Goal: Task Accomplishment & Management: Complete application form

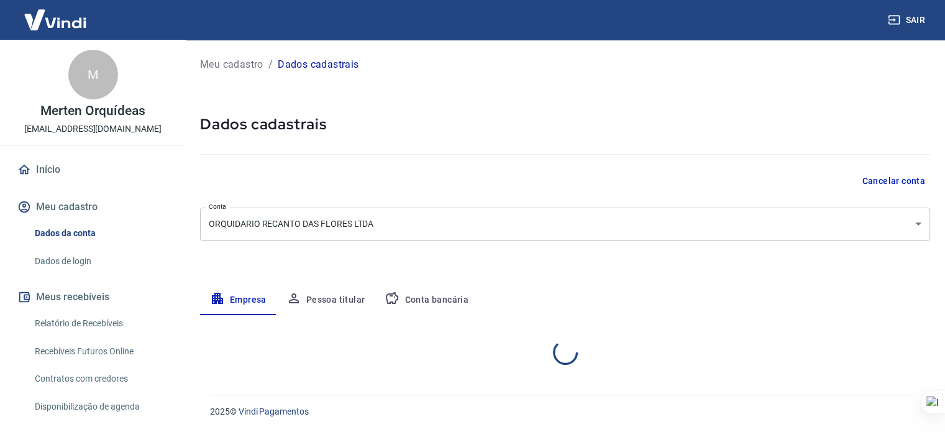
select select "SC"
select select "business"
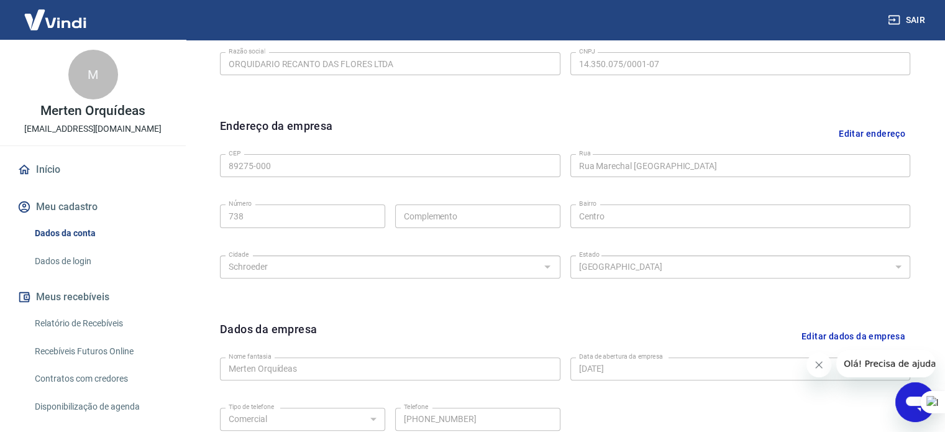
scroll to position [464, 0]
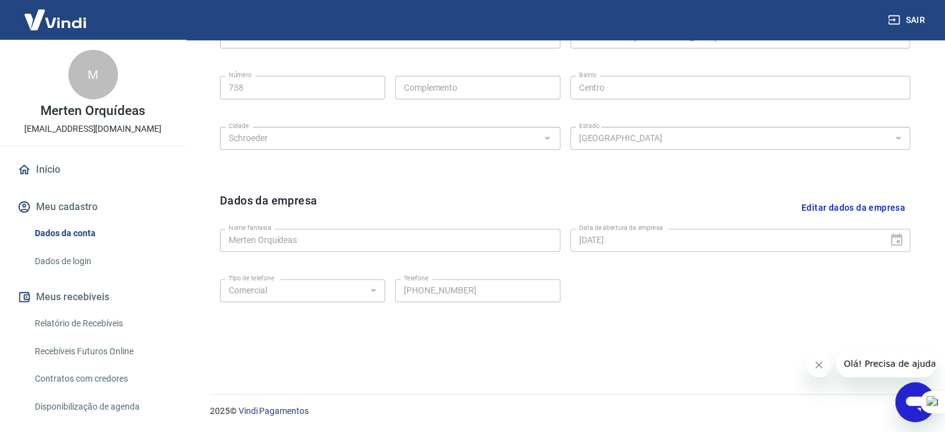
click at [873, 206] on button "Editar dados da empresa" at bounding box center [854, 208] width 114 height 32
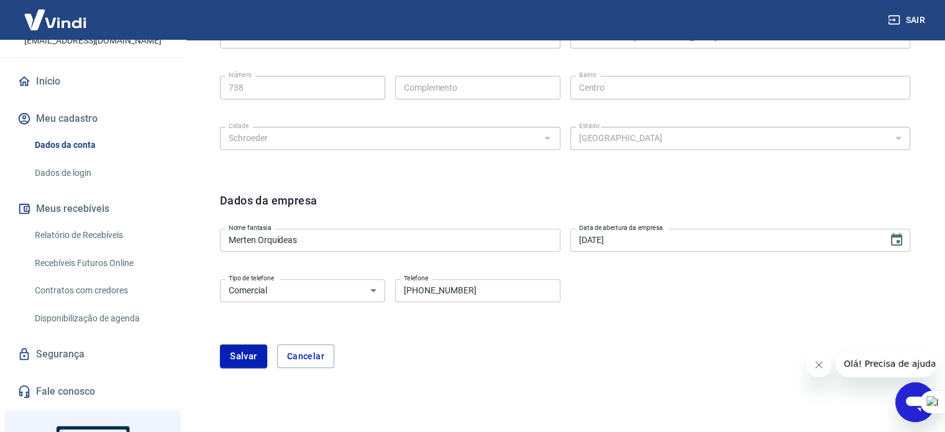
scroll to position [186, 0]
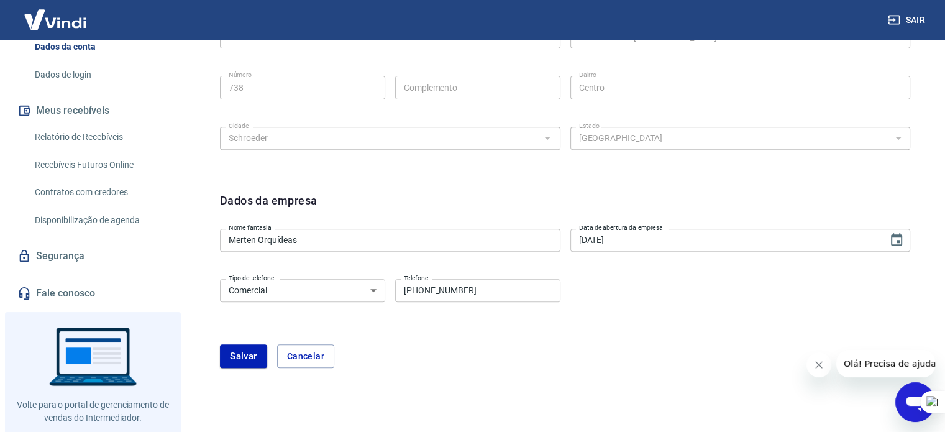
click at [313, 356] on button "Cancelar" at bounding box center [305, 356] width 57 height 24
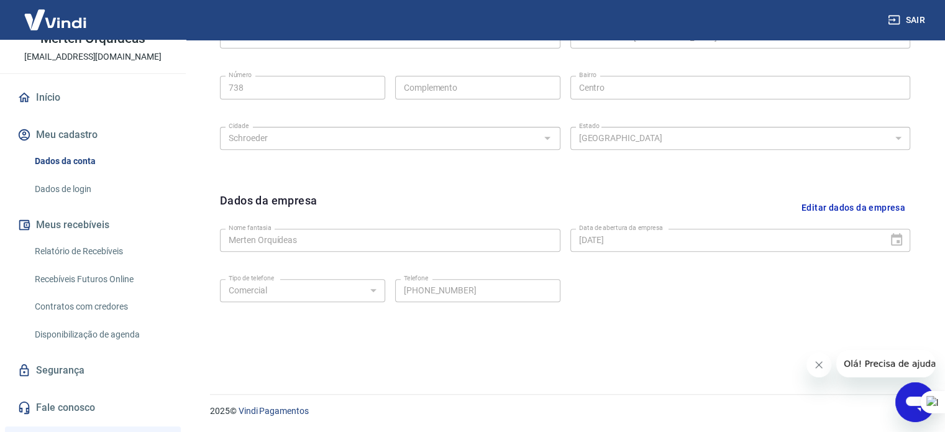
scroll to position [62, 0]
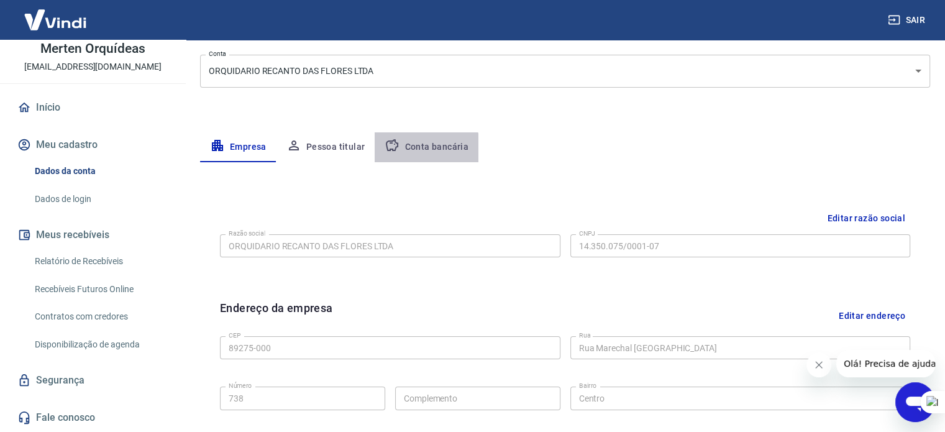
click at [424, 150] on button "Conta bancária" at bounding box center [427, 147] width 104 height 30
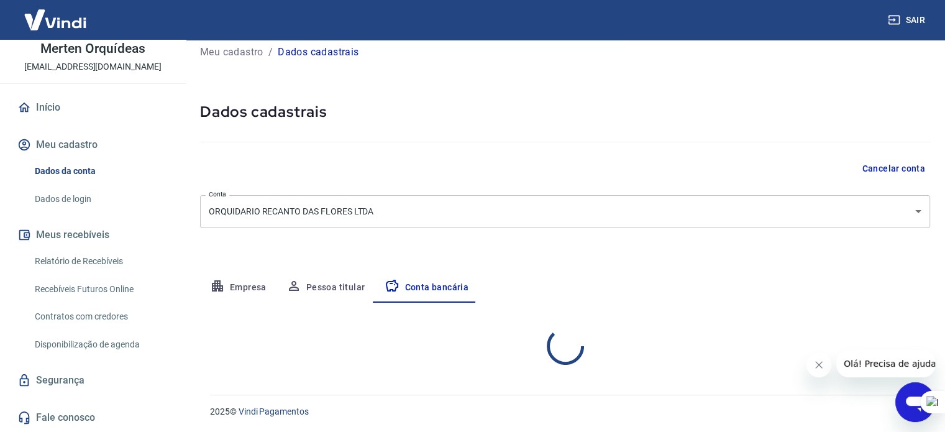
select select "1"
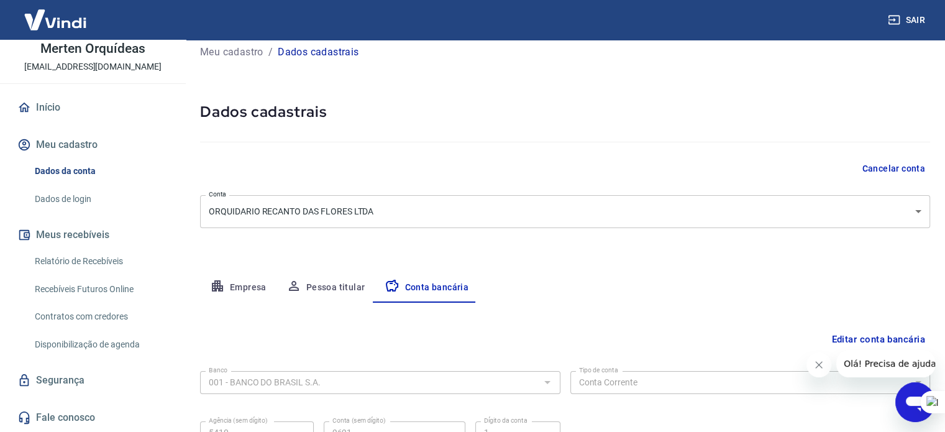
scroll to position [134, 0]
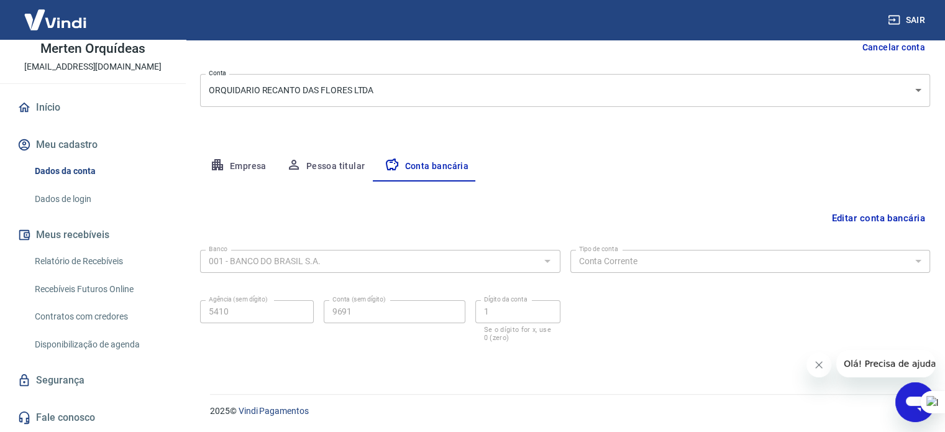
click at [865, 218] on button "Editar conta bancária" at bounding box center [879, 218] width 104 height 24
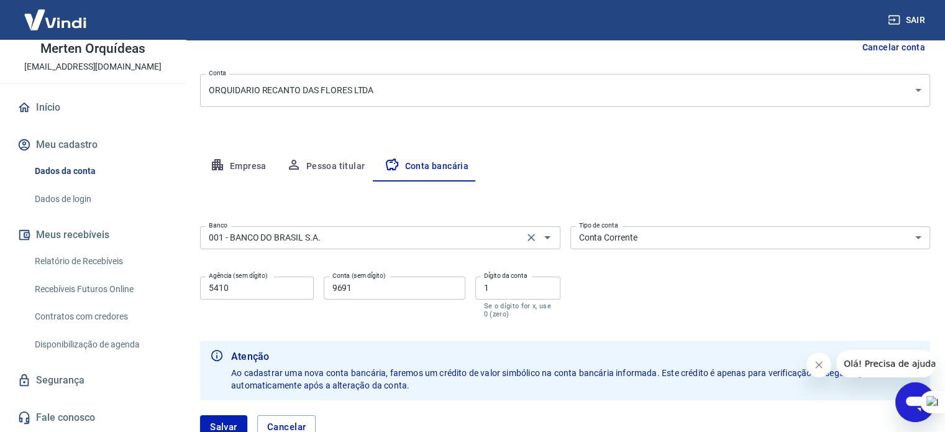
scroll to position [223, 0]
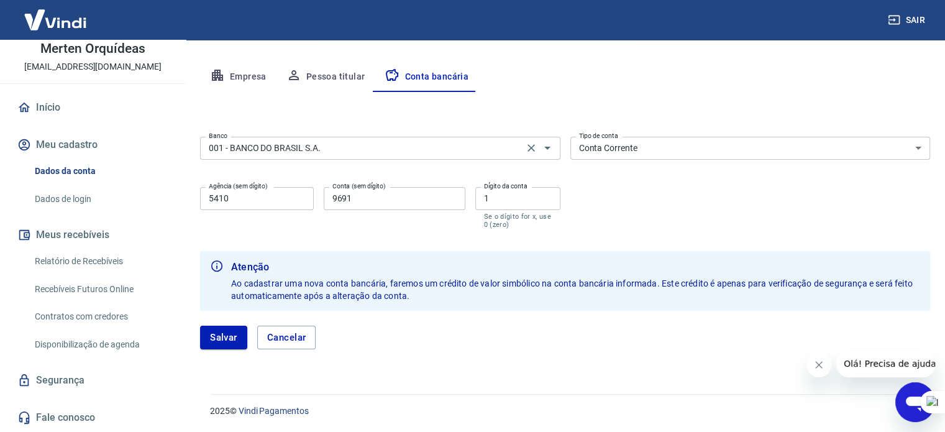
click at [441, 150] on input "001 - BANCO DO BRASIL S.A." at bounding box center [362, 148] width 316 height 16
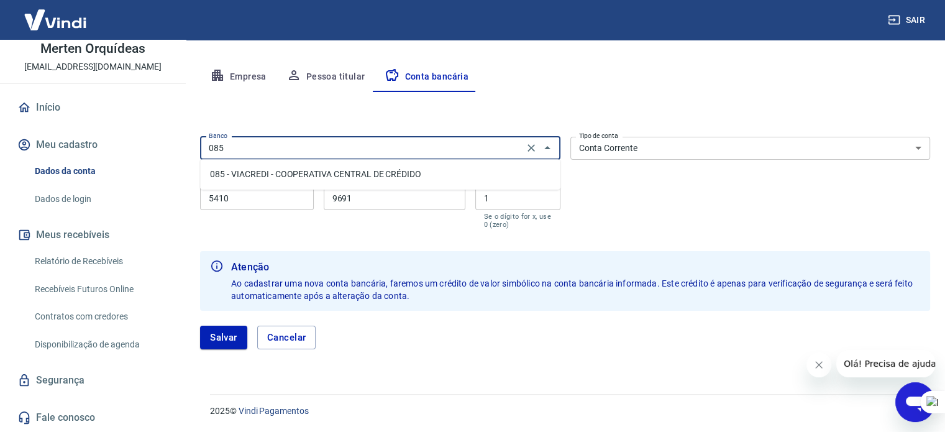
click at [393, 170] on li "085 - VIACREDI - COOPERATIVA CENTRAL DE CRÉDIDO" at bounding box center [380, 174] width 360 height 21
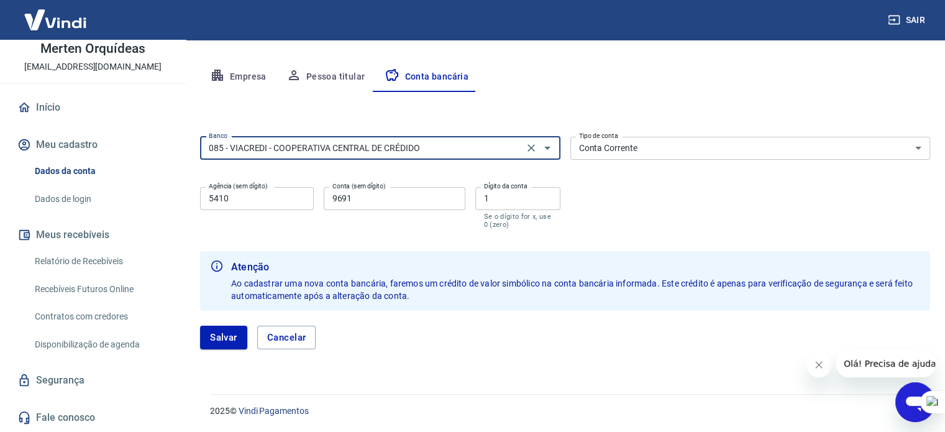
type input "085 - VIACREDI - COOPERATIVA CENTRAL DE CRÉDIDO"
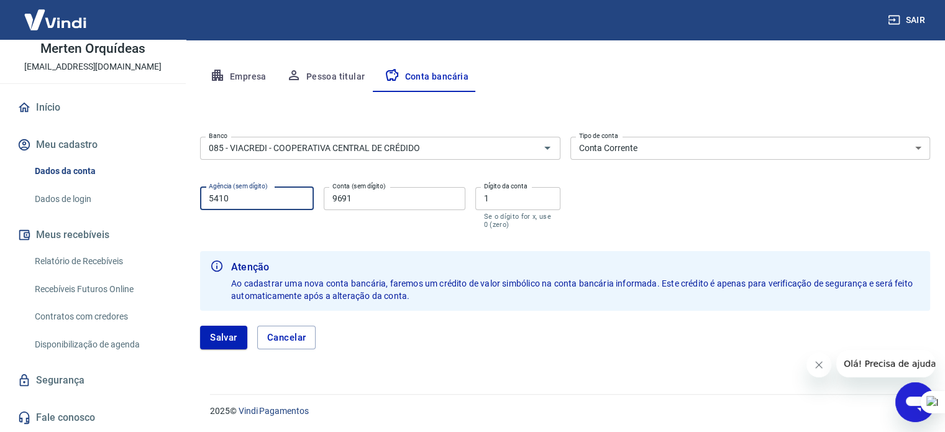
drag, startPoint x: 239, startPoint y: 200, endPoint x: 194, endPoint y: 202, distance: 45.4
click at [191, 201] on div "Meu cadastro / Dados cadastrais Dados cadastrais Cancelar conta Conta ORQUIDARI…" at bounding box center [565, 98] width 760 height 562
type input "0101"
type input "10551590"
type input "5"
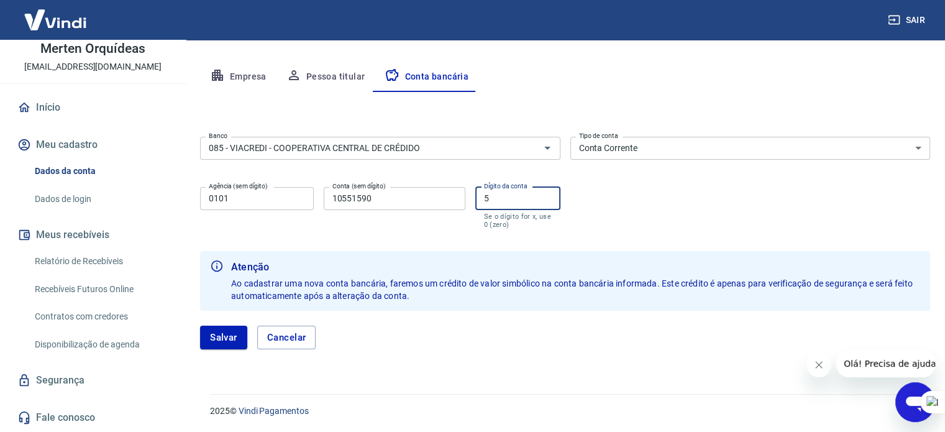
click at [424, 244] on form "Banco 085 - VIACREDI - COOPERATIVA CENTRAL DE CRÉDIDO Banco Tipo de conta Conta…" at bounding box center [565, 248] width 730 height 232
click at [209, 337] on button "Salvar" at bounding box center [223, 338] width 47 height 24
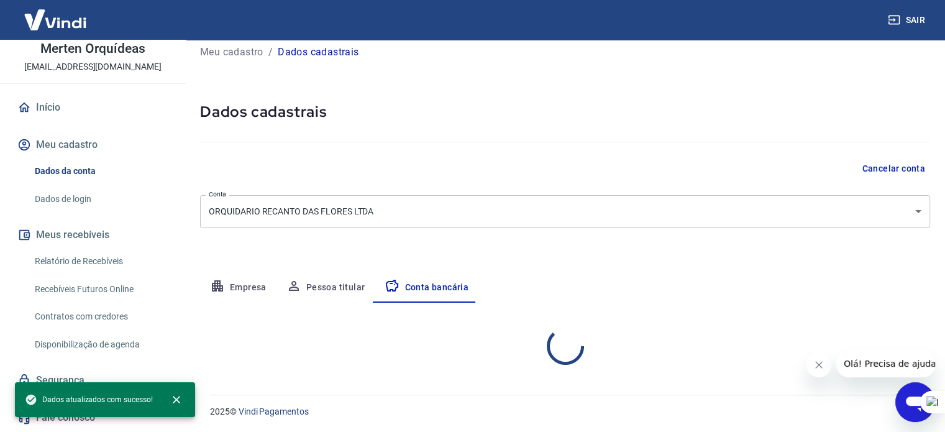
scroll to position [134, 0]
select select "1"
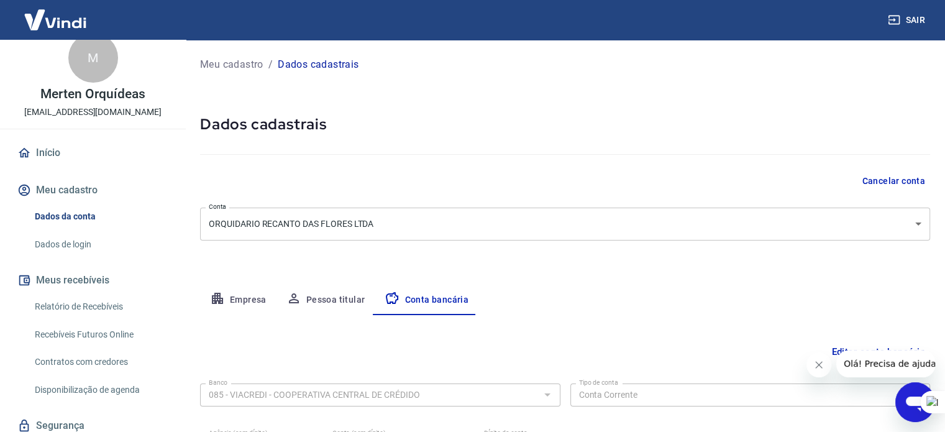
scroll to position [0, 0]
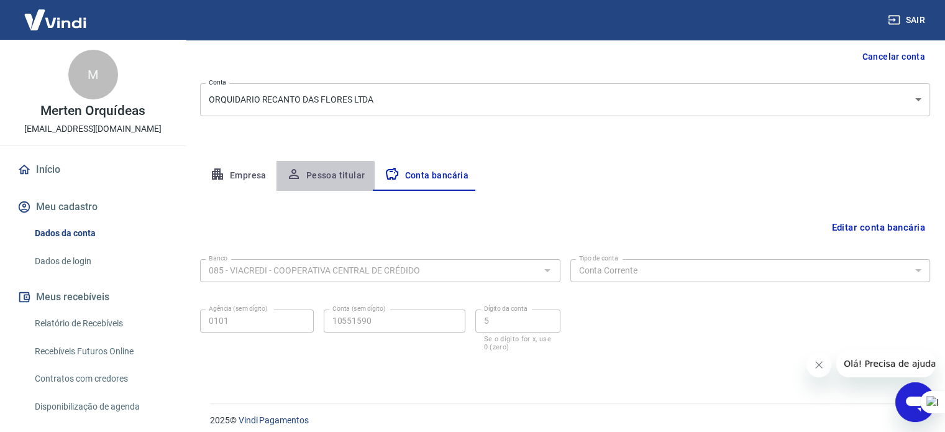
click at [316, 179] on button "Pessoa titular" at bounding box center [326, 176] width 99 height 30
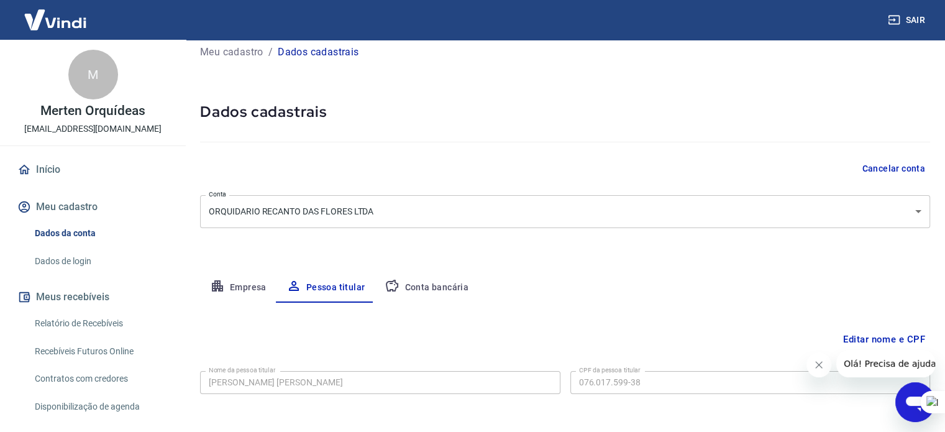
scroll to position [65, 0]
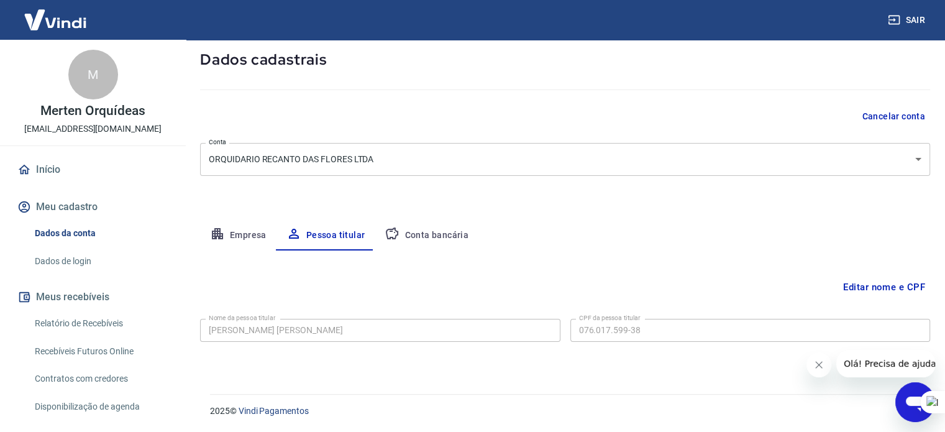
click at [406, 221] on button "Conta bancária" at bounding box center [427, 236] width 104 height 30
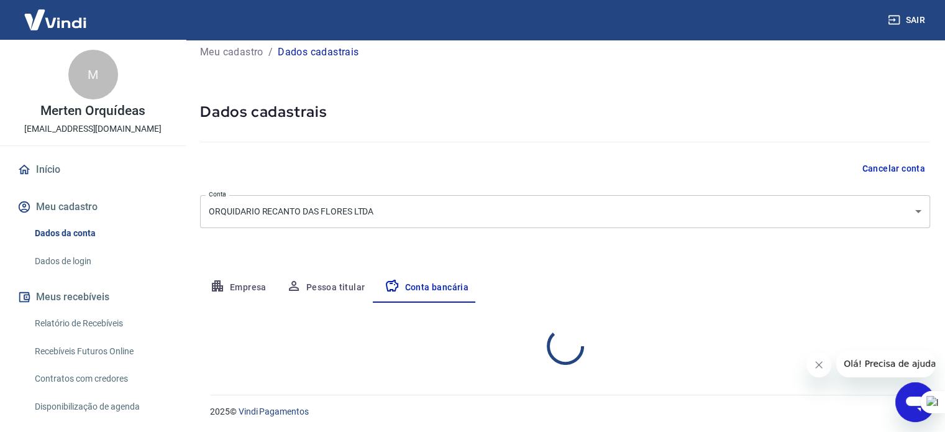
select select "1"
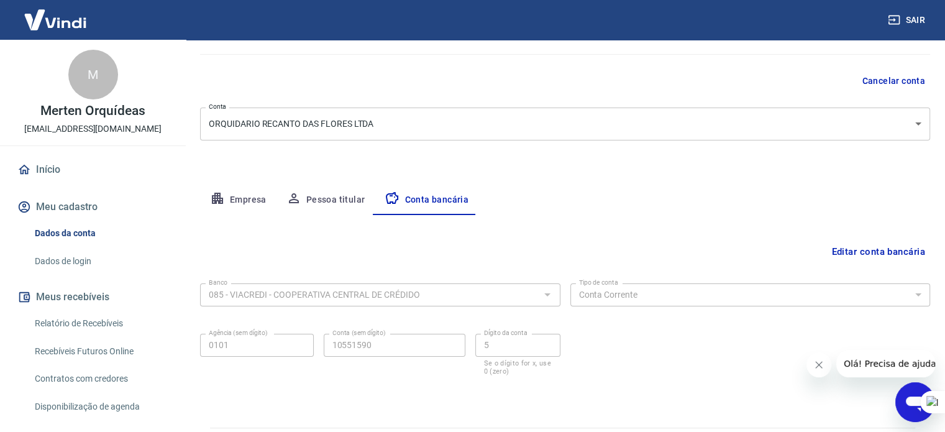
scroll to position [134, 0]
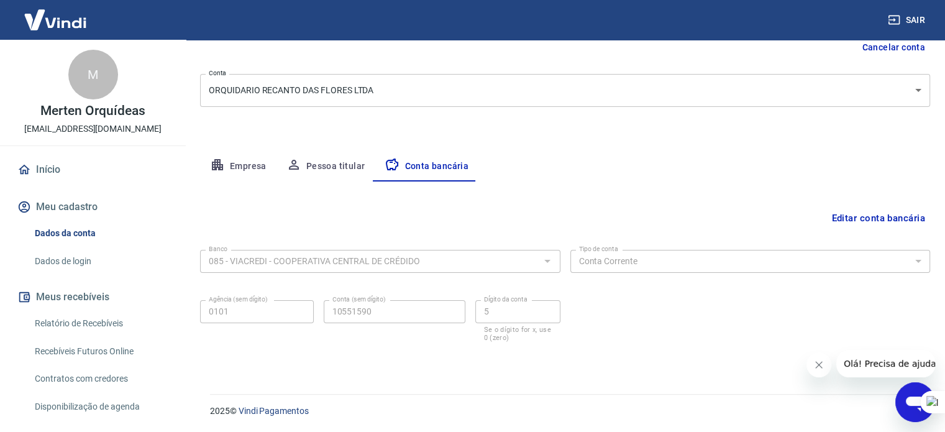
click at [245, 162] on button "Empresa" at bounding box center [238, 167] width 76 height 30
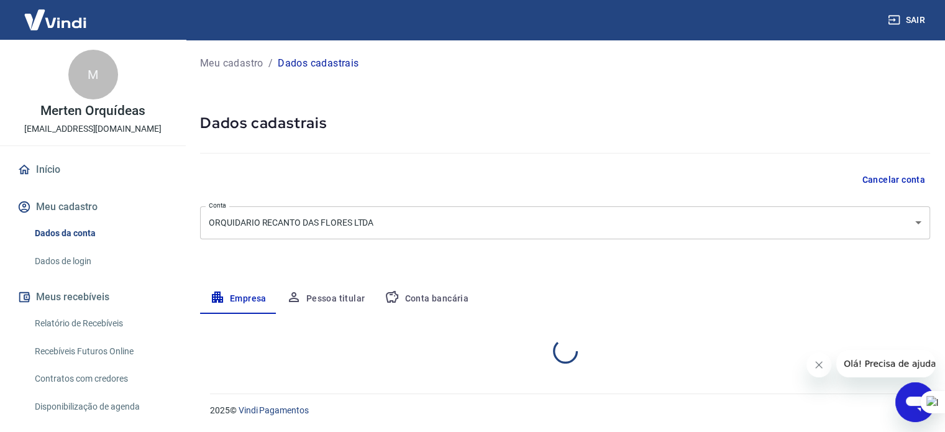
scroll to position [0, 0]
select select "SC"
select select "business"
click at [53, 17] on img at bounding box center [55, 20] width 81 height 38
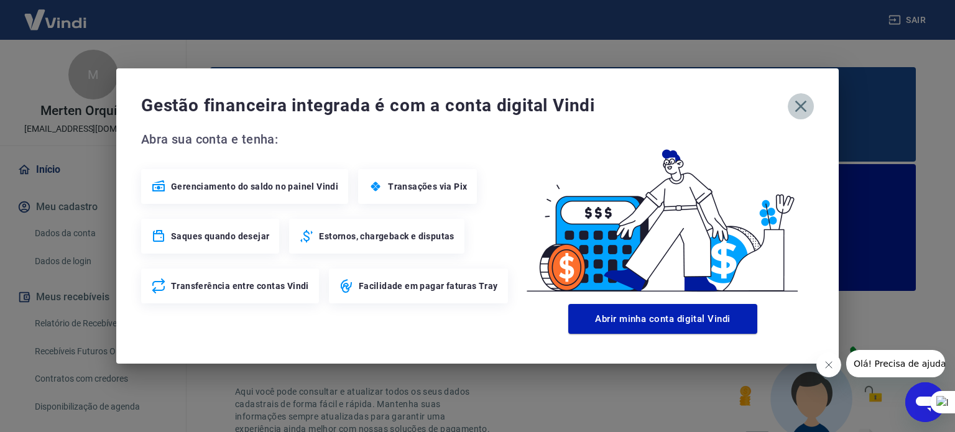
click at [800, 102] on icon "button" at bounding box center [801, 106] width 20 height 20
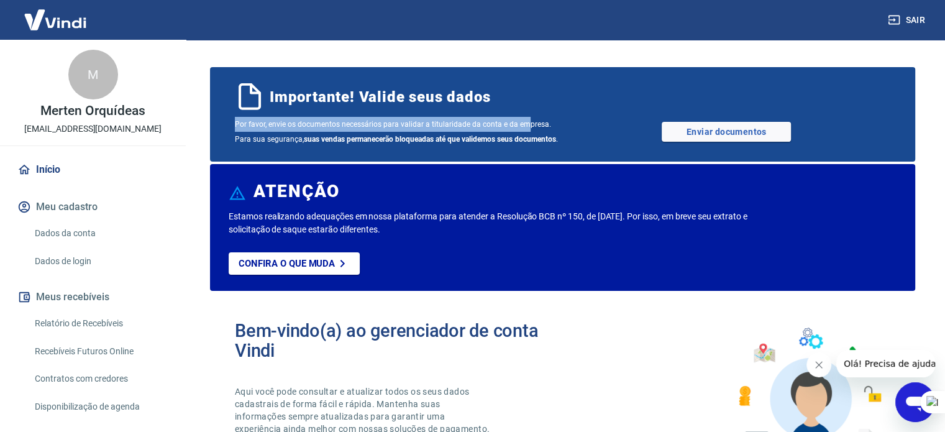
drag, startPoint x: 239, startPoint y: 122, endPoint x: 525, endPoint y: 128, distance: 285.9
click at [525, 128] on span "Por favor, envie os documentos necessários para validar a titularidade da conta…" at bounding box center [399, 132] width 328 height 30
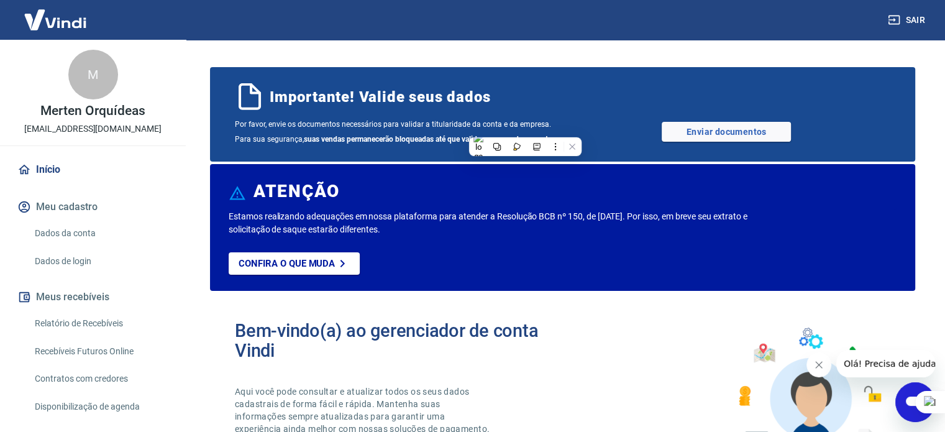
click at [459, 204] on div "ATENÇÃO" at bounding box center [563, 194] width 668 height 34
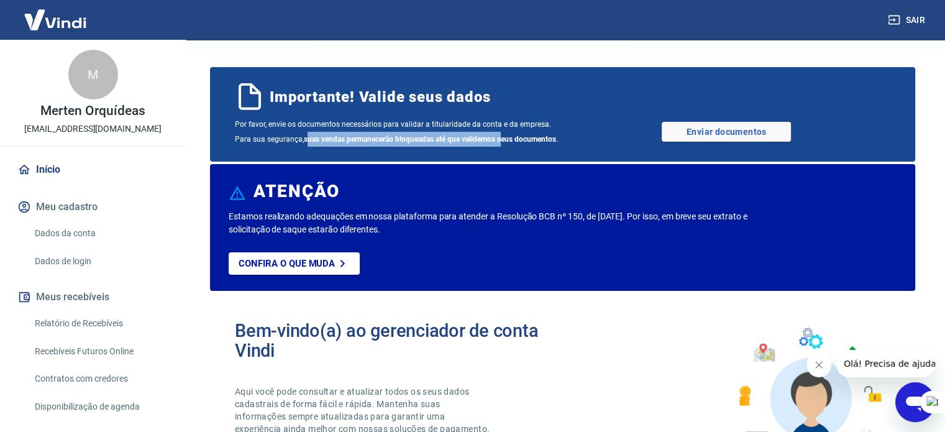
drag, startPoint x: 291, startPoint y: 137, endPoint x: 497, endPoint y: 146, distance: 205.9
click at [493, 141] on b "suas vendas permanecerão bloqueadas até que validemos seus documentos" at bounding box center [430, 139] width 252 height 9
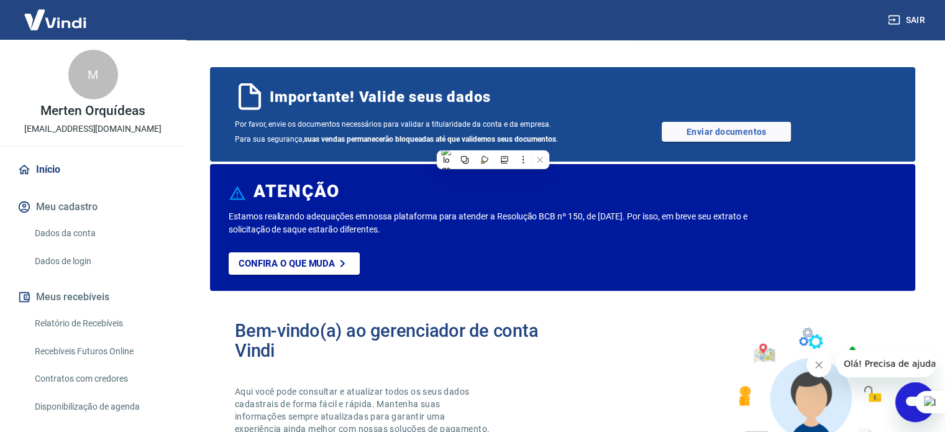
click at [595, 214] on p "Estamos realizando adequações em nossa plataforma para atender a Resolução BCB …" at bounding box center [496, 223] width 534 height 26
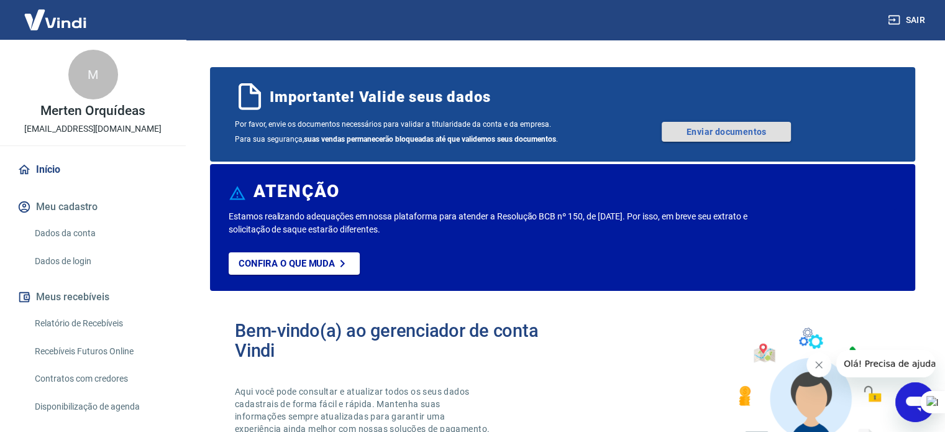
click at [698, 129] on link "Enviar documentos" at bounding box center [726, 132] width 129 height 20
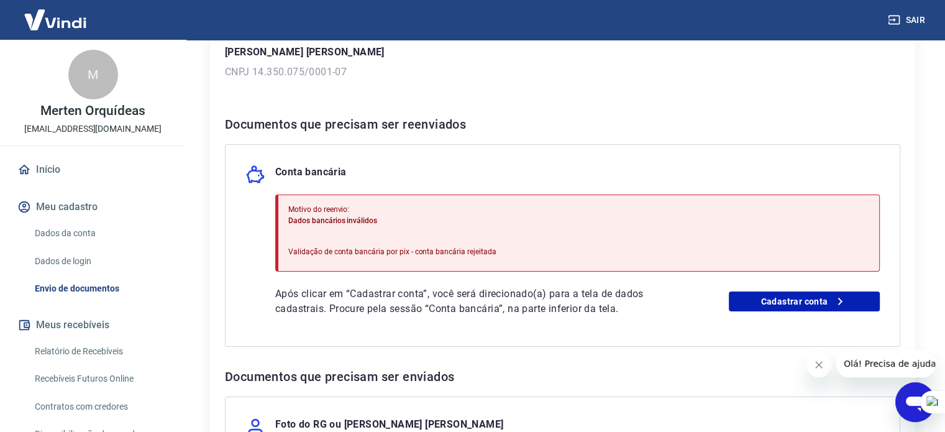
scroll to position [249, 0]
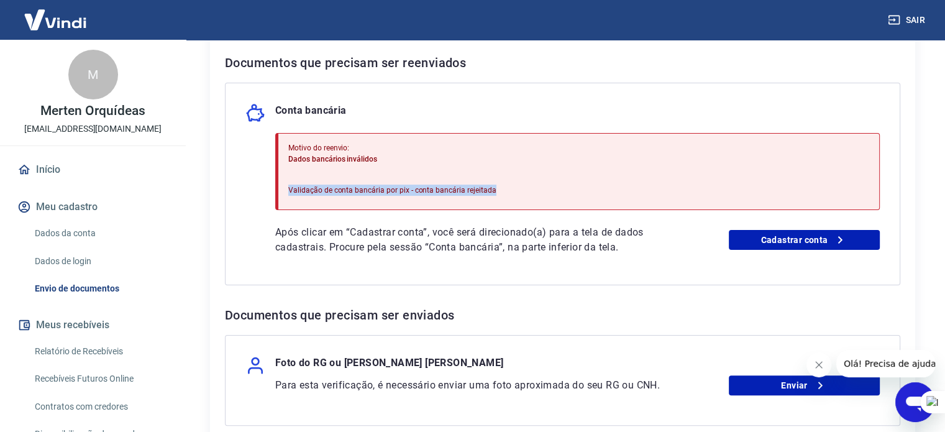
drag, startPoint x: 341, startPoint y: 190, endPoint x: 539, endPoint y: 183, distance: 199.0
click at [518, 184] on div "Motivo do reenvio: Dados bancários inválidos Validação de conta bancária por pi…" at bounding box center [577, 171] width 605 height 77
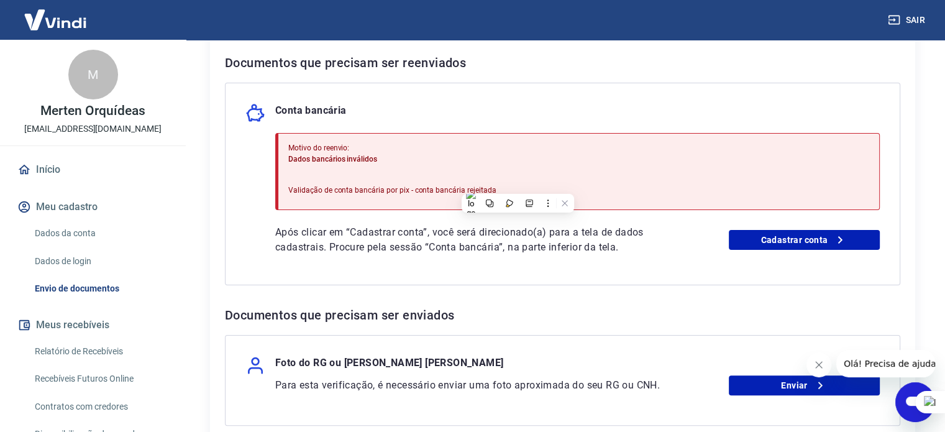
click at [613, 161] on div "Motivo do reenvio: Dados bancários inválidos Validação de conta bancária por pi…" at bounding box center [577, 171] width 605 height 77
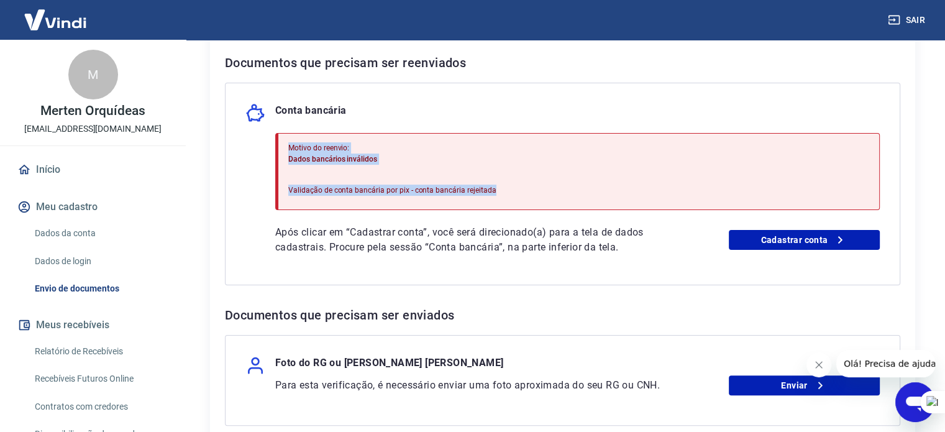
drag, startPoint x: 532, startPoint y: 186, endPoint x: 265, endPoint y: 147, distance: 269.4
click at [265, 147] on div "Conta bancária Motivo do reenvio: Dados bancários inválidos Validação de conta …" at bounding box center [563, 184] width 676 height 203
click at [645, 177] on div "Motivo do reenvio: Dados bancários inválidos Validação de conta bancária por pi…" at bounding box center [577, 171] width 605 height 77
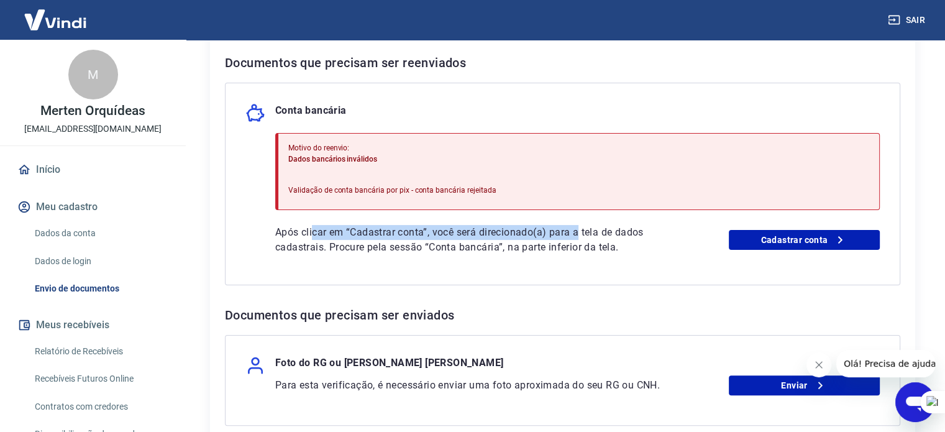
drag, startPoint x: 318, startPoint y: 229, endPoint x: 591, endPoint y: 234, distance: 273.5
click at [584, 235] on p "Após clicar em “Cadastrar conta”, você será direcionado(a) para a tela de dados…" at bounding box center [471, 240] width 393 height 30
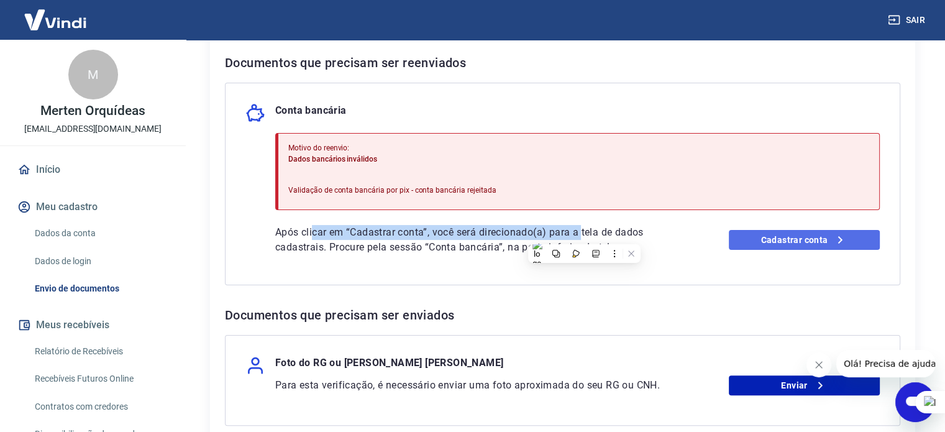
click at [779, 241] on link "Cadastrar conta" at bounding box center [804, 240] width 151 height 20
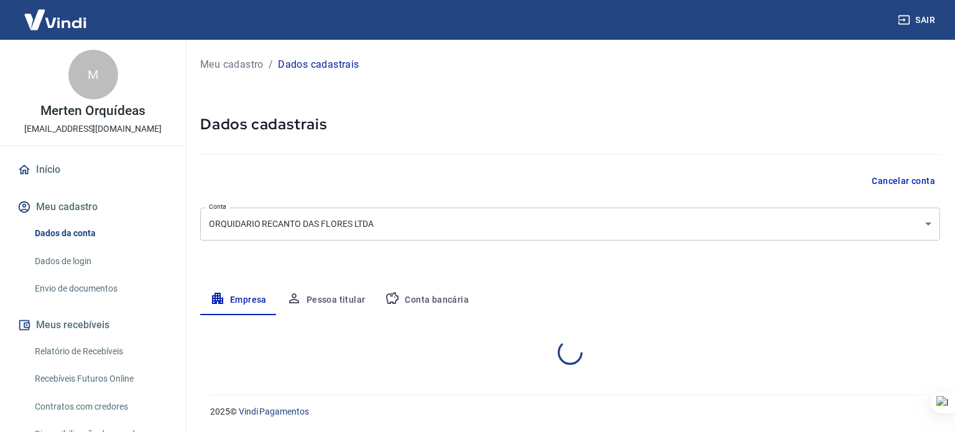
select select "SC"
select select "business"
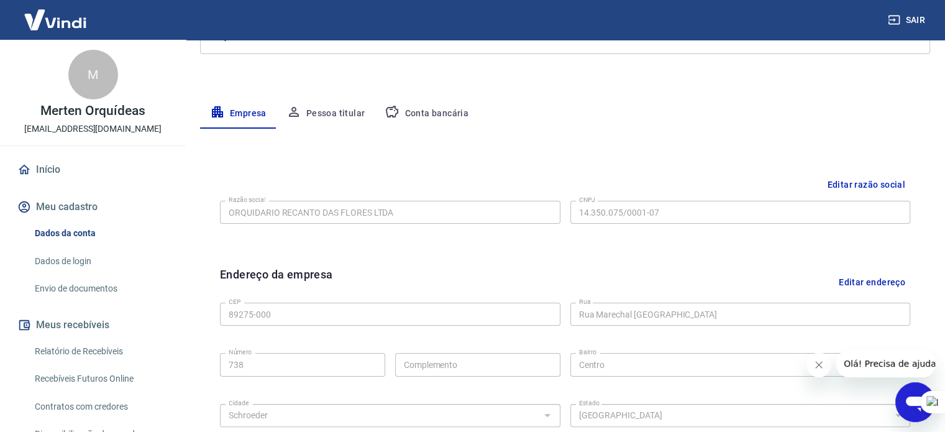
click at [428, 113] on button "Conta bancária" at bounding box center [427, 114] width 104 height 30
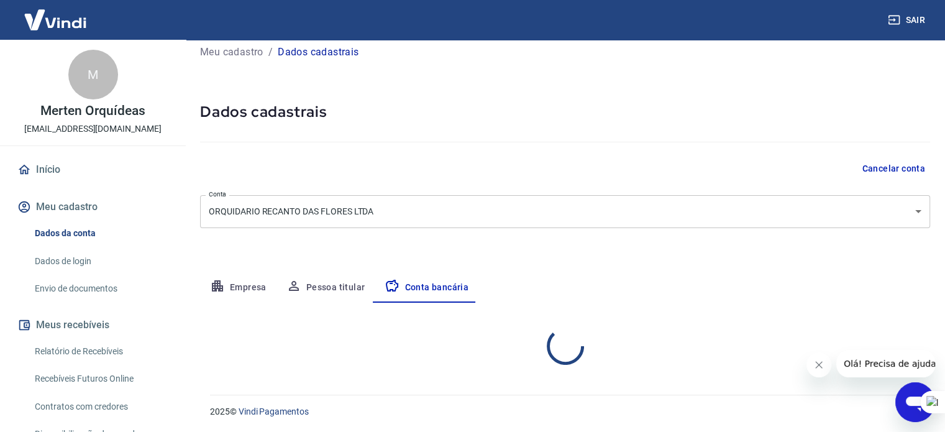
select select "1"
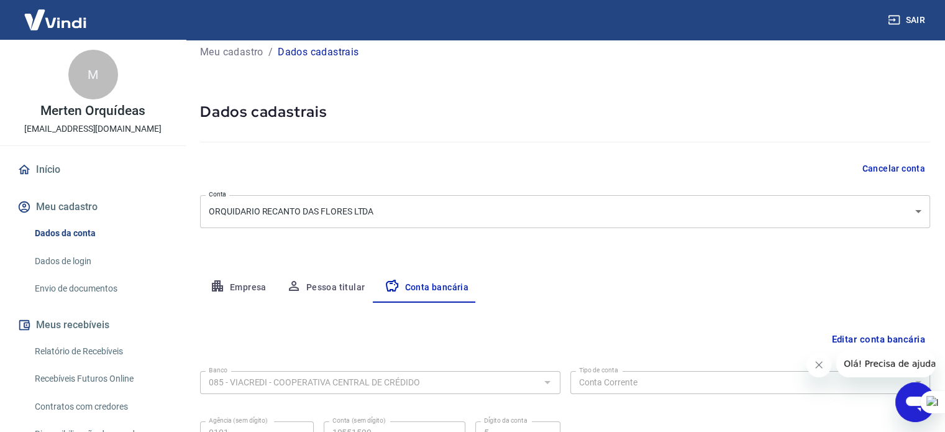
scroll to position [134, 0]
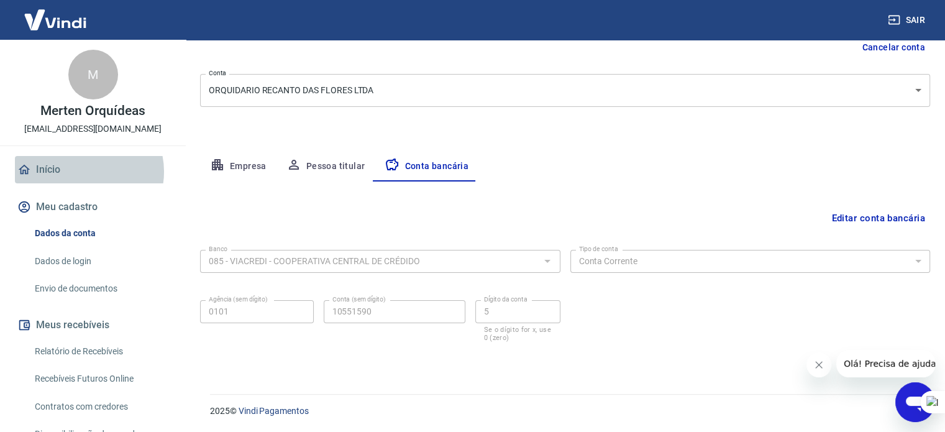
click at [85, 172] on link "Início" at bounding box center [93, 169] width 156 height 27
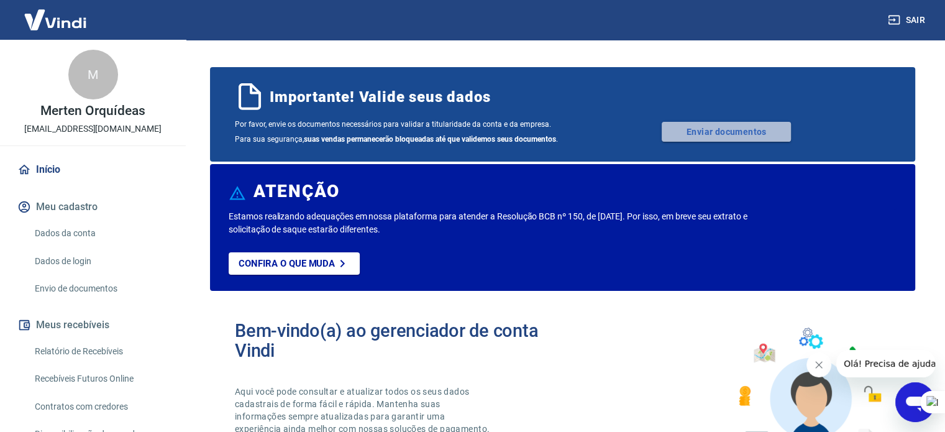
click at [703, 128] on link "Enviar documentos" at bounding box center [726, 132] width 129 height 20
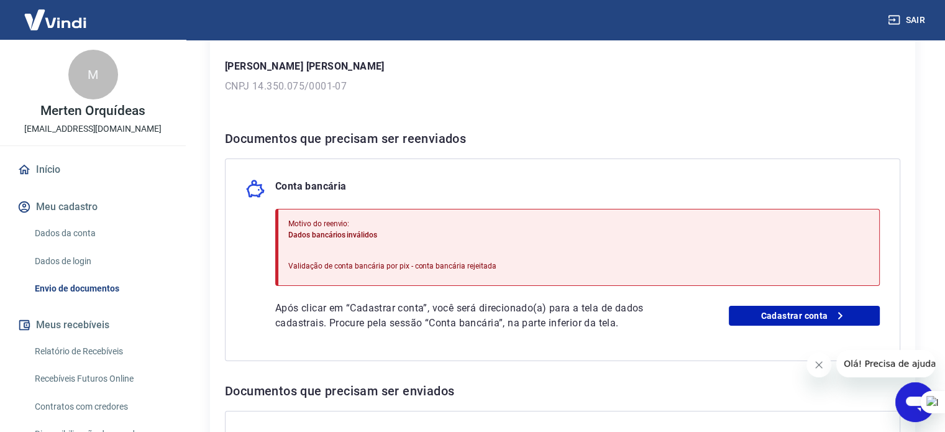
scroll to position [186, 0]
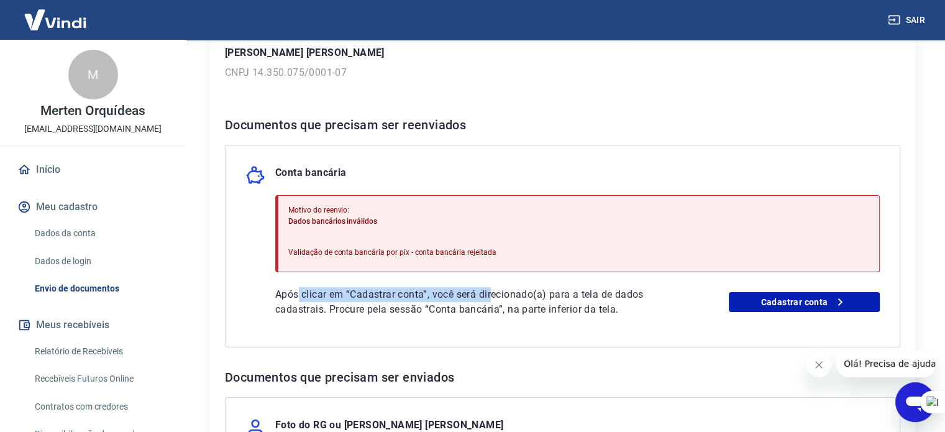
drag, startPoint x: 299, startPoint y: 293, endPoint x: 492, endPoint y: 291, distance: 193.3
click at [492, 291] on p "Após clicar em “Cadastrar conta”, você será direcionado(a) para a tela de dados…" at bounding box center [471, 302] width 393 height 30
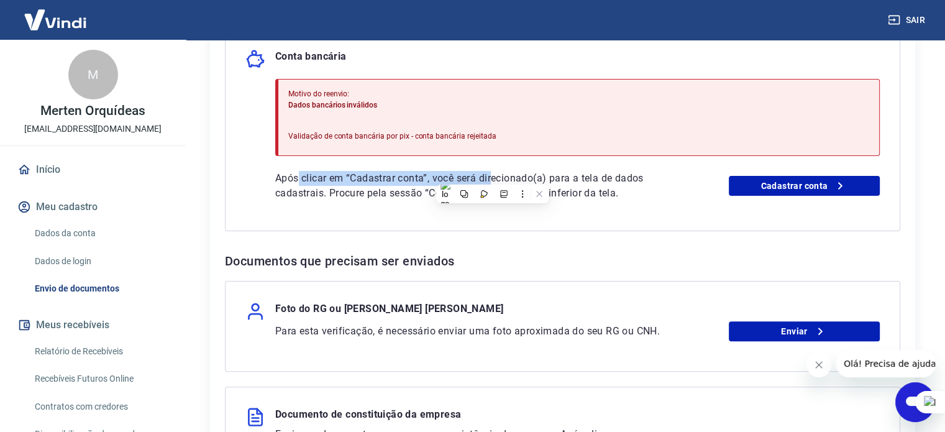
scroll to position [311, 0]
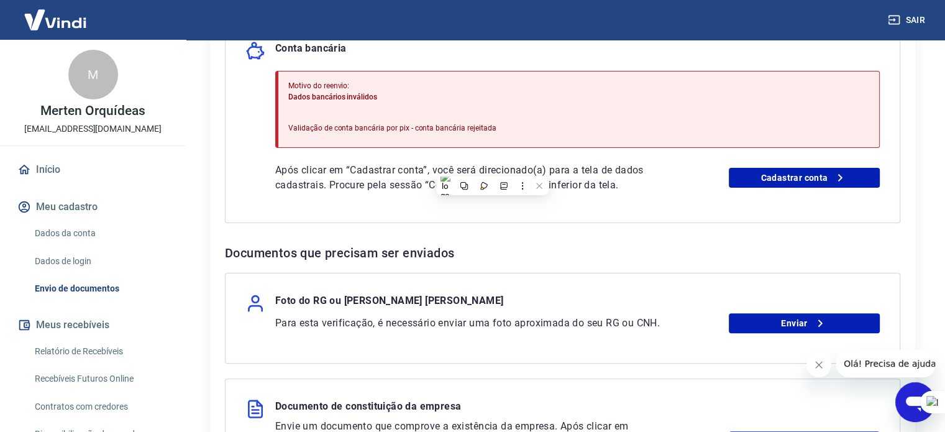
click at [610, 234] on div "Documentos que precisam ser reenviados Conta bancária Motivo do reenvio: Dados …" at bounding box center [563, 242] width 676 height 503
drag, startPoint x: 341, startPoint y: 184, endPoint x: 602, endPoint y: 193, distance: 260.6
click at [602, 193] on div "Conta bancária Motivo do reenvio: Dados bancários inválidos Validação de conta …" at bounding box center [563, 122] width 676 height 203
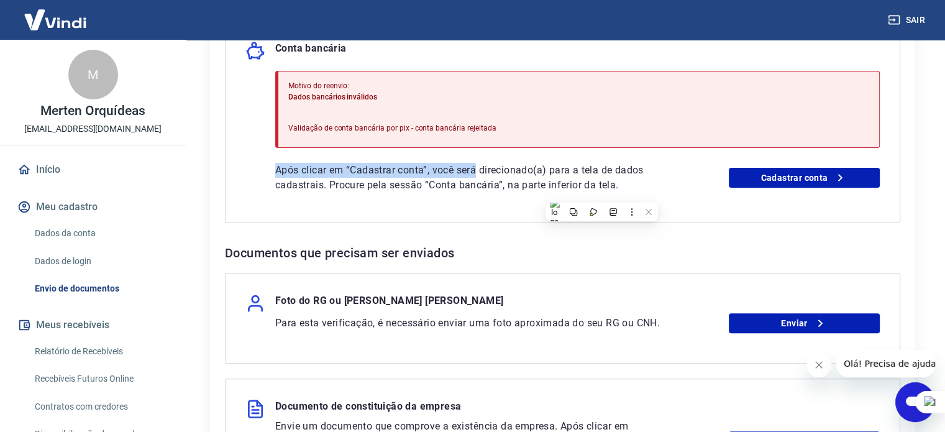
drag, startPoint x: 261, startPoint y: 164, endPoint x: 477, endPoint y: 171, distance: 215.8
click at [477, 171] on div "Conta bancária Motivo do reenvio: Dados bancários inválidos Validação de conta …" at bounding box center [563, 122] width 676 height 203
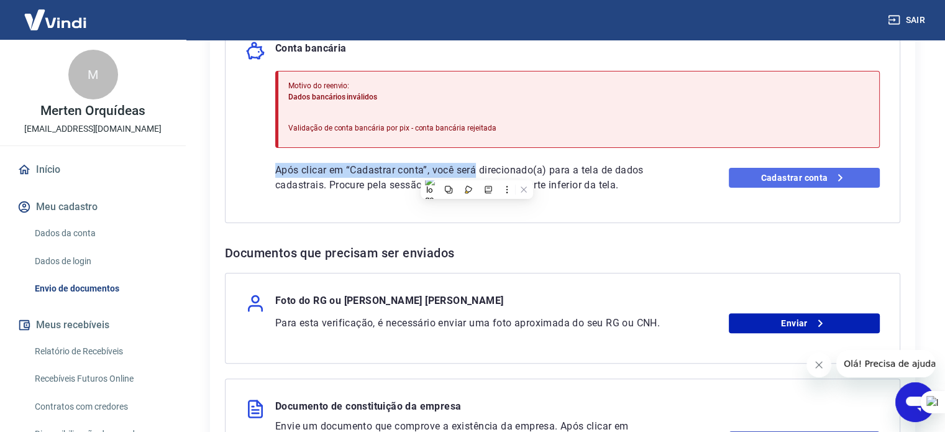
click at [833, 179] on icon at bounding box center [840, 177] width 15 height 15
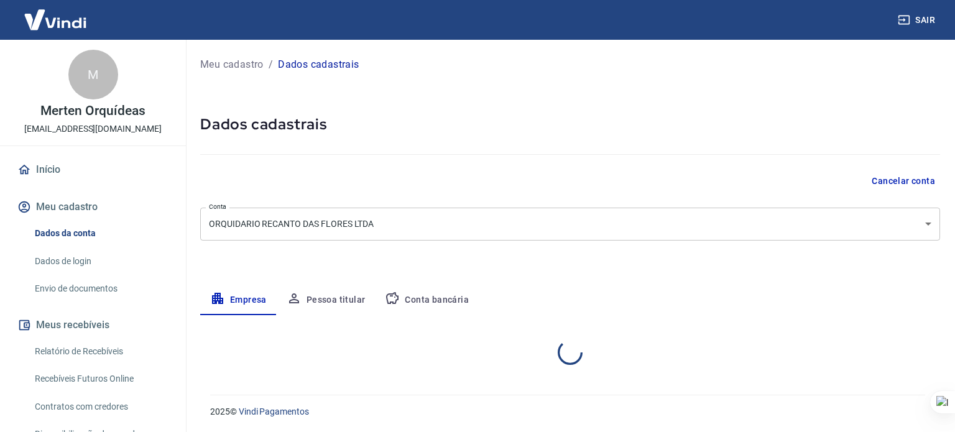
select select "SC"
select select "business"
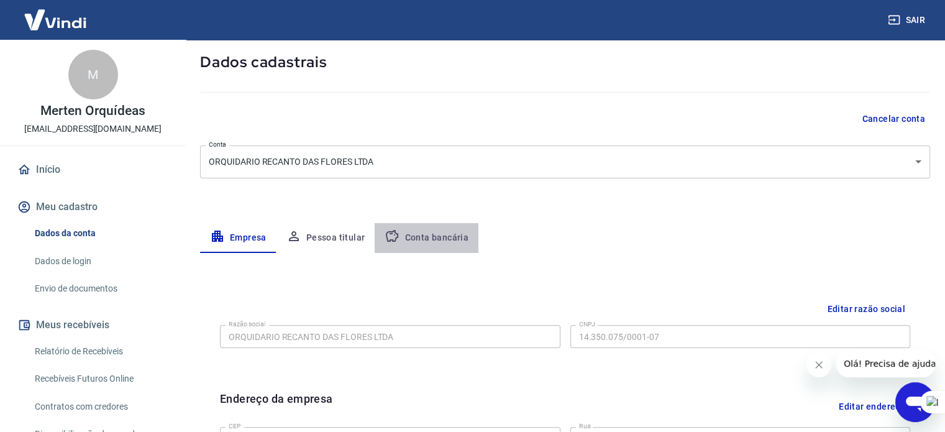
click at [429, 241] on button "Conta bancária" at bounding box center [427, 238] width 104 height 30
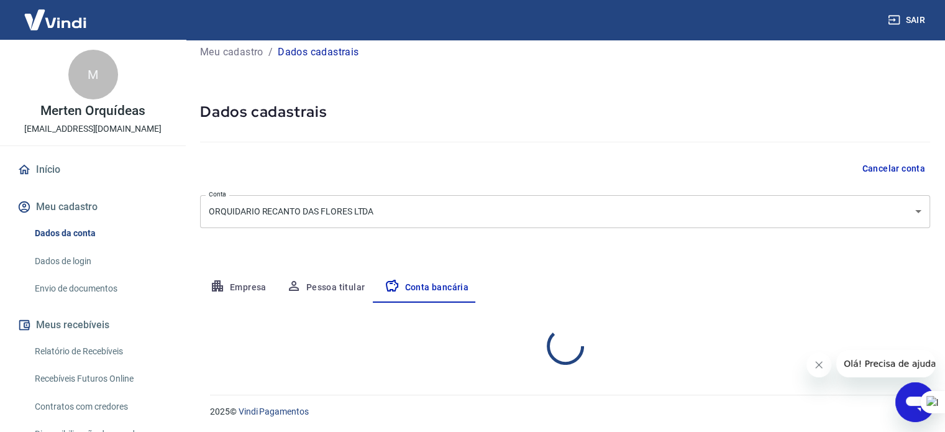
select select "1"
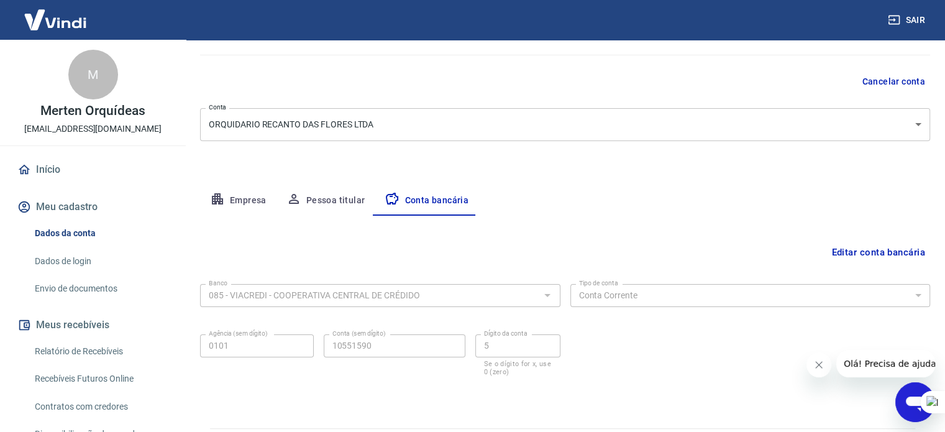
scroll to position [134, 0]
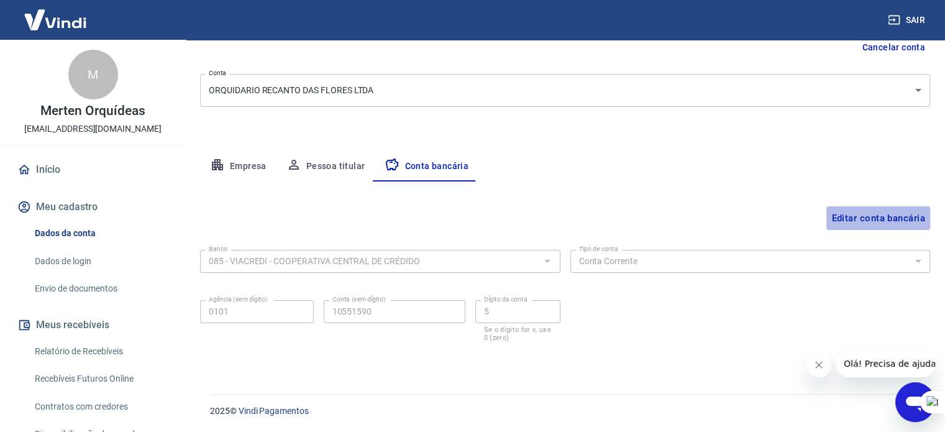
click at [850, 221] on button "Editar conta bancária" at bounding box center [879, 218] width 104 height 24
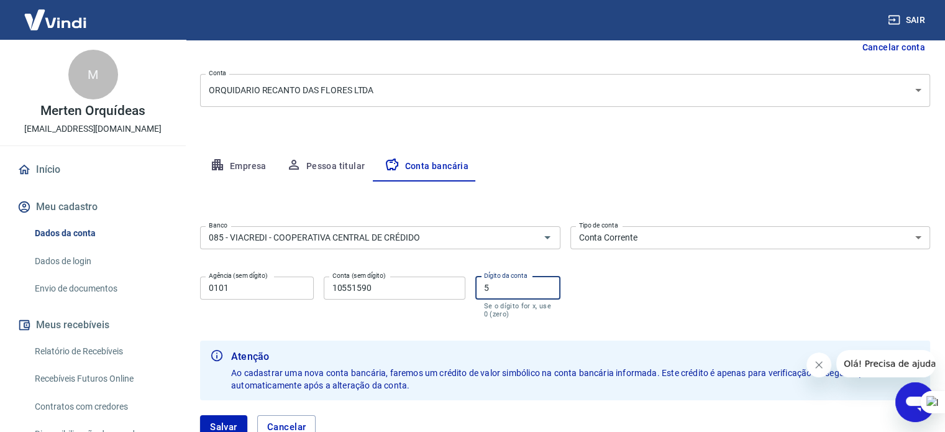
drag, startPoint x: 511, startPoint y: 290, endPoint x: 431, endPoint y: 289, distance: 80.2
click at [437, 289] on div "Agência (sem dígito) 0101 Agência (sem dígito) Conta (sem dígito) 10551590 Cont…" at bounding box center [380, 296] width 360 height 49
type input "0"
click at [649, 314] on div "Banco 085 - VIACREDI - COOPERATIVA CENTRAL DE CRÉDIDO Banco Tipo de conta Conta…" at bounding box center [565, 270] width 730 height 99
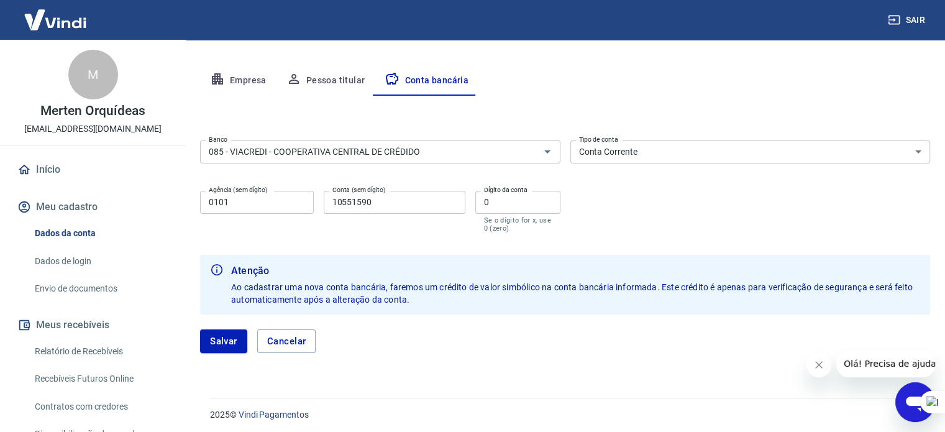
scroll to position [223, 0]
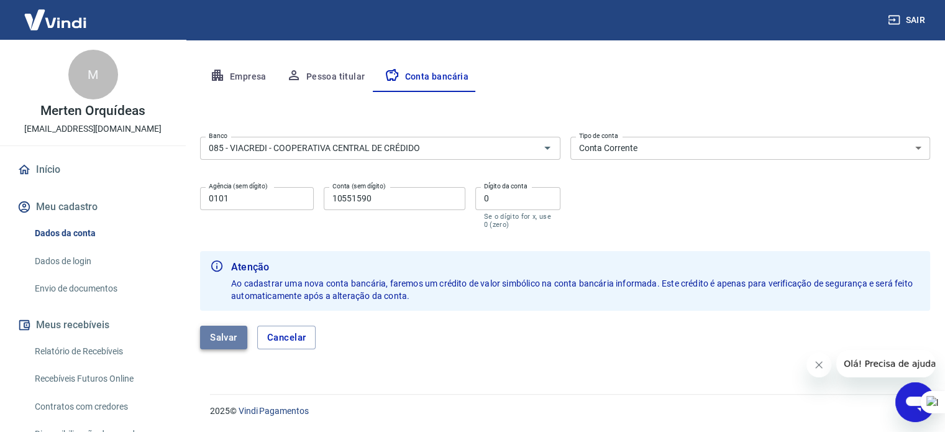
click at [229, 342] on button "Salvar" at bounding box center [223, 338] width 47 height 24
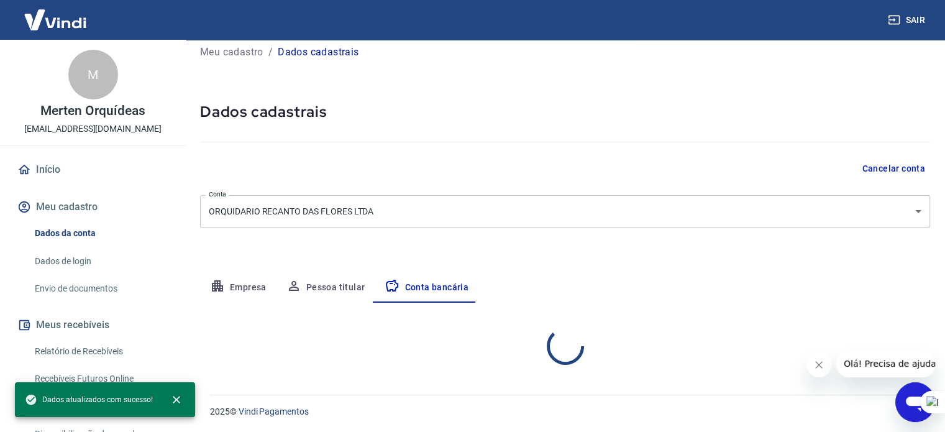
scroll to position [134, 0]
select select "1"
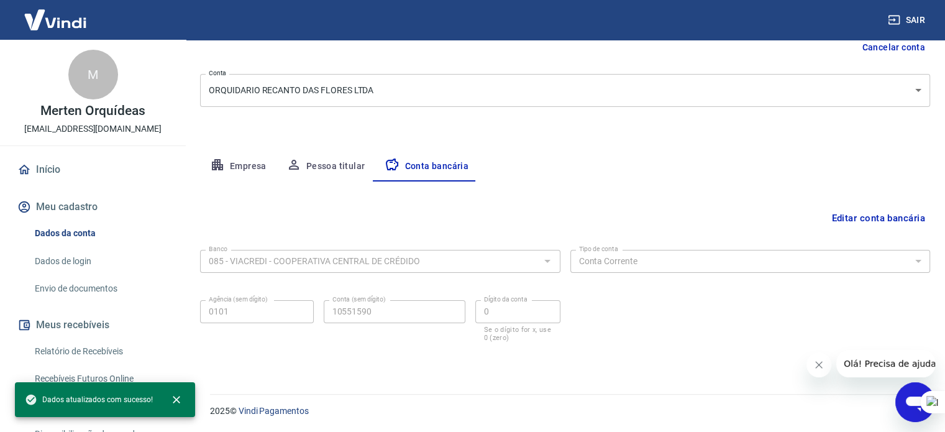
click at [691, 310] on div "Banco 085 - VIACREDI - COOPERATIVA CENTRAL DE CRÉDIDO Banco Tipo de conta Conta…" at bounding box center [565, 294] width 730 height 99
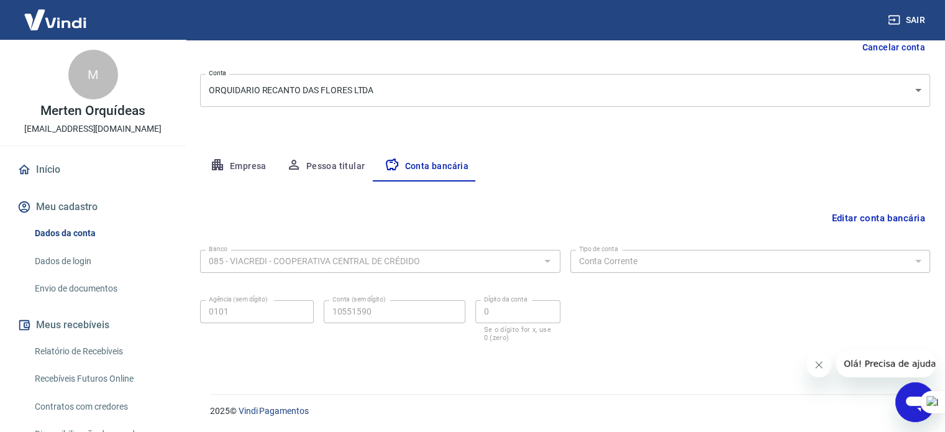
click at [65, 234] on link "Dados da conta" at bounding box center [100, 233] width 141 height 25
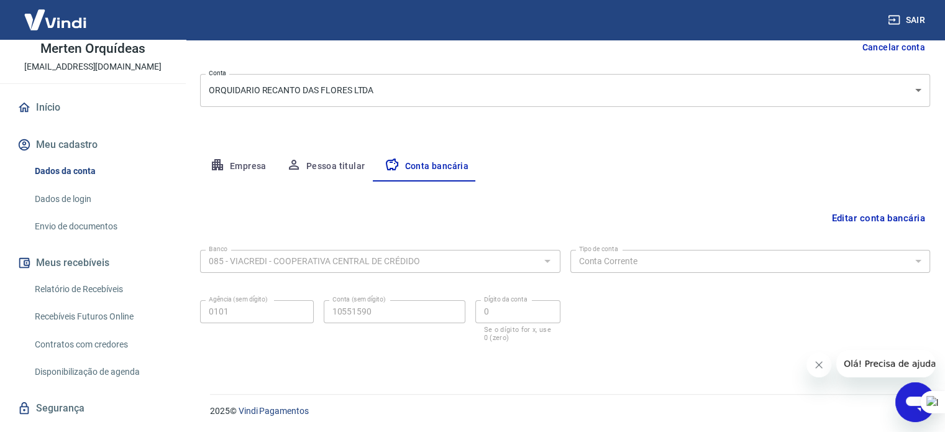
scroll to position [0, 0]
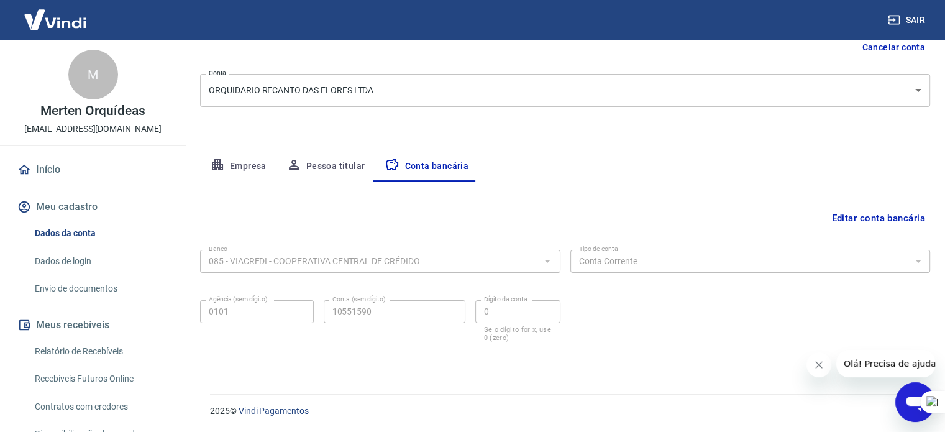
click at [62, 22] on img at bounding box center [55, 20] width 81 height 38
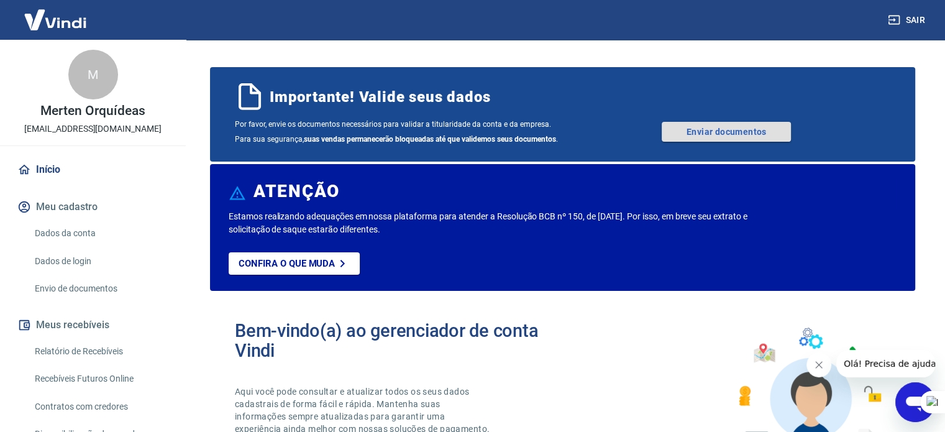
click at [718, 133] on link "Enviar documentos" at bounding box center [726, 132] width 129 height 20
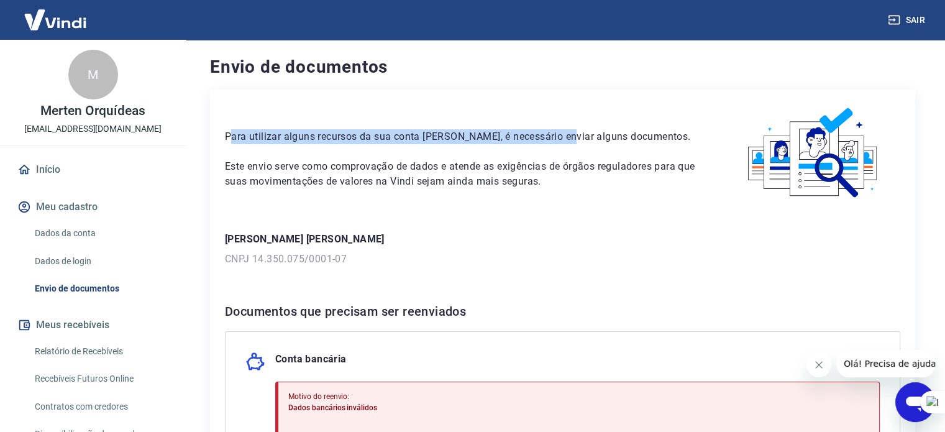
drag, startPoint x: 236, startPoint y: 138, endPoint x: 557, endPoint y: 144, distance: 320.7
click at [557, 144] on p "Para utilizar alguns recursos da sua conta [PERSON_NAME], é necessário enviar a…" at bounding box center [461, 136] width 472 height 15
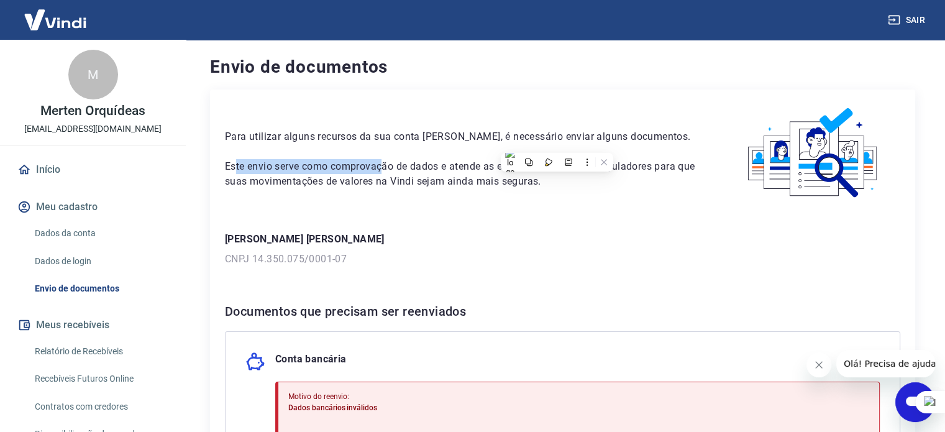
drag, startPoint x: 236, startPoint y: 161, endPoint x: 390, endPoint y: 164, distance: 154.8
click at [388, 164] on p "Este envio serve como comprovação de dados e atende as exigências de órgãos reg…" at bounding box center [461, 174] width 472 height 30
click at [434, 186] on icon at bounding box center [435, 183] width 9 height 9
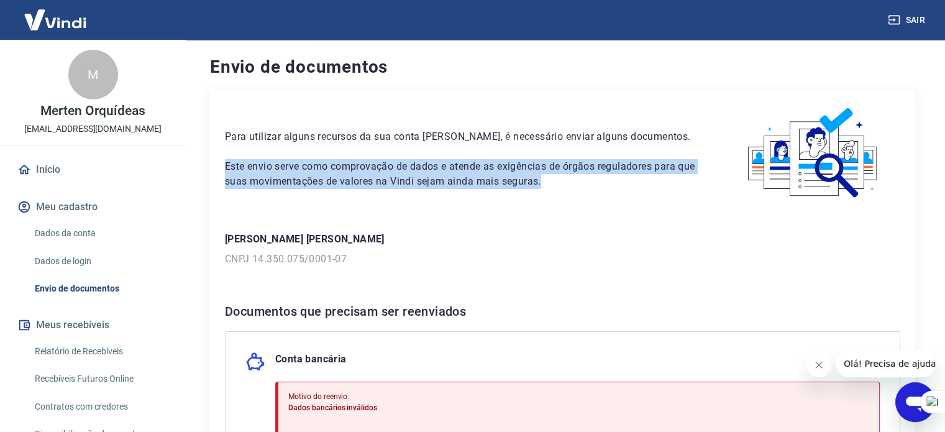
drag, startPoint x: 521, startPoint y: 183, endPoint x: 219, endPoint y: 168, distance: 302.4
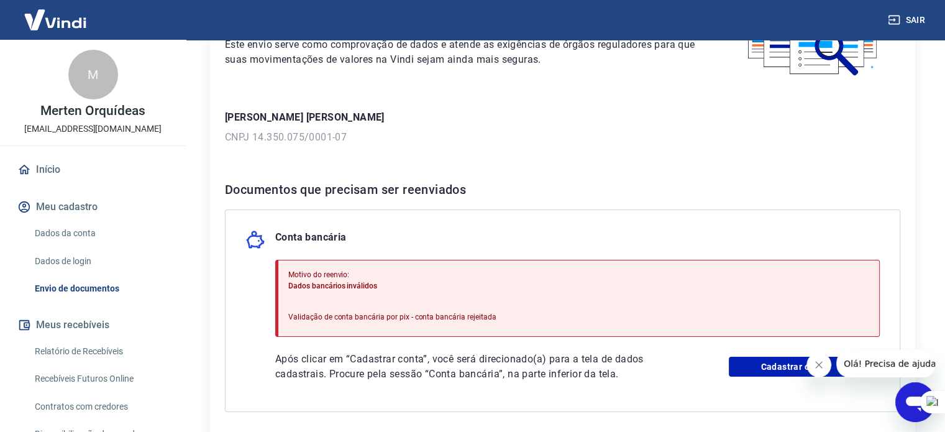
scroll to position [186, 0]
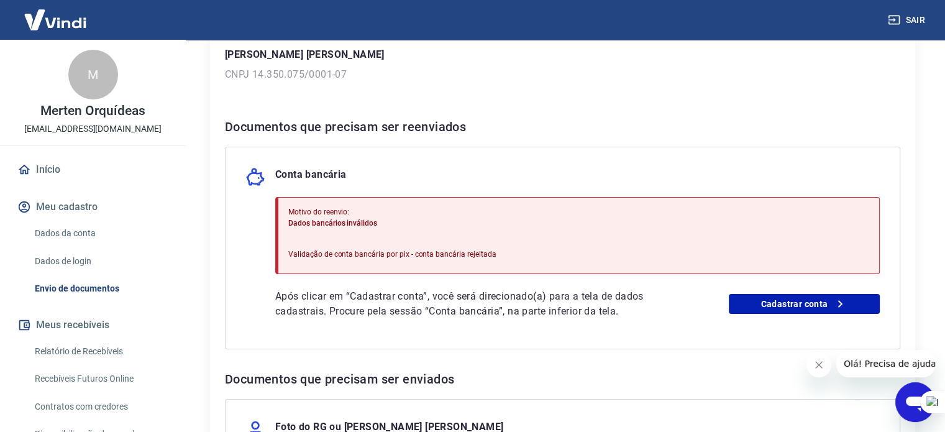
scroll to position [186, 0]
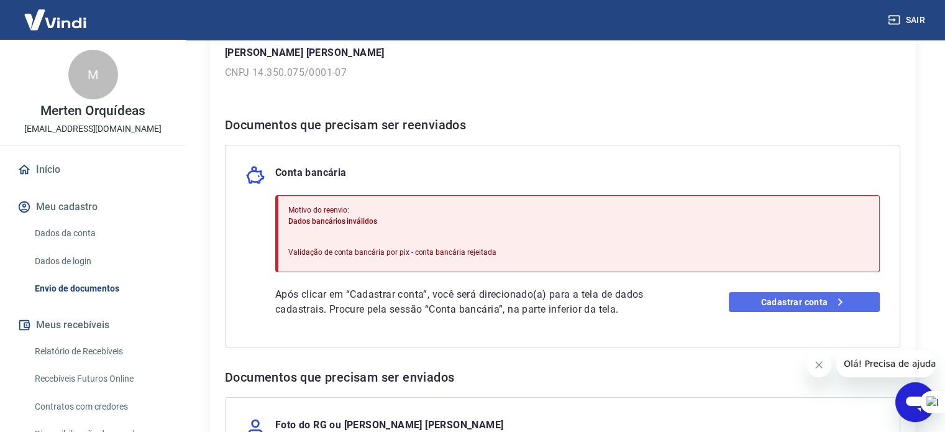
click at [756, 298] on link "Cadastrar conta" at bounding box center [804, 302] width 151 height 20
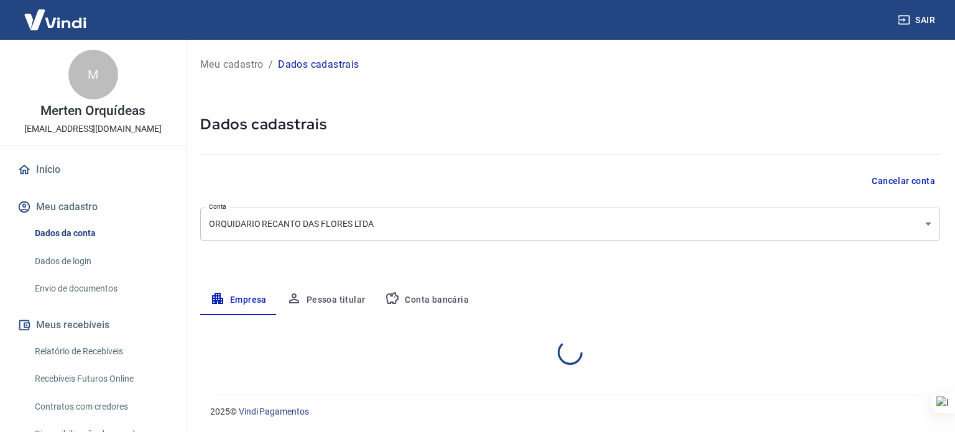
select select "SC"
select select "business"
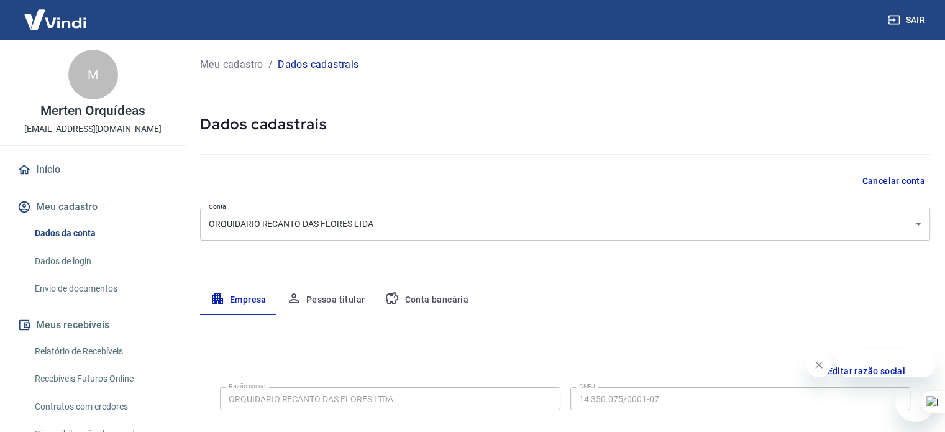
click at [426, 285] on button "Conta bancária" at bounding box center [427, 300] width 104 height 30
click at [429, 295] on button "Conta bancária" at bounding box center [427, 300] width 104 height 30
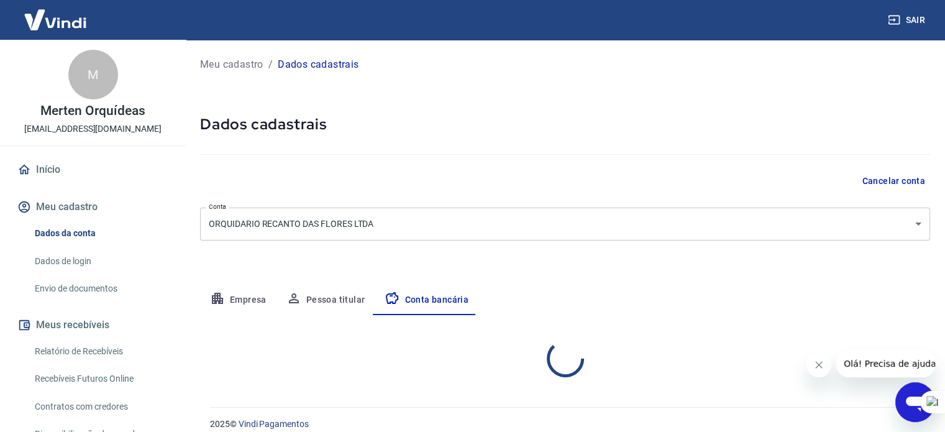
select select "1"
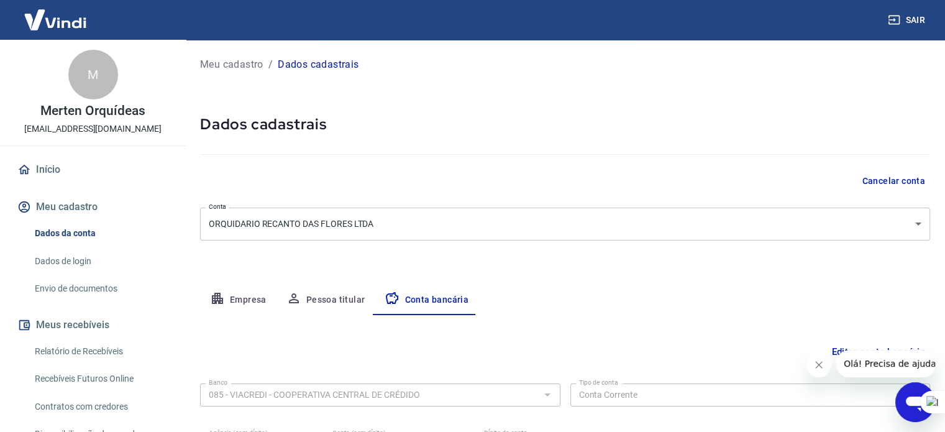
click at [231, 59] on p "Meu cadastro" at bounding box center [231, 64] width 63 height 15
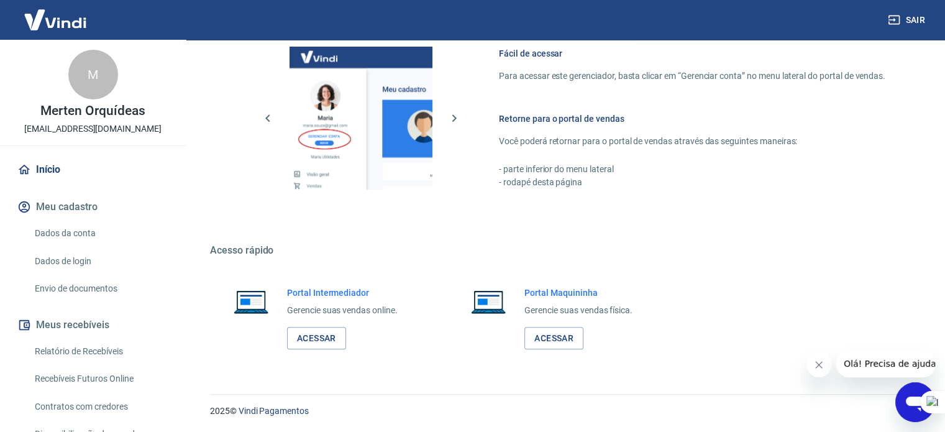
scroll to position [713, 0]
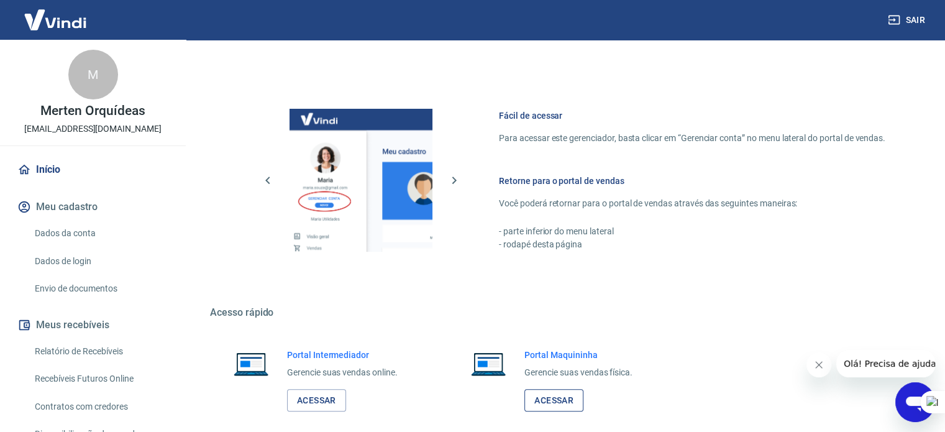
click at [557, 390] on link "Acessar" at bounding box center [554, 400] width 59 height 23
click at [312, 402] on link "Acessar" at bounding box center [316, 400] width 59 height 23
click at [553, 393] on link "Acessar" at bounding box center [554, 400] width 59 height 23
click at [61, 210] on button "Meu cadastro" at bounding box center [93, 206] width 156 height 27
click at [80, 231] on link "Dados da conta" at bounding box center [100, 233] width 141 height 25
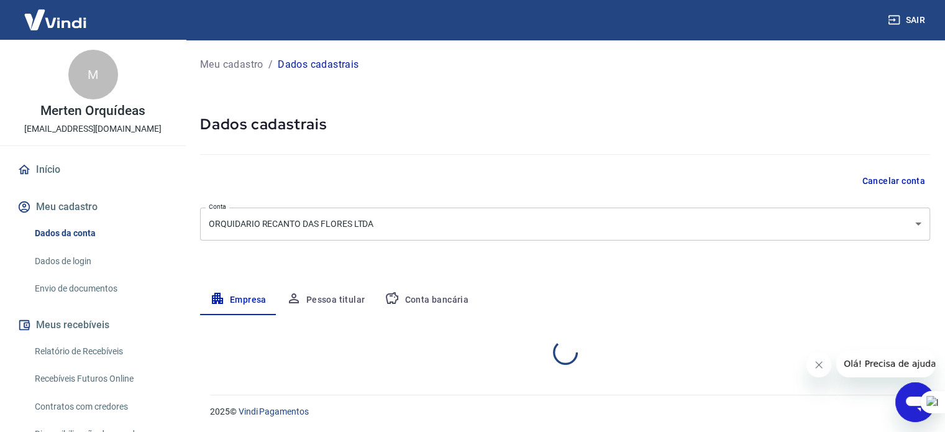
select select "SC"
select select "business"
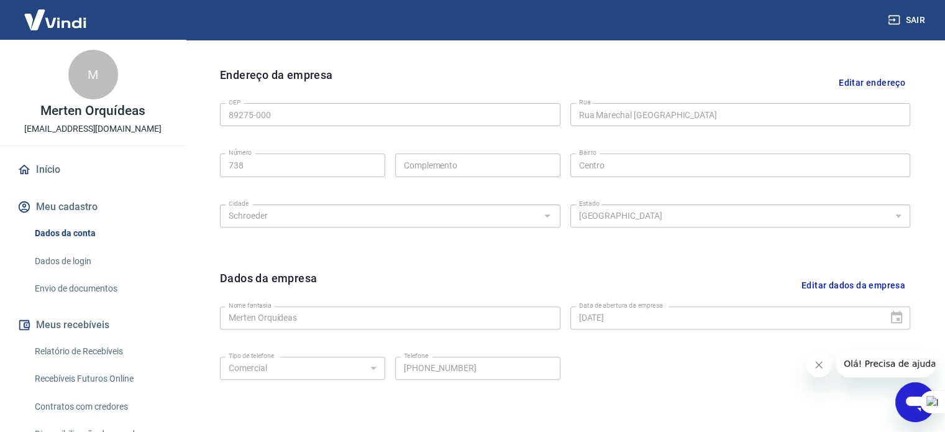
scroll to position [186, 0]
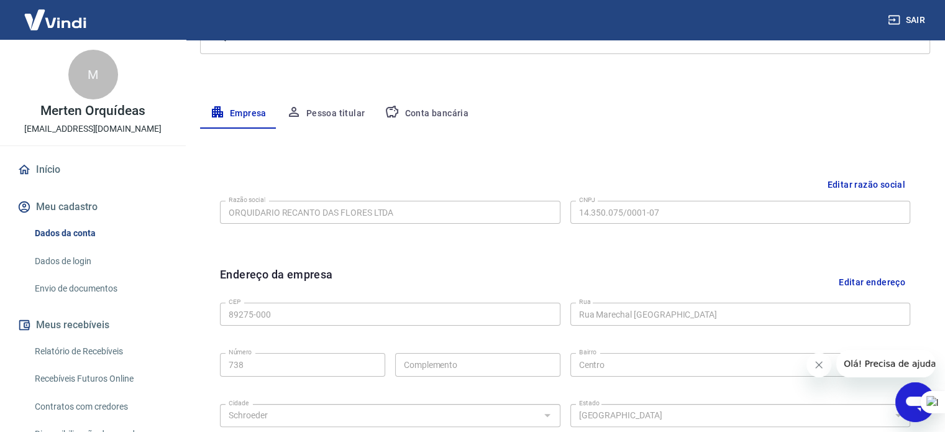
click at [65, 162] on link "Início" at bounding box center [93, 169] width 156 height 27
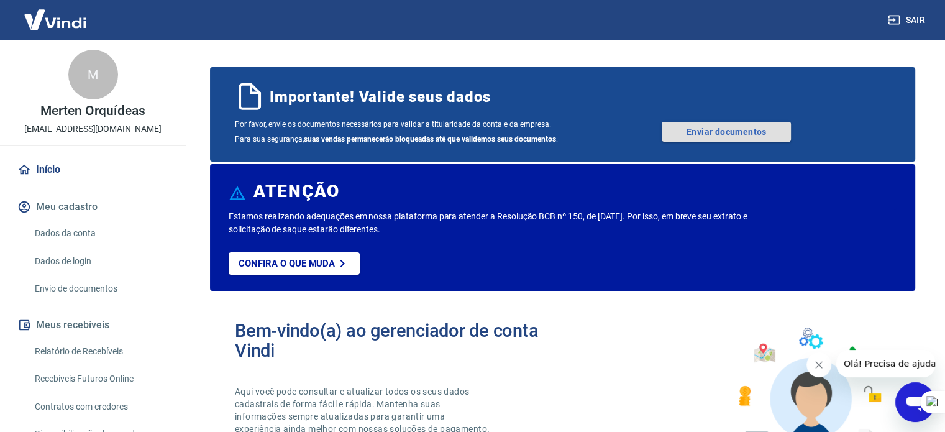
click at [697, 132] on link "Enviar documentos" at bounding box center [726, 132] width 129 height 20
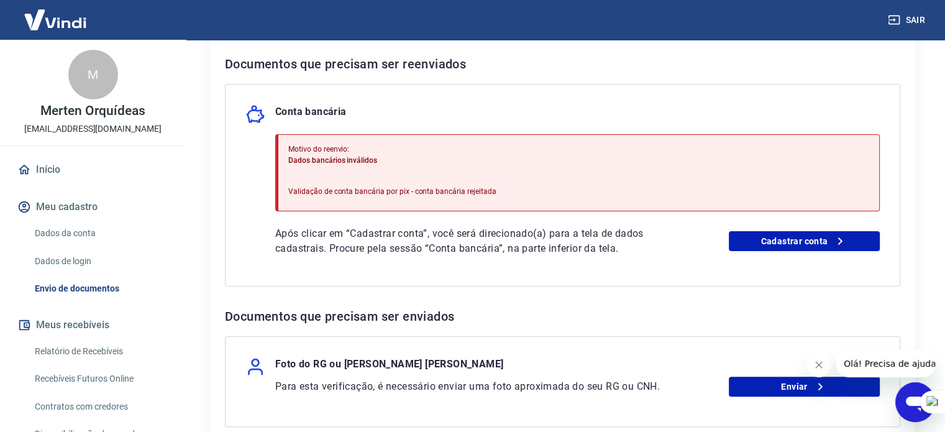
scroll to position [249, 0]
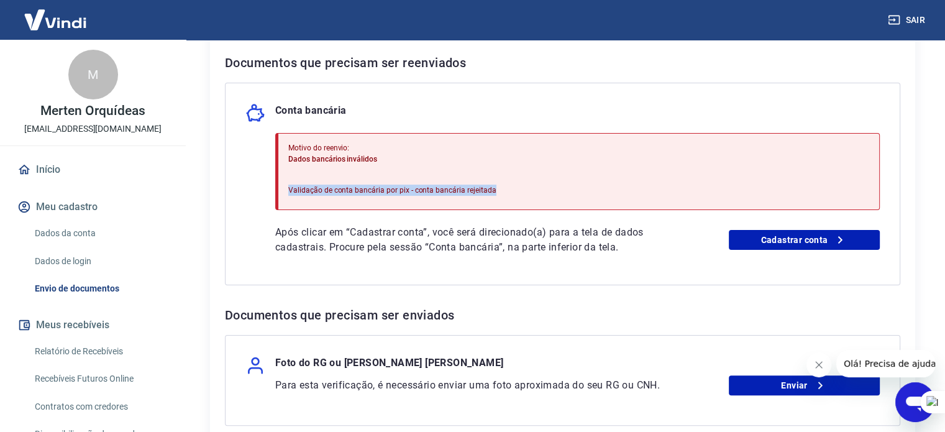
drag, startPoint x: 301, startPoint y: 188, endPoint x: 541, endPoint y: 198, distance: 239.5
click at [537, 198] on div "Motivo do reenvio: Dados bancários inválidos Validação de conta bancária por pi…" at bounding box center [577, 171] width 605 height 77
click at [651, 176] on div "Motivo do reenvio: Dados bancários inválidos Validação de conta bancária por pi…" at bounding box center [577, 171] width 605 height 77
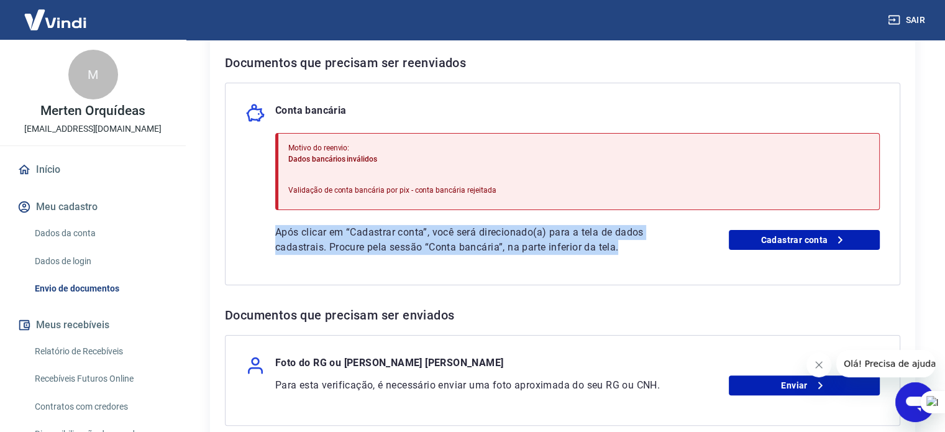
drag, startPoint x: 630, startPoint y: 250, endPoint x: 262, endPoint y: 226, distance: 368.1
click at [265, 226] on div "Conta bancária Motivo do reenvio: Dados bancários inválidos Validação de conta …" at bounding box center [563, 184] width 676 height 203
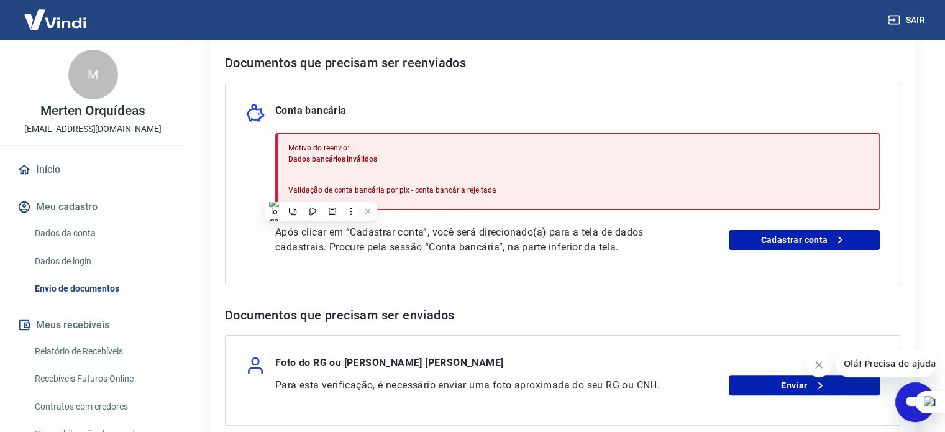
click at [252, 180] on div "Conta bancária Motivo do reenvio: Dados bancários inválidos Validação de conta …" at bounding box center [563, 184] width 676 height 203
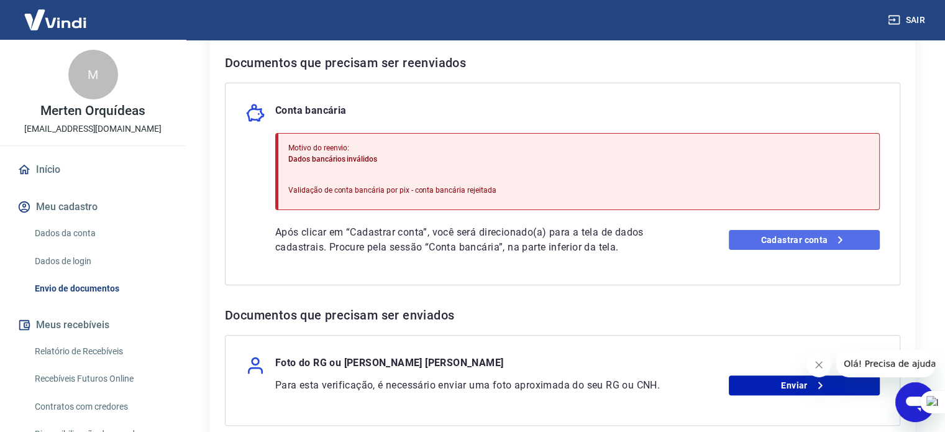
click at [813, 241] on link "Cadastrar conta" at bounding box center [804, 240] width 151 height 20
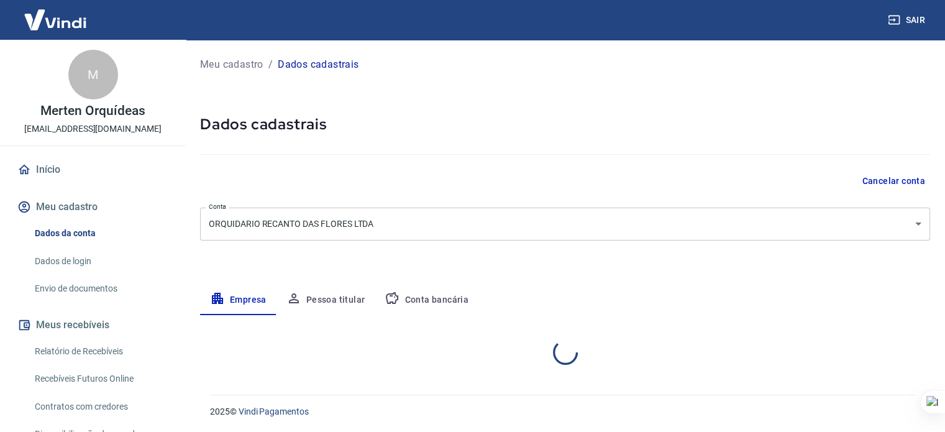
select select "SC"
select select "business"
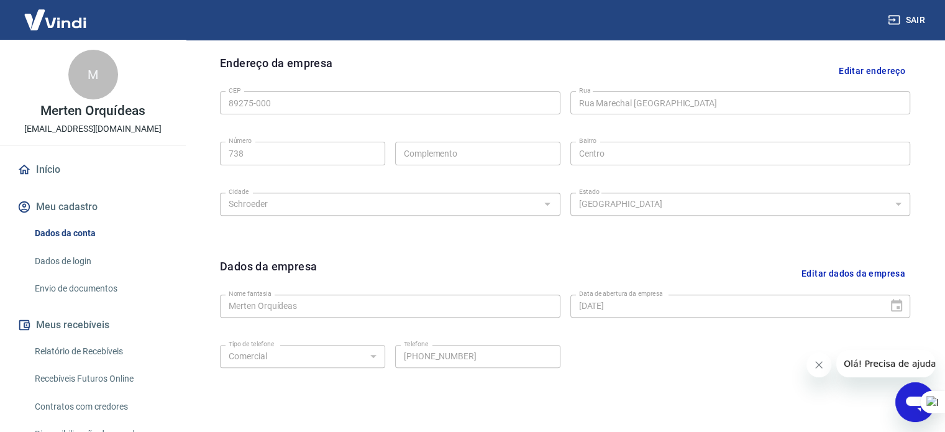
scroll to position [464, 0]
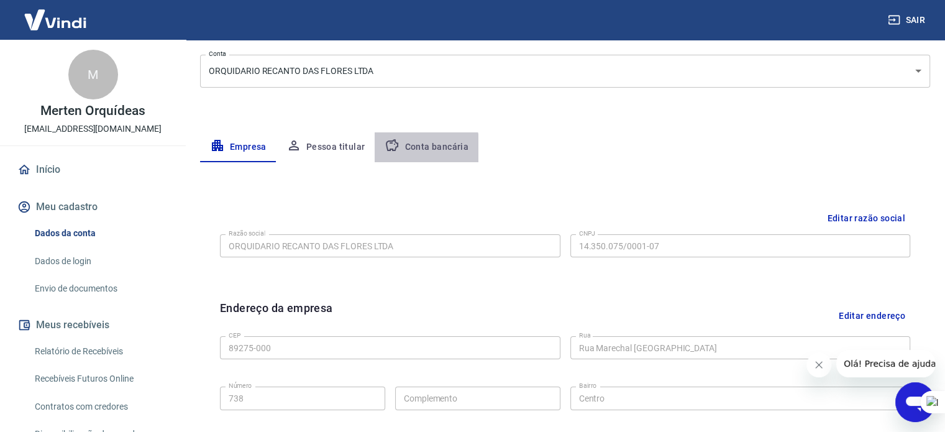
click at [401, 151] on button "Conta bancária" at bounding box center [427, 147] width 104 height 30
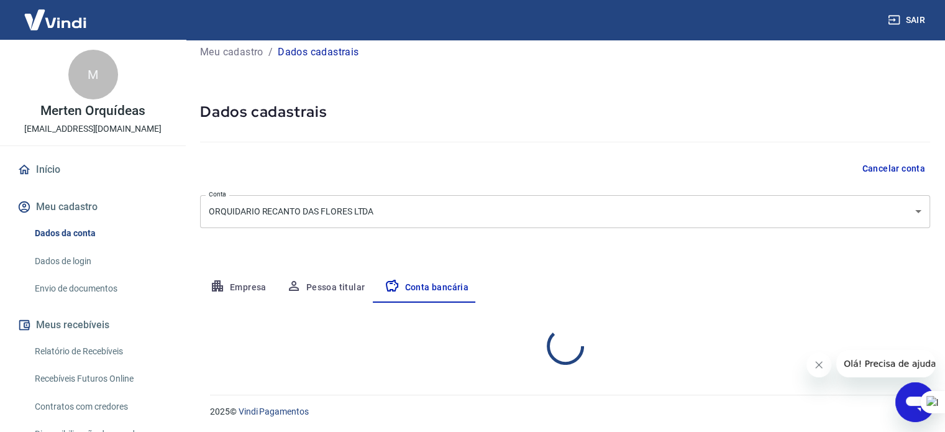
select select "1"
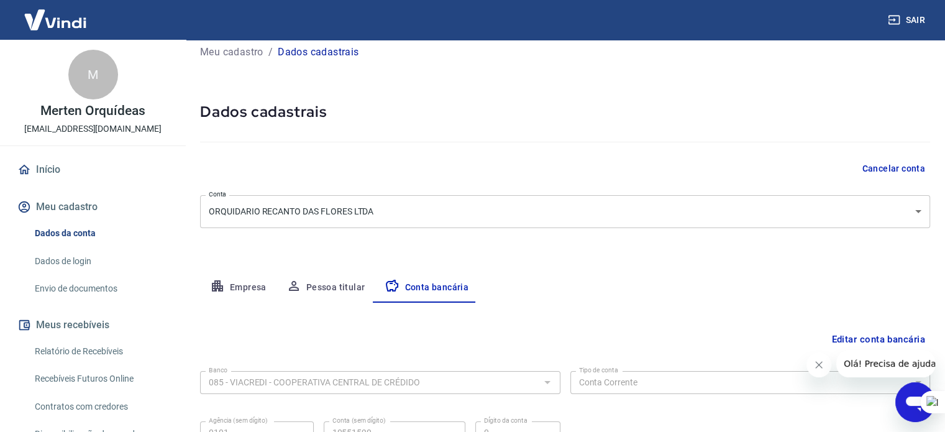
scroll to position [134, 0]
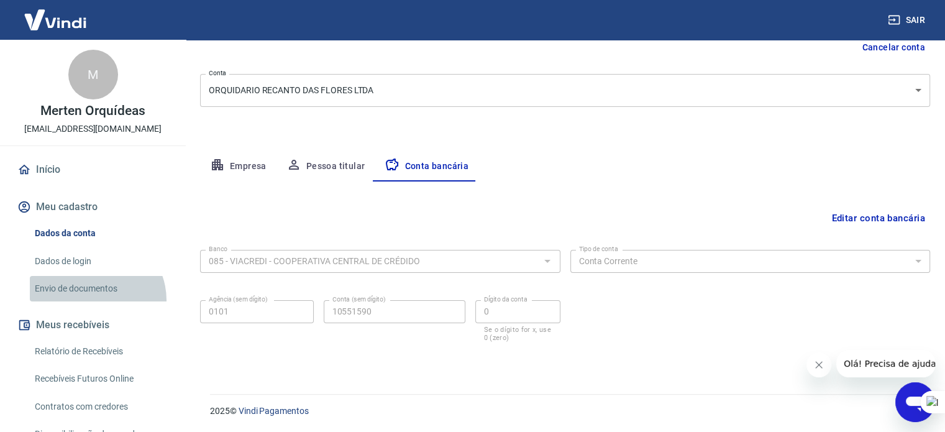
click at [93, 300] on link "Envio de documentos" at bounding box center [100, 288] width 141 height 25
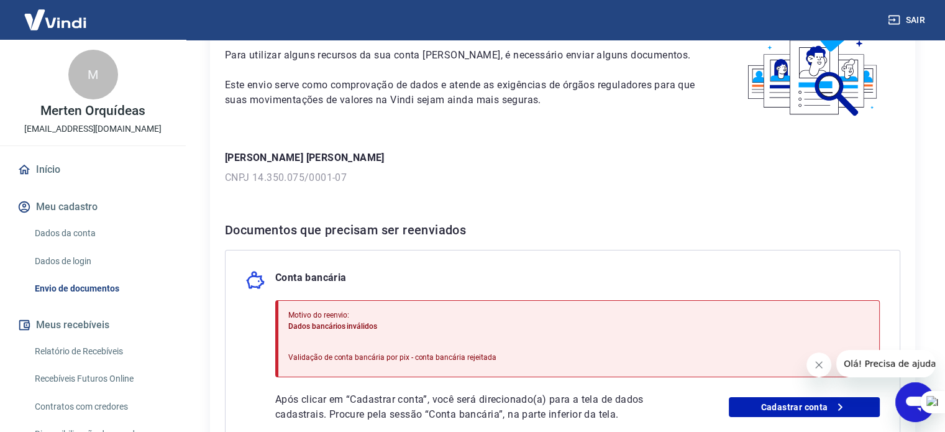
scroll to position [249, 0]
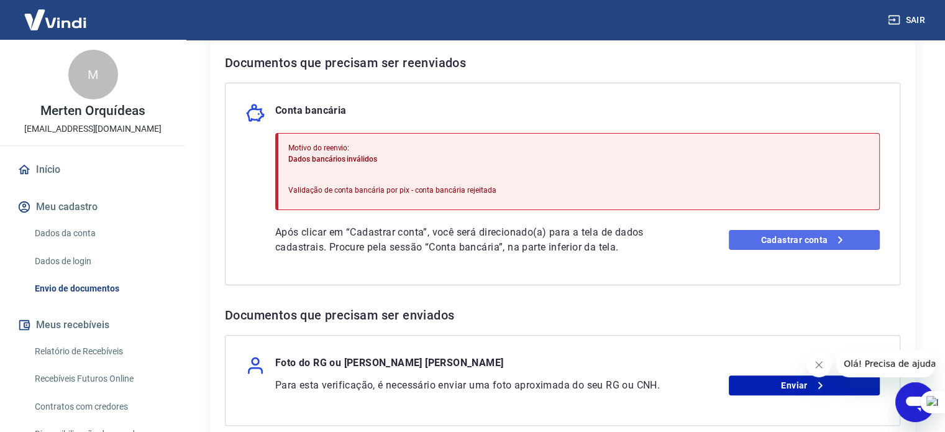
click at [799, 243] on link "Cadastrar conta" at bounding box center [804, 240] width 151 height 20
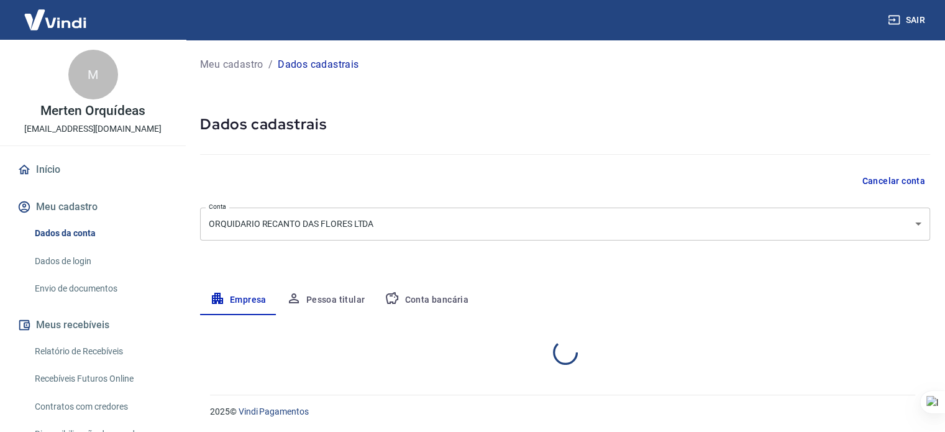
select select "SC"
select select "business"
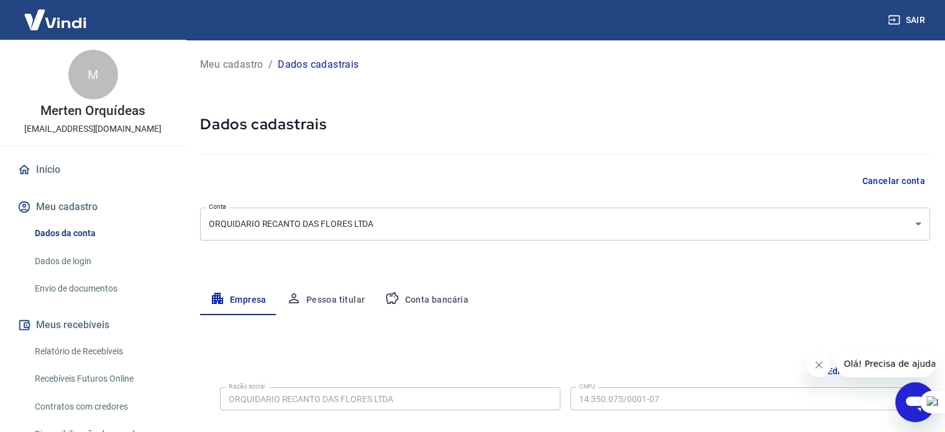
click at [441, 303] on button "Conta bancária" at bounding box center [427, 300] width 104 height 30
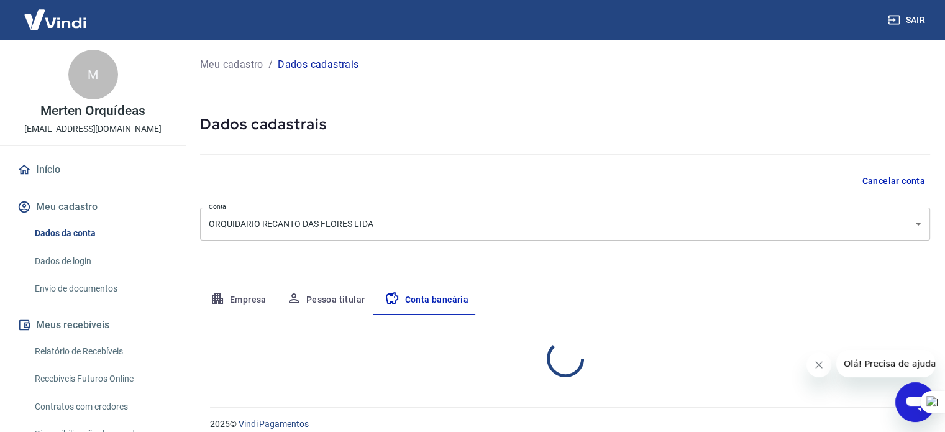
select select "1"
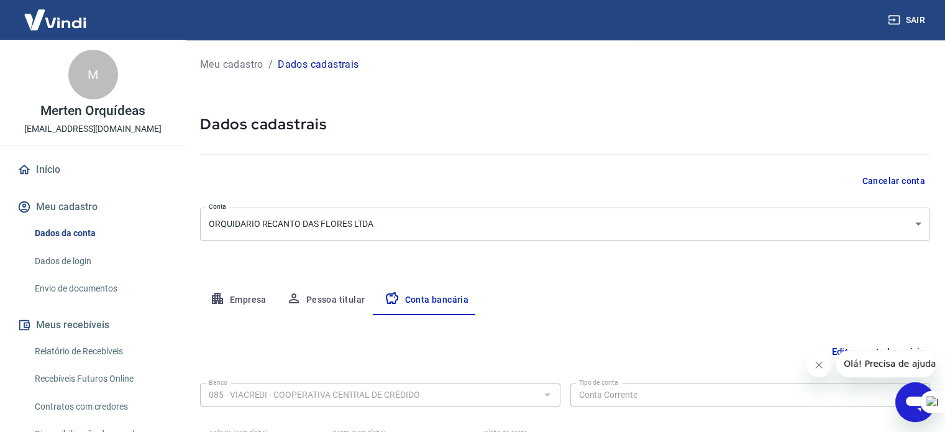
scroll to position [134, 0]
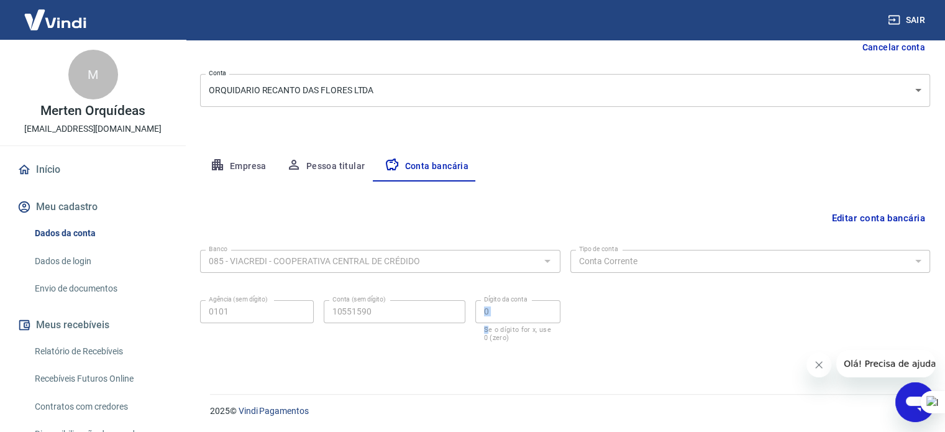
drag, startPoint x: 494, startPoint y: 330, endPoint x: 588, endPoint y: 331, distance: 93.9
click at [588, 331] on div "Banco 085 - VIACREDI - COOPERATIVA CENTRAL DE CRÉDIDO Banco Tipo de conta Conta…" at bounding box center [565, 294] width 730 height 99
click at [671, 321] on div "Banco 085 - VIACREDI - COOPERATIVA CENTRAL DE CRÉDIDO Banco Tipo de conta Conta…" at bounding box center [565, 294] width 730 height 99
click at [81, 257] on link "Dados de login" at bounding box center [100, 261] width 141 height 25
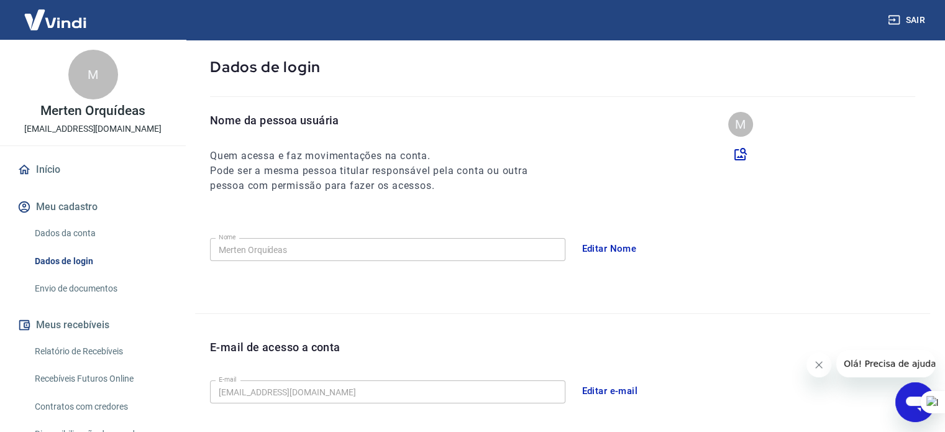
drag, startPoint x: 52, startPoint y: 22, endPoint x: 90, endPoint y: 35, distance: 40.3
click at [52, 22] on img at bounding box center [55, 20] width 81 height 38
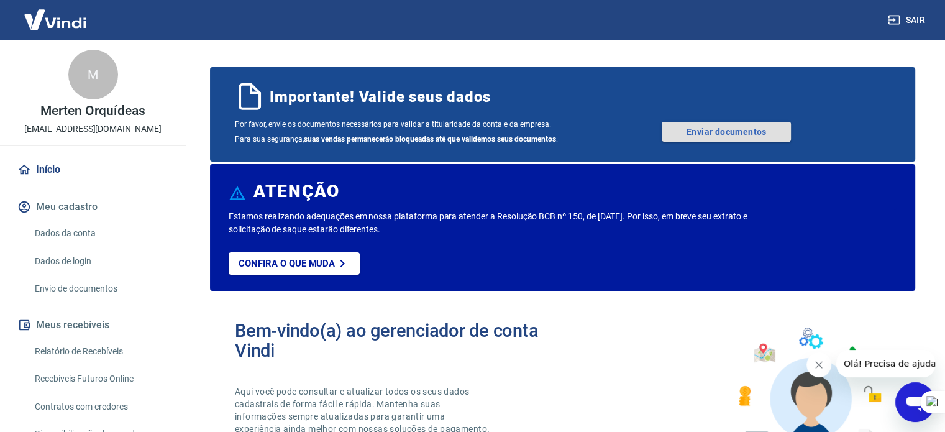
click at [702, 127] on link "Enviar documentos" at bounding box center [726, 132] width 129 height 20
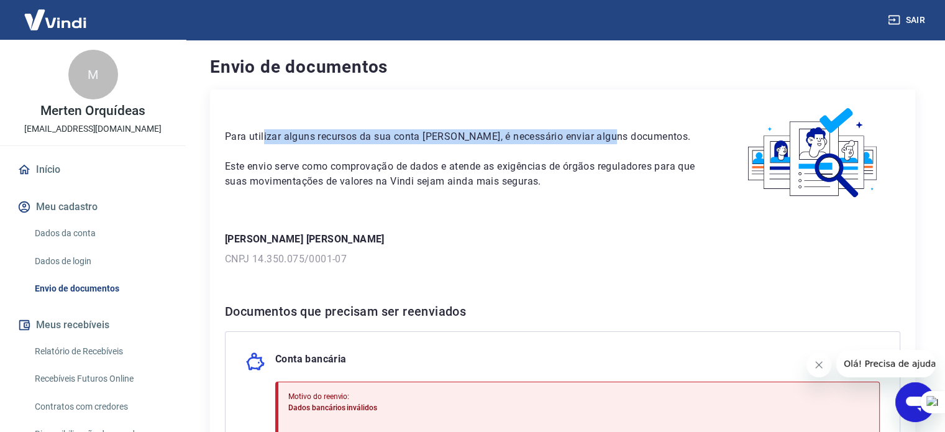
drag, startPoint x: 281, startPoint y: 139, endPoint x: 607, endPoint y: 138, distance: 325.7
click at [607, 138] on p "Para utilizar alguns recursos da sua conta [PERSON_NAME], é necessário enviar a…" at bounding box center [461, 136] width 472 height 15
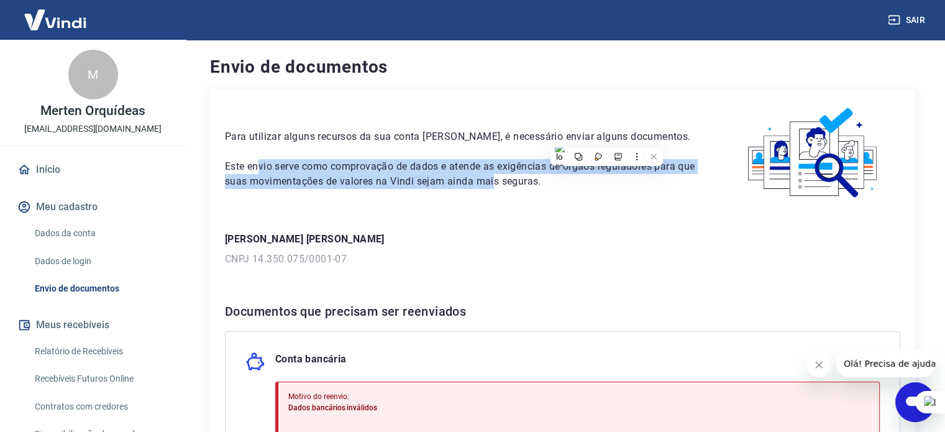
drag, startPoint x: 271, startPoint y: 168, endPoint x: 526, endPoint y: 182, distance: 255.2
click at [517, 182] on p "Este envio serve como comprovação de dados e atende as exigências de órgãos reg…" at bounding box center [461, 174] width 472 height 30
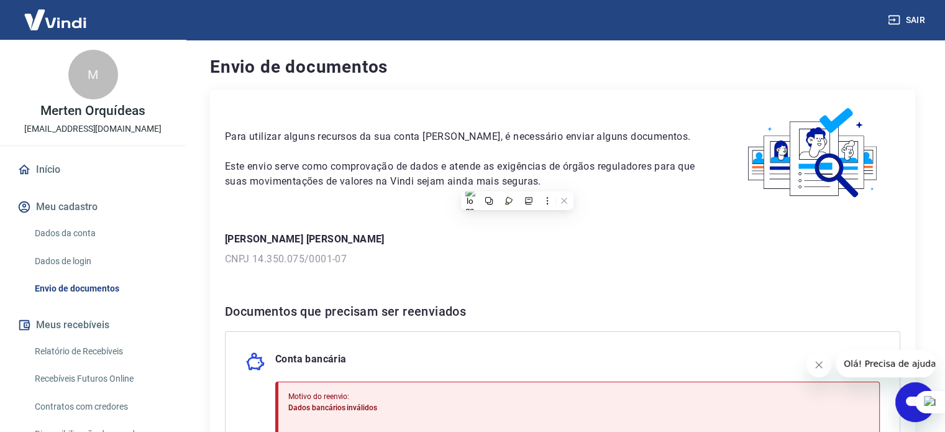
click at [673, 183] on p "Este envio serve como comprovação de dados e atende as exigências de órgãos reg…" at bounding box center [461, 174] width 472 height 30
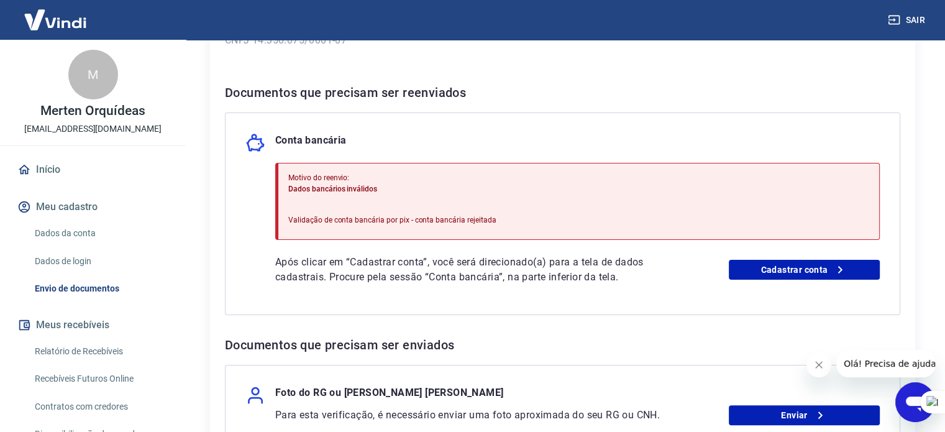
scroll to position [249, 0]
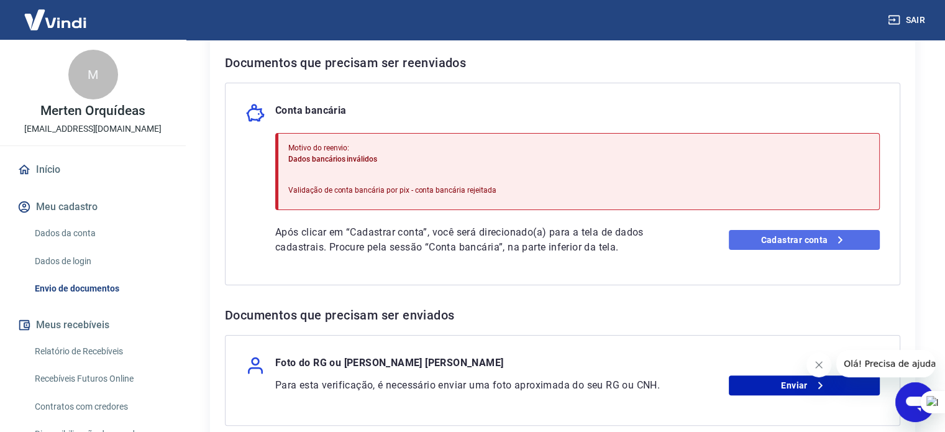
click at [744, 242] on link "Cadastrar conta" at bounding box center [804, 240] width 151 height 20
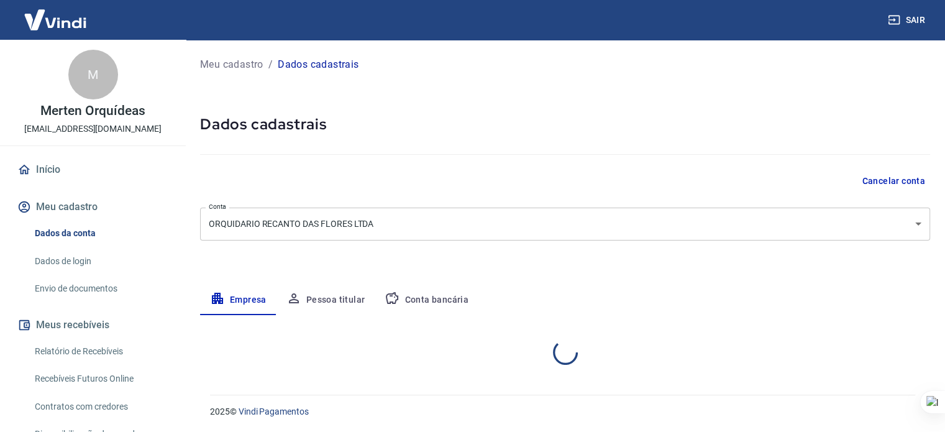
select select "SC"
select select "business"
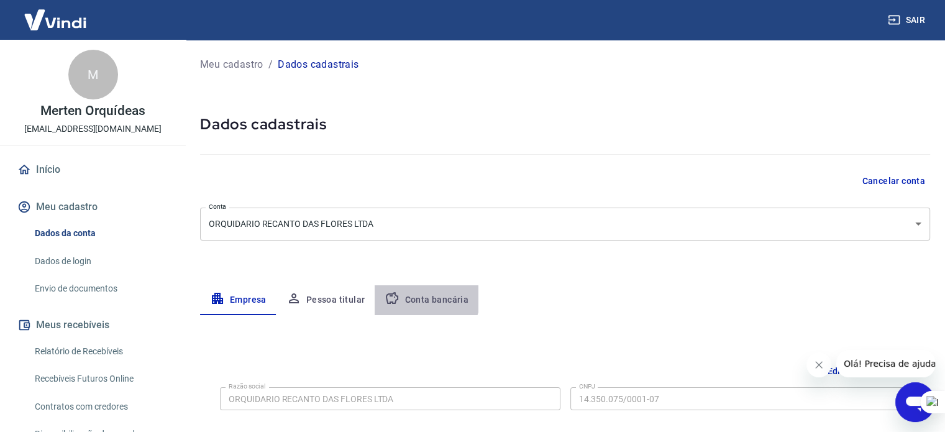
click at [417, 294] on button "Conta bancária" at bounding box center [427, 300] width 104 height 30
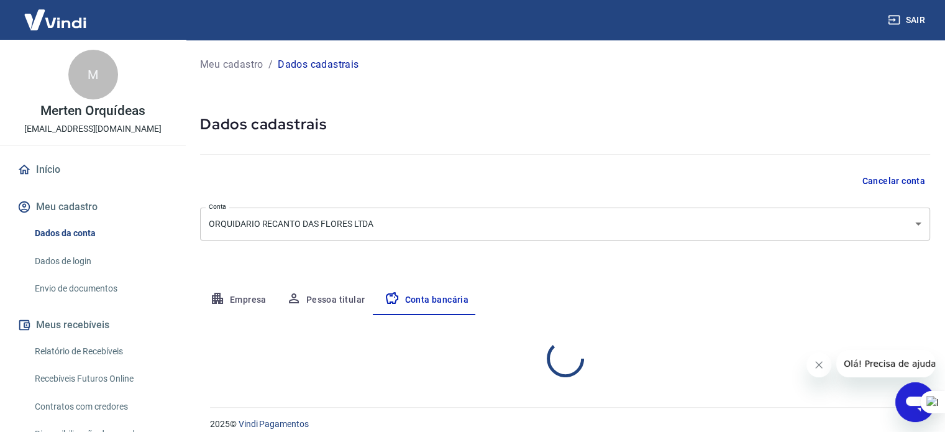
select select "1"
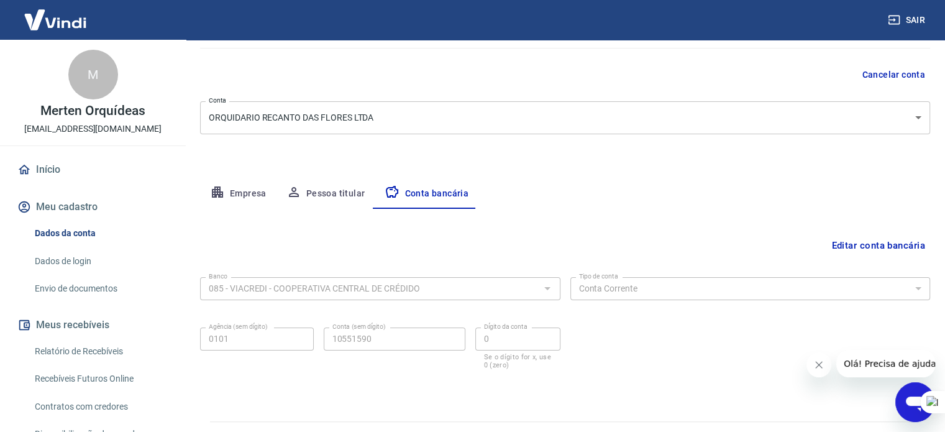
scroll to position [134, 0]
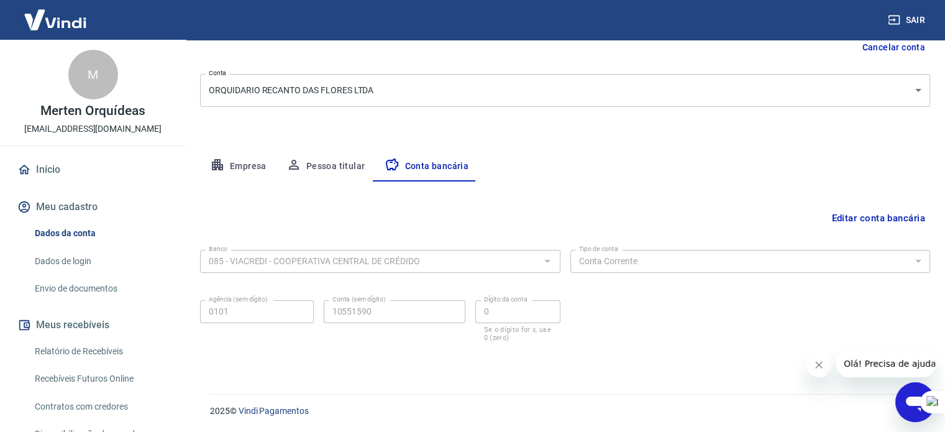
click at [863, 213] on button "Editar conta bancária" at bounding box center [879, 218] width 104 height 24
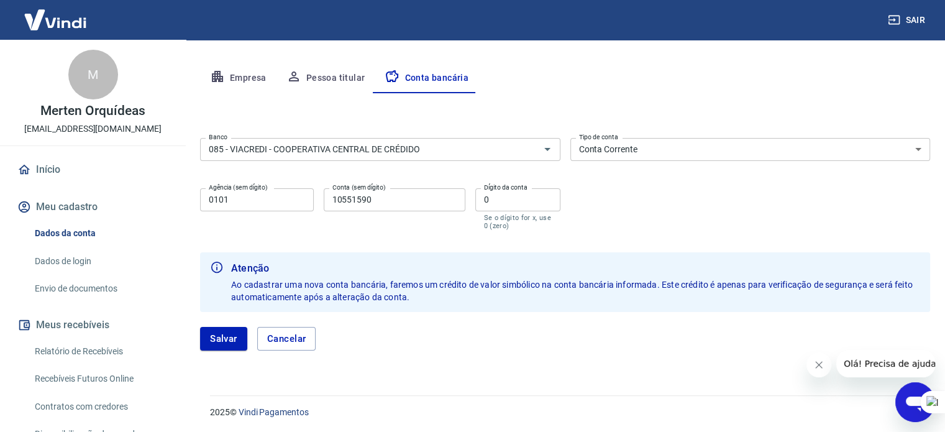
scroll to position [223, 0]
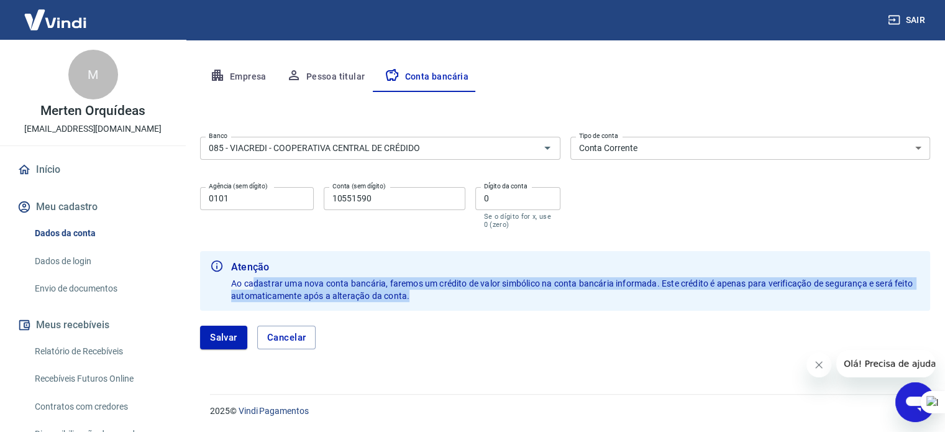
drag, startPoint x: 273, startPoint y: 275, endPoint x: 590, endPoint y: 293, distance: 317.5
click at [590, 293] on div "Atenção Ao cadastrar uma nova conta bancária, faremos um crédito de valor simbó…" at bounding box center [575, 281] width 689 height 52
click at [218, 336] on button "Salvar" at bounding box center [223, 338] width 47 height 24
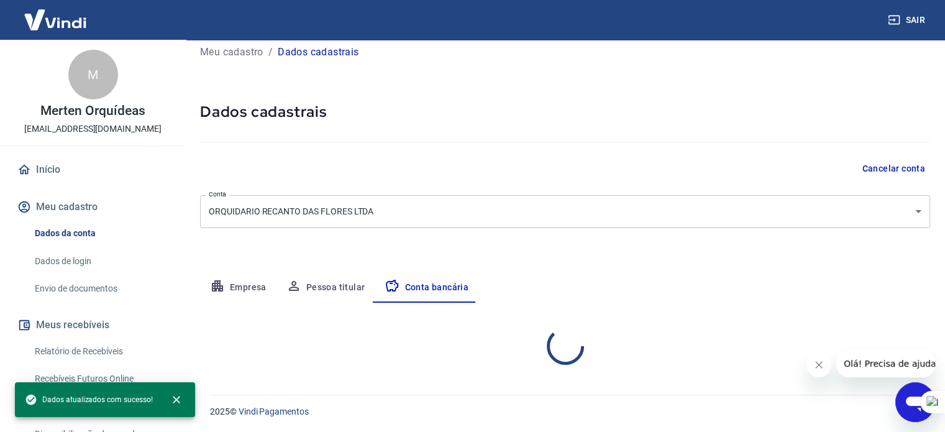
scroll to position [134, 0]
select select "1"
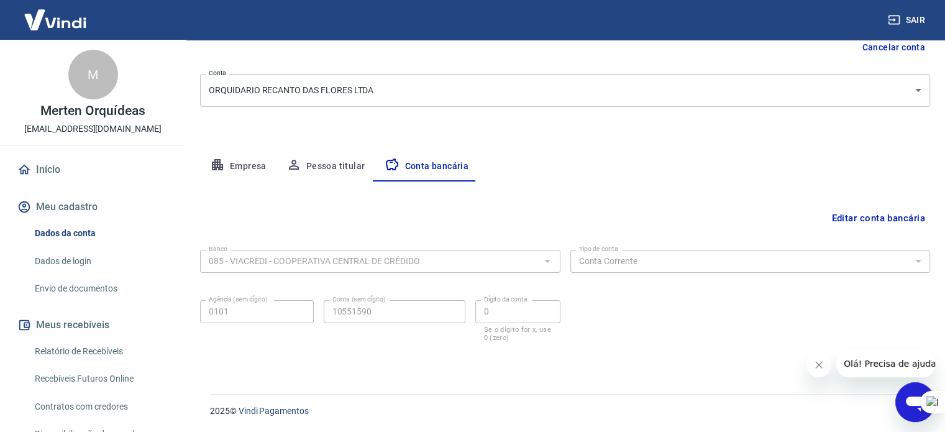
click at [80, 293] on link "Envio de documentos" at bounding box center [100, 288] width 141 height 25
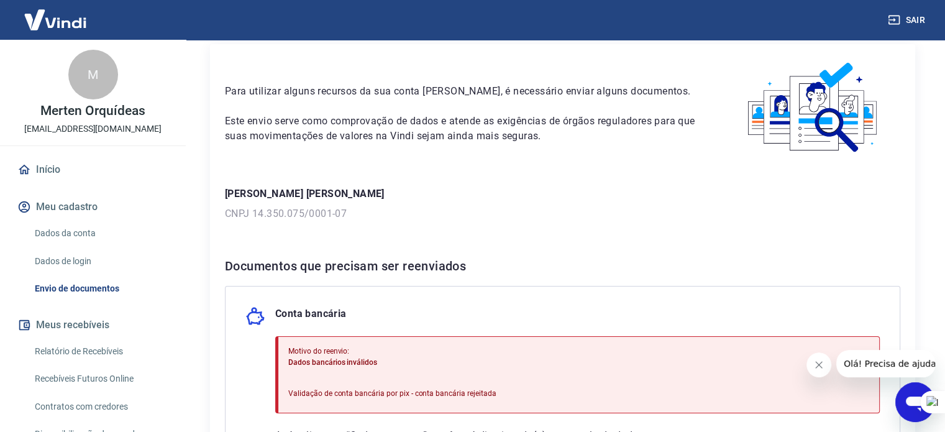
scroll to position [186, 0]
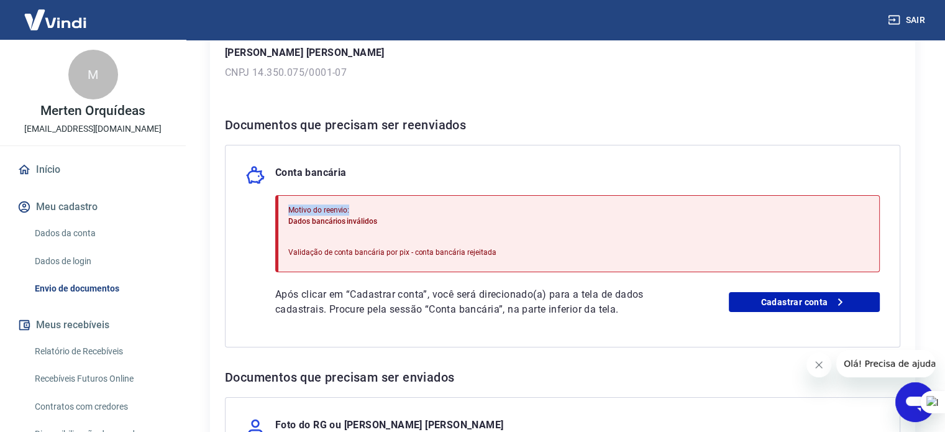
drag, startPoint x: 286, startPoint y: 210, endPoint x: 355, endPoint y: 211, distance: 69.0
click at [355, 211] on div "Motivo do reenvio: Dados bancários inválidos Validação de conta bancária por pi…" at bounding box center [577, 233] width 605 height 77
click at [480, 208] on p "Motivo do reenvio:" at bounding box center [392, 209] width 208 height 11
drag, startPoint x: 367, startPoint y: 224, endPoint x: 265, endPoint y: 218, distance: 102.7
click at [273, 218] on div "Conta bancária Motivo do reenvio: Dados bancários inválidos Validação de conta …" at bounding box center [563, 246] width 676 height 203
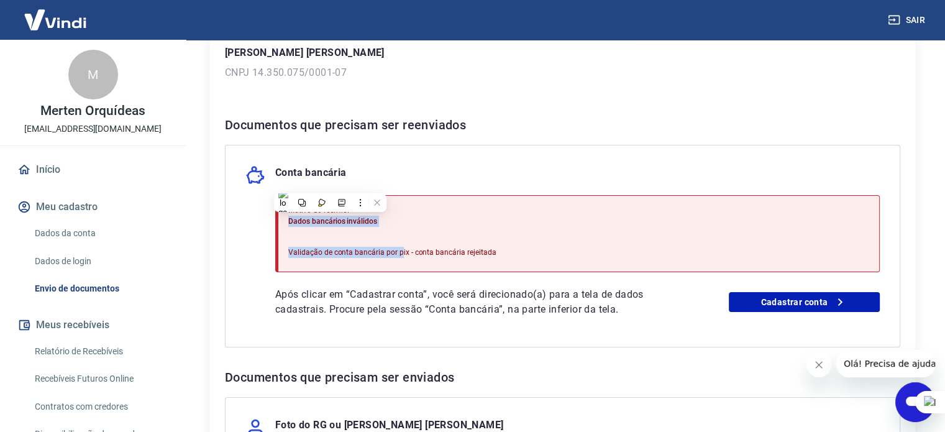
click at [249, 234] on div "Conta bancária Motivo do reenvio: Dados bancários inválidos Validação de conta …" at bounding box center [563, 246] width 676 height 203
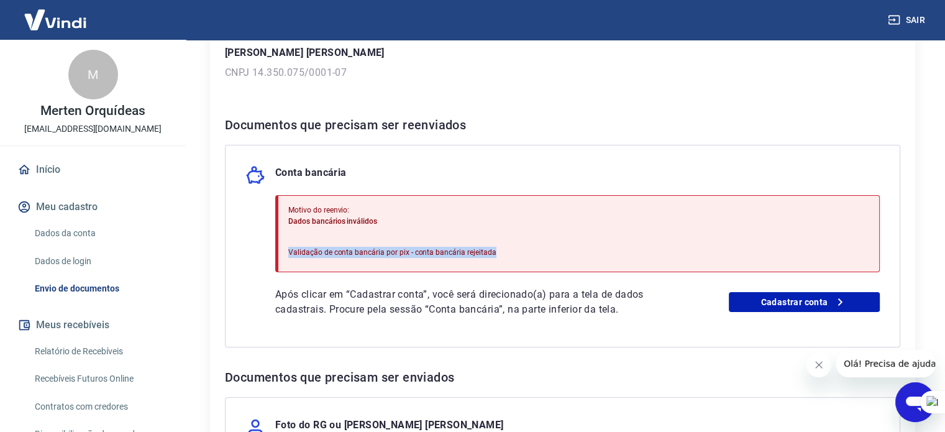
drag, startPoint x: 287, startPoint y: 249, endPoint x: 544, endPoint y: 249, distance: 256.7
click at [523, 251] on div "Motivo do reenvio: Dados bancários inválidos Validação de conta bancária por pi…" at bounding box center [577, 233] width 605 height 77
click at [617, 234] on div "Motivo do reenvio: Dados bancários inválidos Validação de conta bancária por pi…" at bounding box center [577, 233] width 605 height 77
click at [625, 241] on div "Motivo do reenvio: Dados bancários inválidos Validação de conta bancária por pi…" at bounding box center [577, 233] width 605 height 77
click at [539, 222] on div "Motivo do reenvio: Dados bancários inválidos Validação de conta bancária por pi…" at bounding box center [577, 233] width 605 height 77
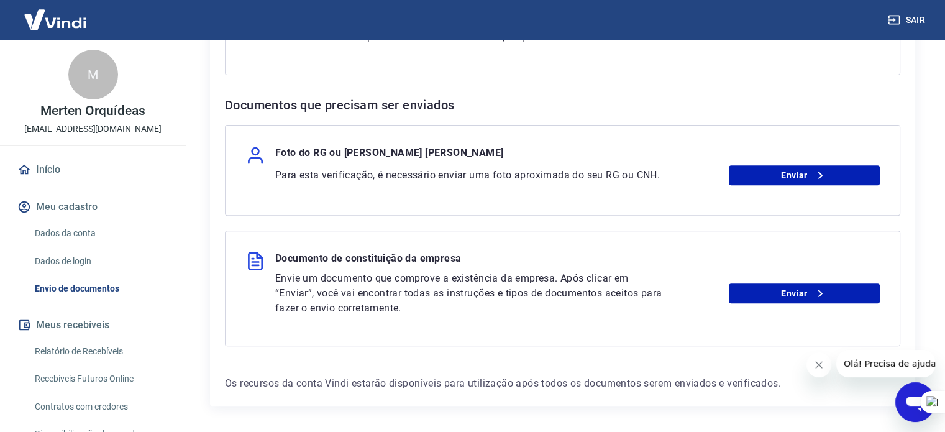
scroll to position [438, 0]
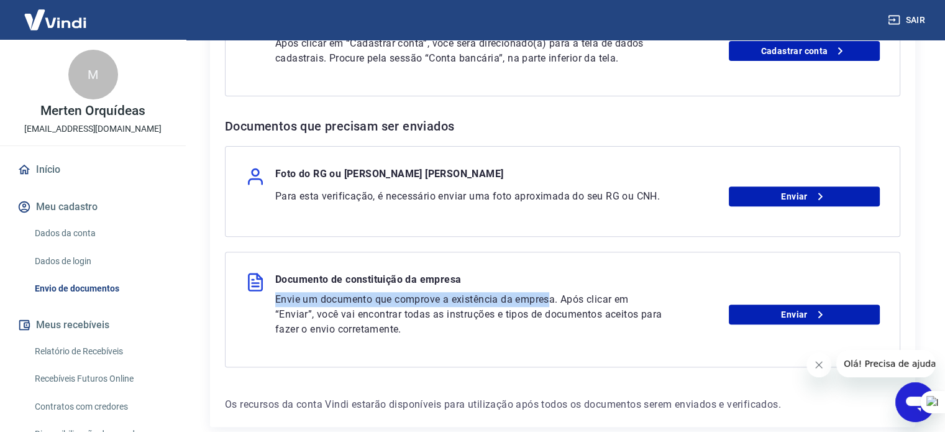
drag, startPoint x: 268, startPoint y: 295, endPoint x: 551, endPoint y: 305, distance: 283.0
click at [551, 305] on div "Documento de constituição da empresa Envie um documento que comprove a existênc…" at bounding box center [563, 310] width 676 height 116
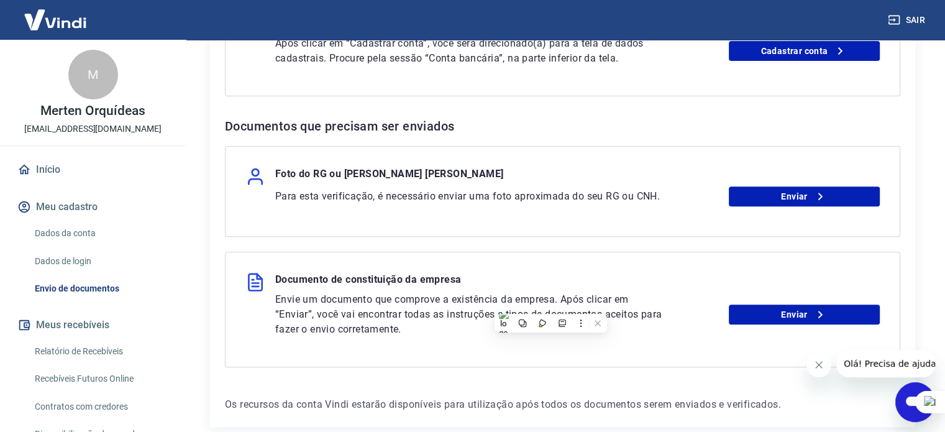
click at [347, 324] on p "Envie um documento que comprove a existência da empresa. Após clicar em “Enviar…" at bounding box center [471, 314] width 393 height 45
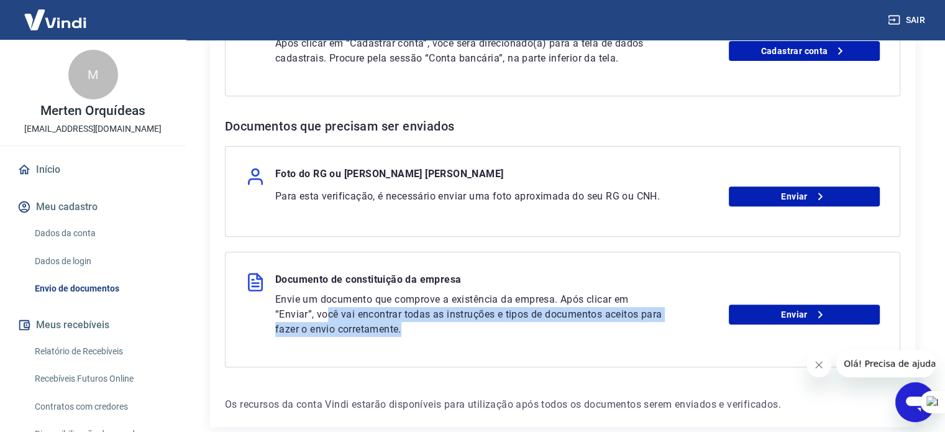
drag, startPoint x: 326, startPoint y: 313, endPoint x: 507, endPoint y: 324, distance: 181.8
click at [507, 324] on p "Envie um documento que comprove a existência da empresa. Após clicar em “Enviar…" at bounding box center [471, 314] width 393 height 45
click at [374, 347] on div "Documento de constituição da empresa Envie um documento que comprove a existênc…" at bounding box center [563, 310] width 676 height 116
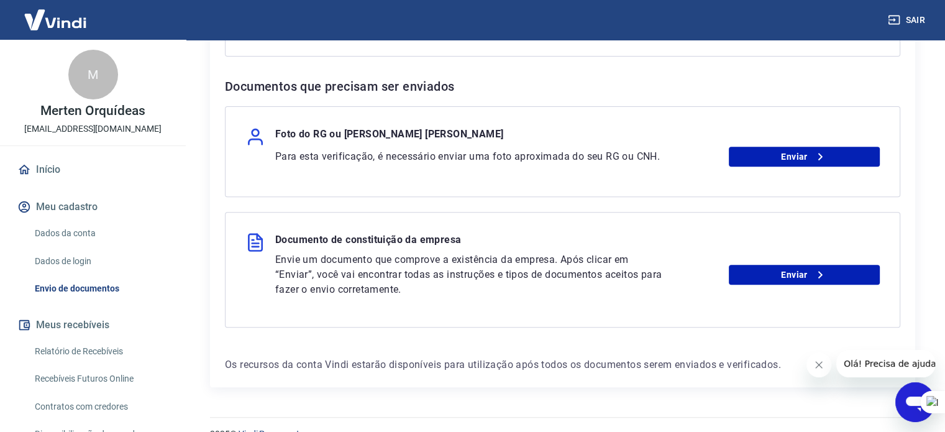
scroll to position [500, 0]
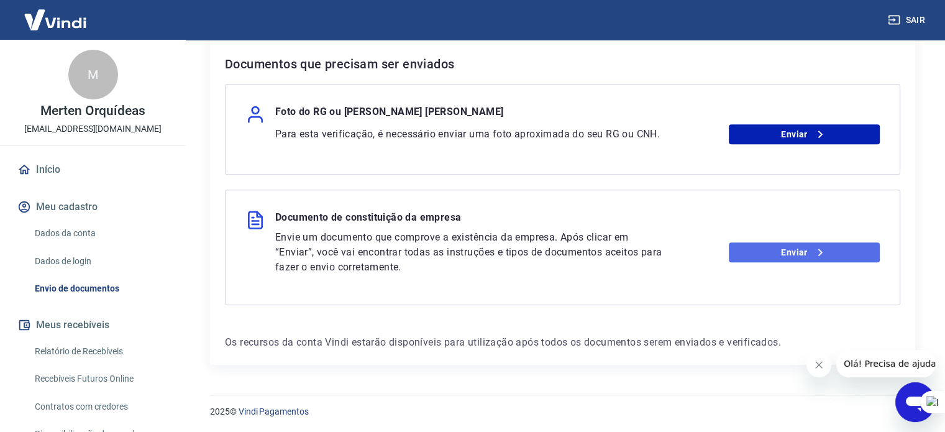
click at [759, 255] on link "Enviar" at bounding box center [804, 252] width 151 height 20
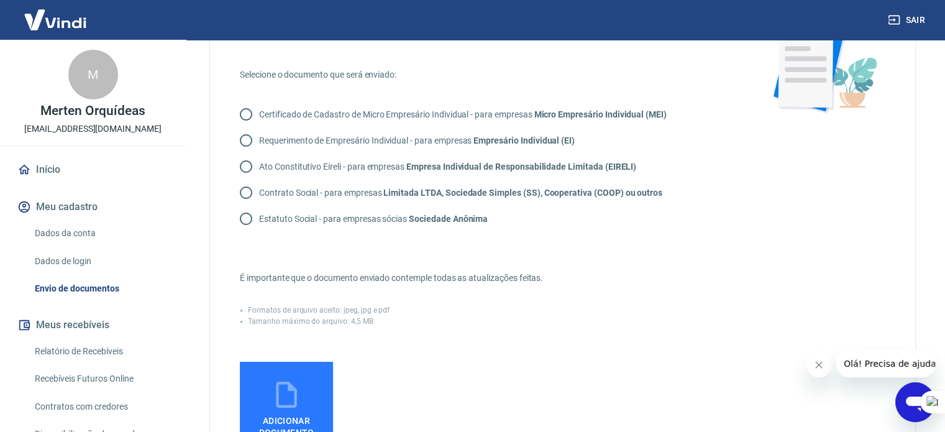
scroll to position [62, 0]
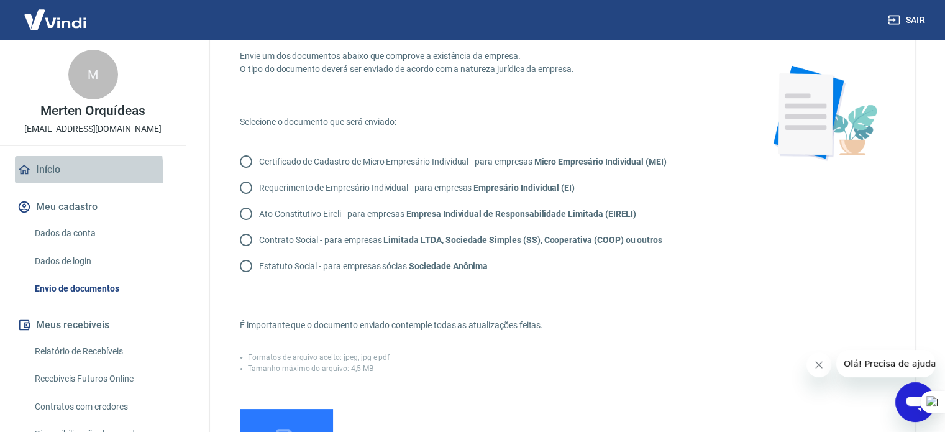
click at [60, 172] on link "Início" at bounding box center [93, 169] width 156 height 27
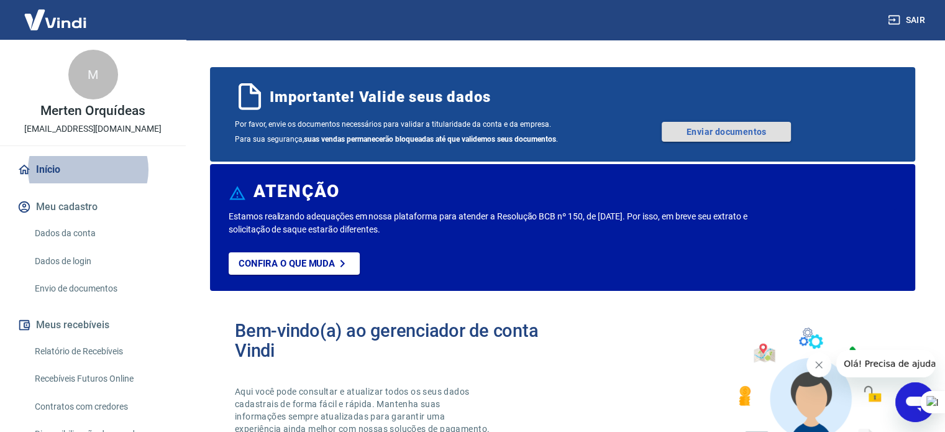
click at [702, 132] on link "Enviar documentos" at bounding box center [726, 132] width 129 height 20
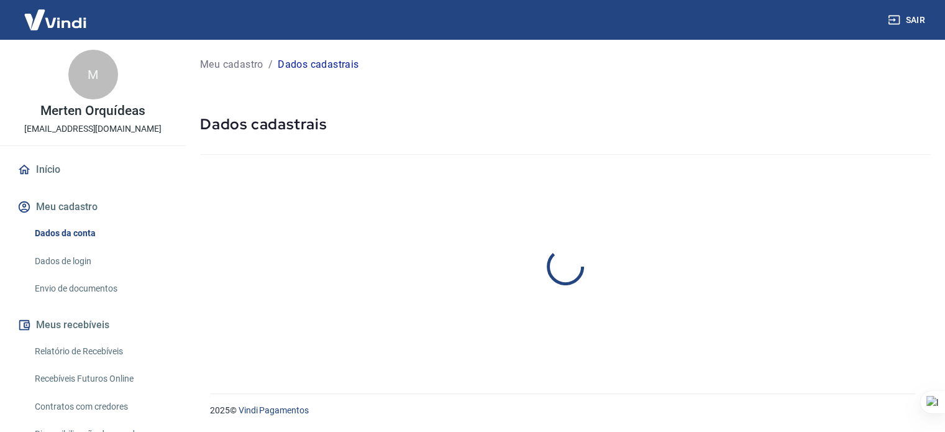
select select "SC"
select select "business"
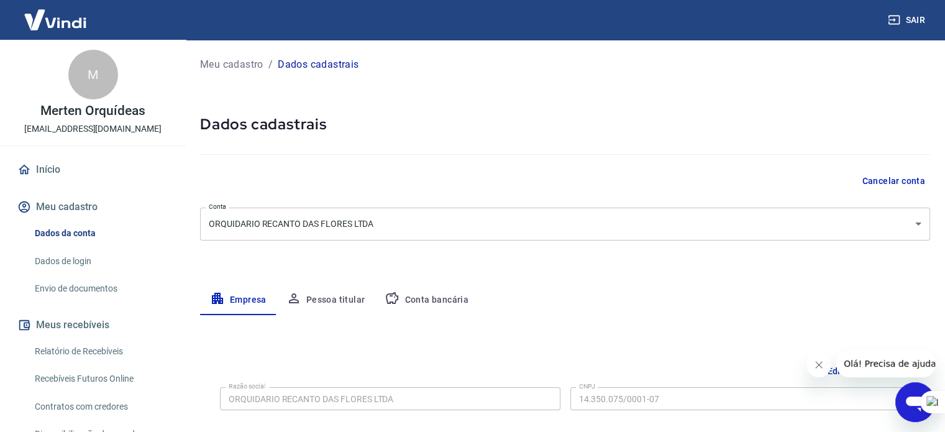
click at [416, 290] on button "Conta bancária" at bounding box center [427, 300] width 104 height 30
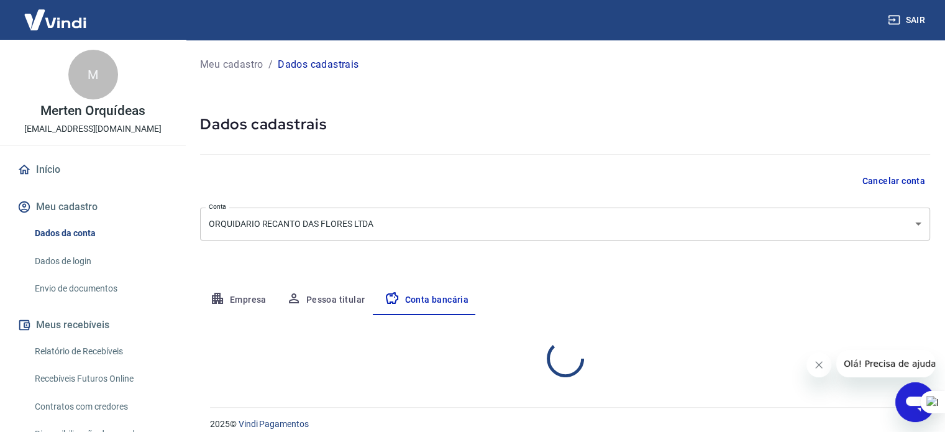
select select "1"
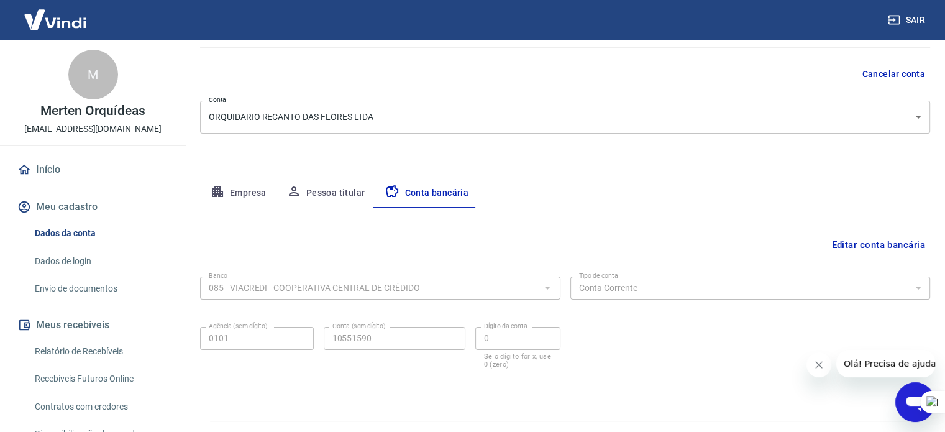
scroll to position [134, 0]
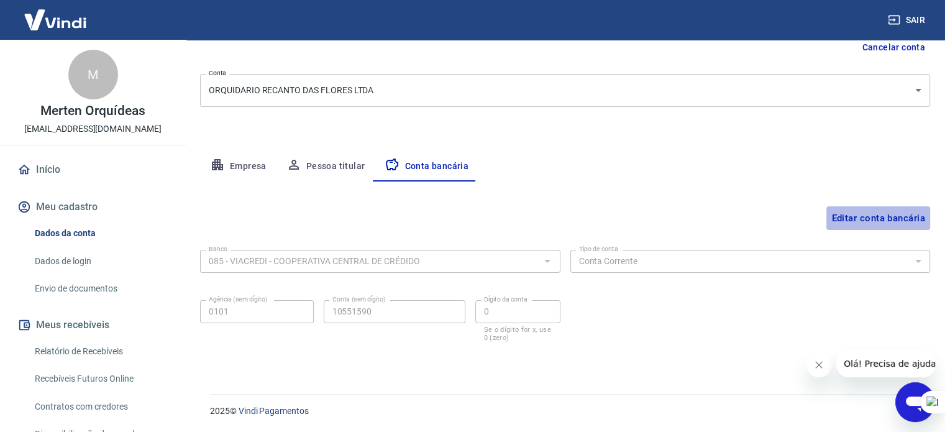
click at [881, 219] on button "Editar conta bancária" at bounding box center [879, 218] width 104 height 24
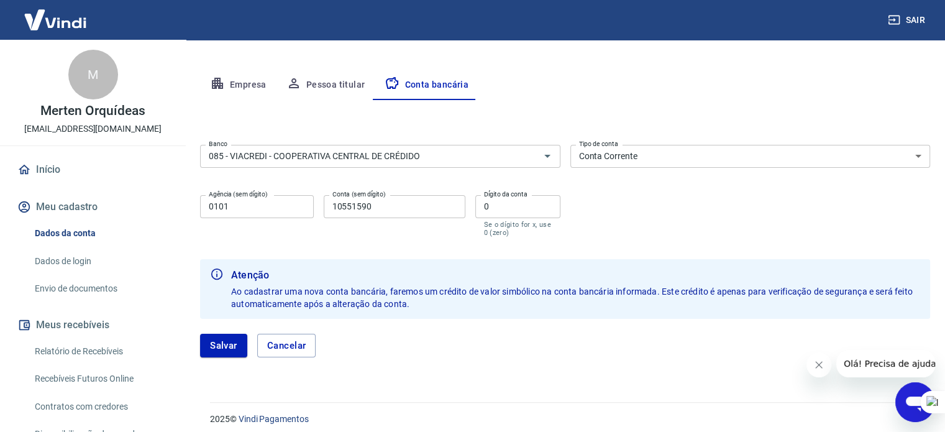
scroll to position [223, 0]
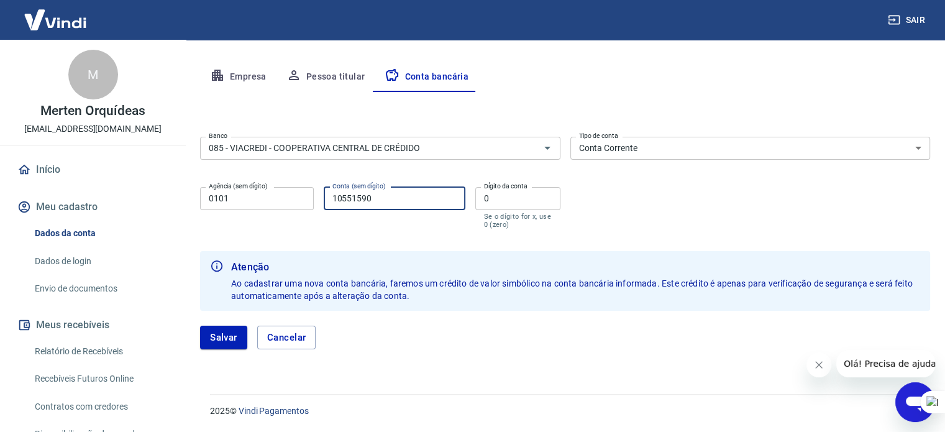
click at [385, 200] on input "10551590" at bounding box center [395, 198] width 142 height 23
type input "1055159"
click at [222, 328] on button "Salvar" at bounding box center [223, 338] width 47 height 24
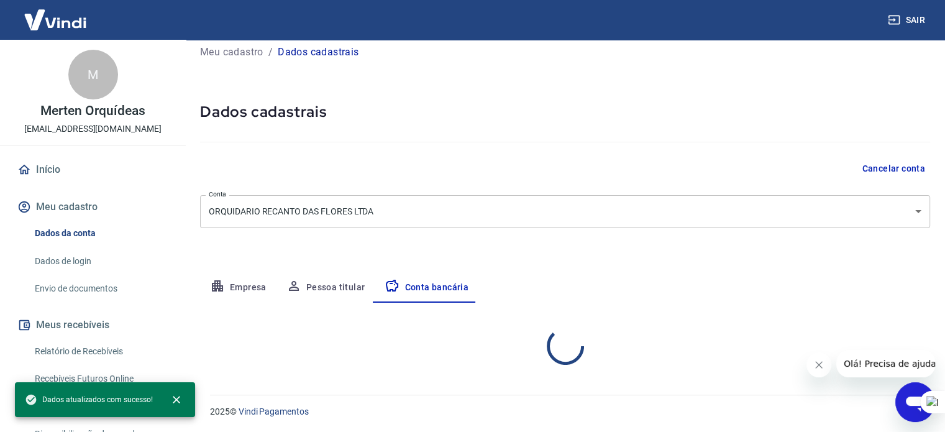
scroll to position [134, 0]
select select "1"
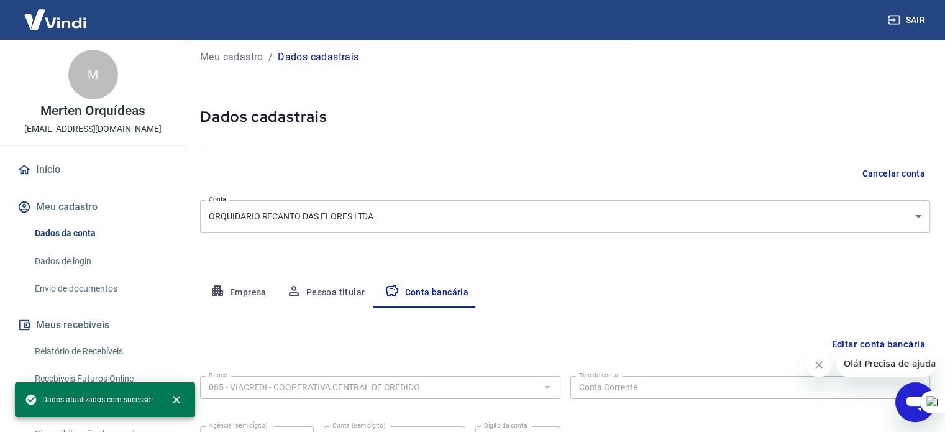
scroll to position [0, 0]
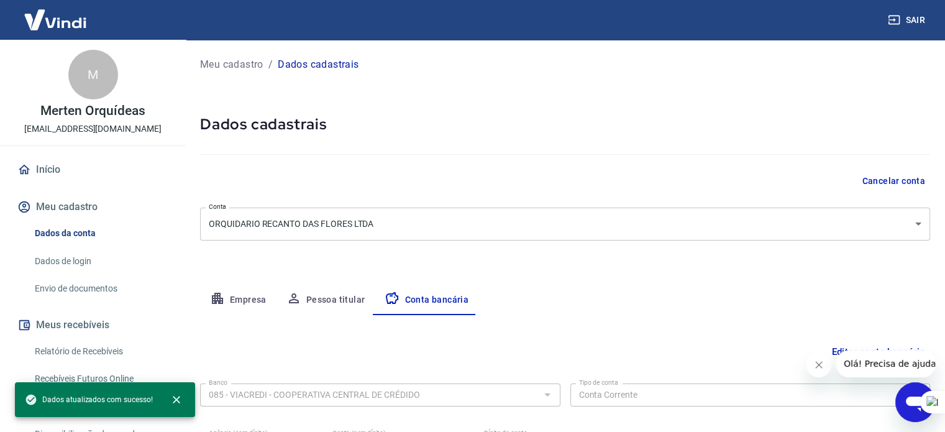
click at [238, 62] on p "Meu cadastro" at bounding box center [231, 64] width 63 height 15
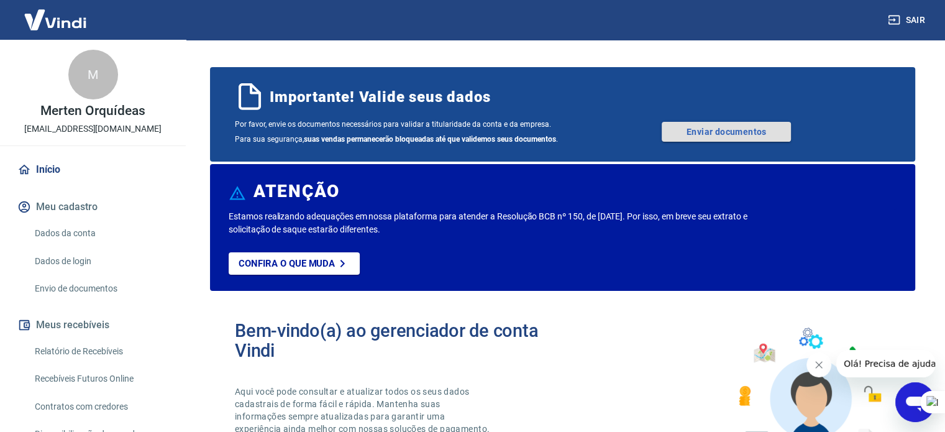
click at [761, 129] on link "Enviar documentos" at bounding box center [726, 132] width 129 height 20
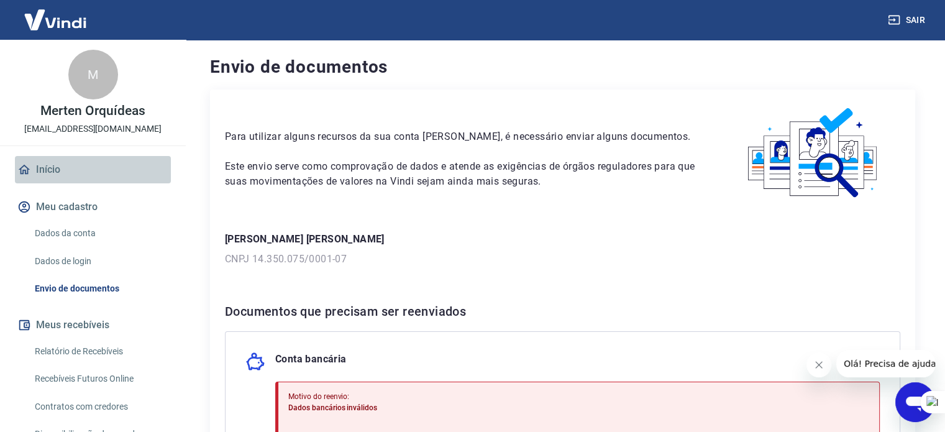
click at [102, 173] on link "Início" at bounding box center [93, 169] width 156 height 27
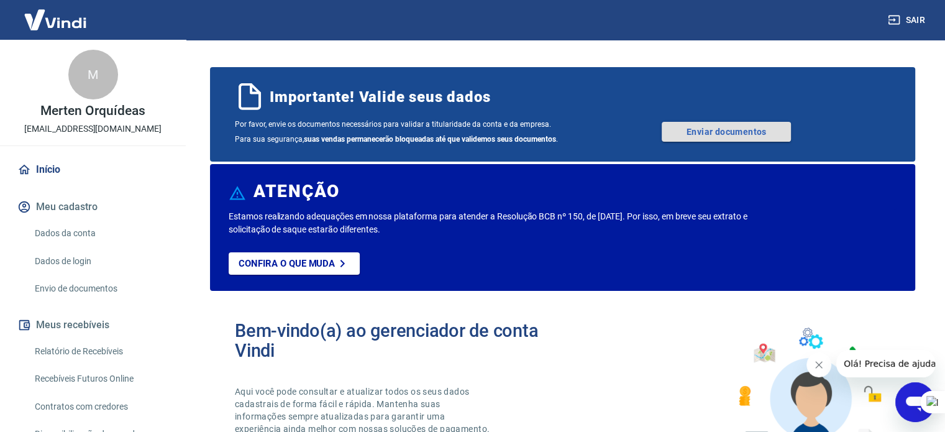
click at [748, 124] on link "Enviar documentos" at bounding box center [726, 132] width 129 height 20
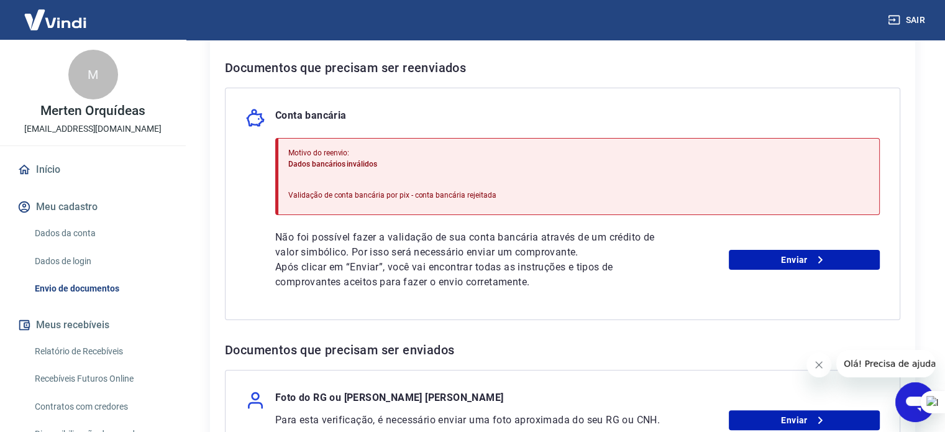
scroll to position [311, 0]
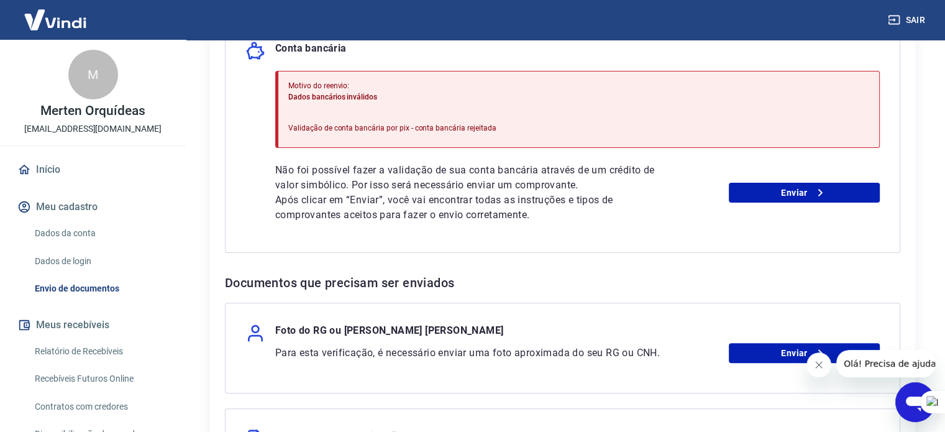
click at [281, 177] on p "Não foi possível fazer a validação de sua conta bancária através de um crédito …" at bounding box center [471, 178] width 393 height 30
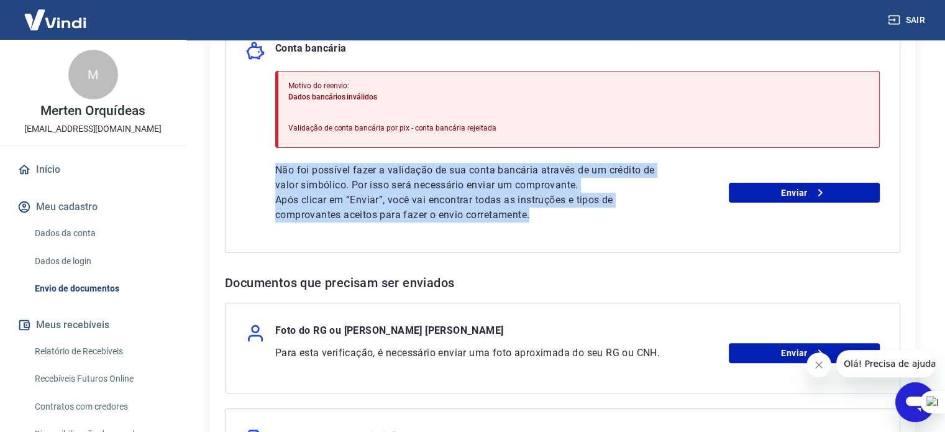
drag, startPoint x: 345, startPoint y: 186, endPoint x: 571, endPoint y: 233, distance: 230.5
click at [554, 225] on div "Conta bancária Motivo do reenvio: Dados bancários inválidos Validação de conta …" at bounding box center [563, 137] width 676 height 232
click at [648, 198] on p "Após clicar em “Enviar”, você vai encontrar todas as instruções e tipos de comp…" at bounding box center [471, 208] width 393 height 30
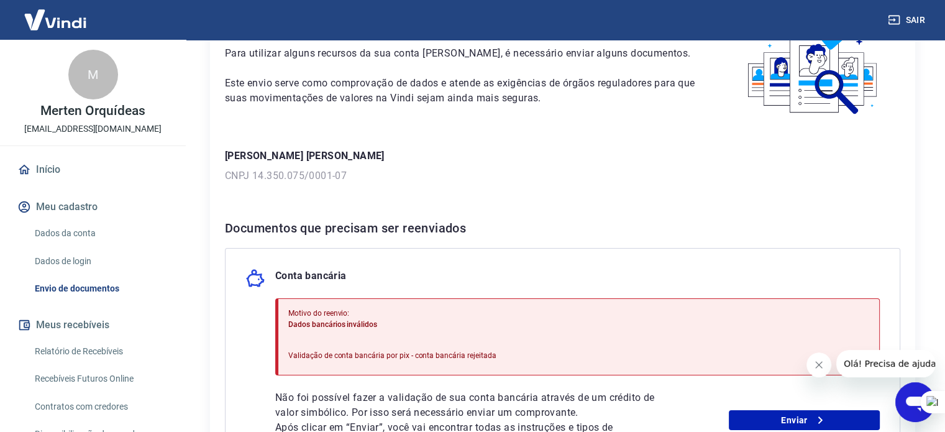
scroll to position [186, 0]
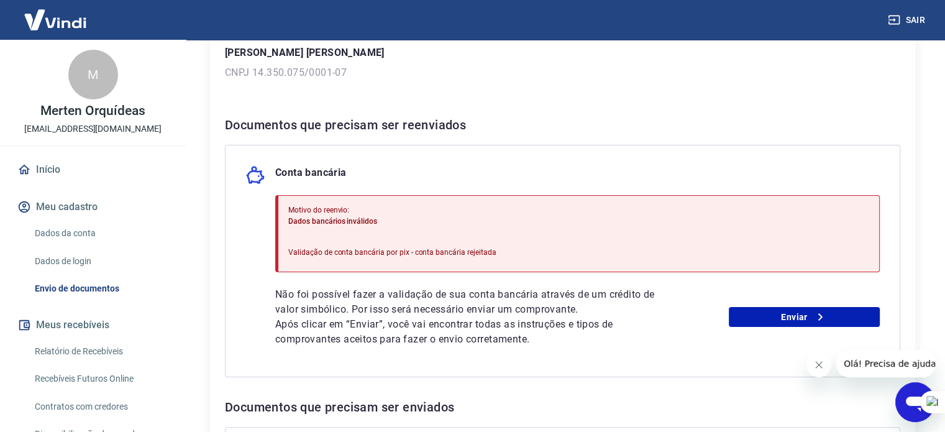
click at [264, 287] on div "Conta bancária Motivo do reenvio: Dados bancários inválidos Validação de conta …" at bounding box center [563, 261] width 676 height 232
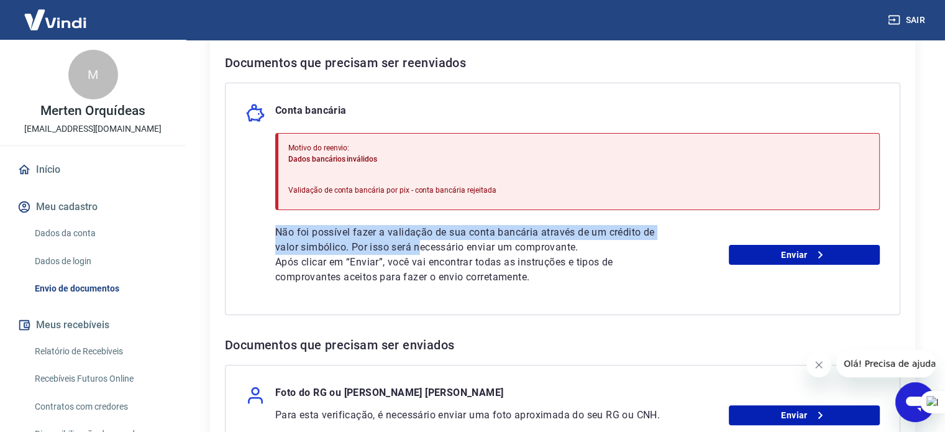
drag, startPoint x: 294, startPoint y: 236, endPoint x: 421, endPoint y: 248, distance: 127.4
click at [421, 248] on div "Conta bancária Motivo do reenvio: Dados bancários inválidos Validação de conta …" at bounding box center [563, 199] width 676 height 232
click at [242, 217] on div "Conta bancária Motivo do reenvio: Dados bancários inválidos Validação de conta …" at bounding box center [563, 199] width 676 height 232
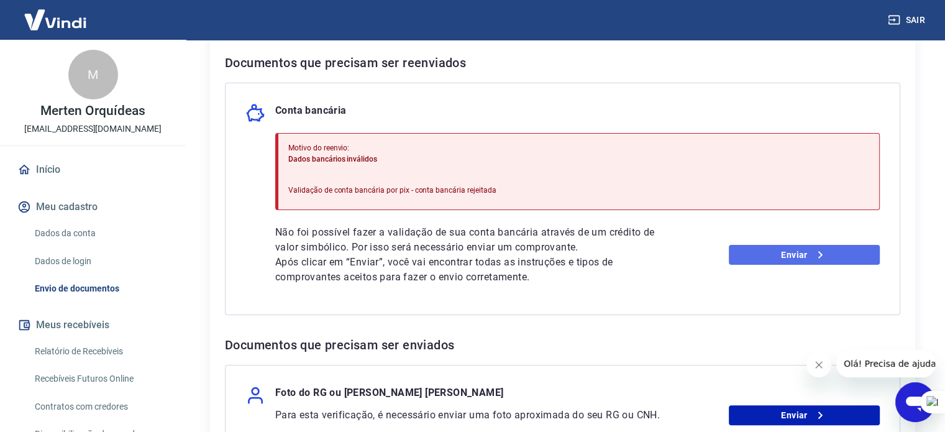
click at [766, 252] on link "Enviar" at bounding box center [804, 255] width 151 height 20
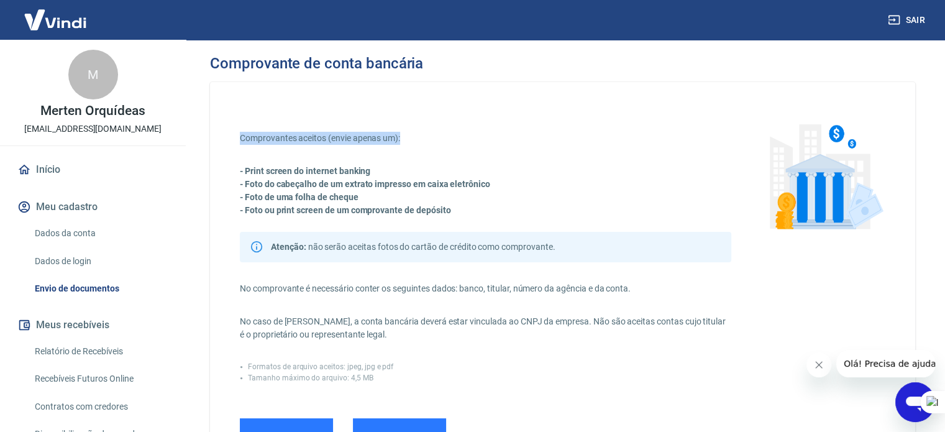
drag, startPoint x: 239, startPoint y: 137, endPoint x: 415, endPoint y: 143, distance: 176.6
click at [413, 143] on div "Comprovantes aceitos (envie apenas um): - Print screen do internet banking - Fo…" at bounding box center [562, 350] width 705 height 537
click at [520, 140] on p "Comprovantes aceitos (envie apenas um):" at bounding box center [486, 138] width 492 height 13
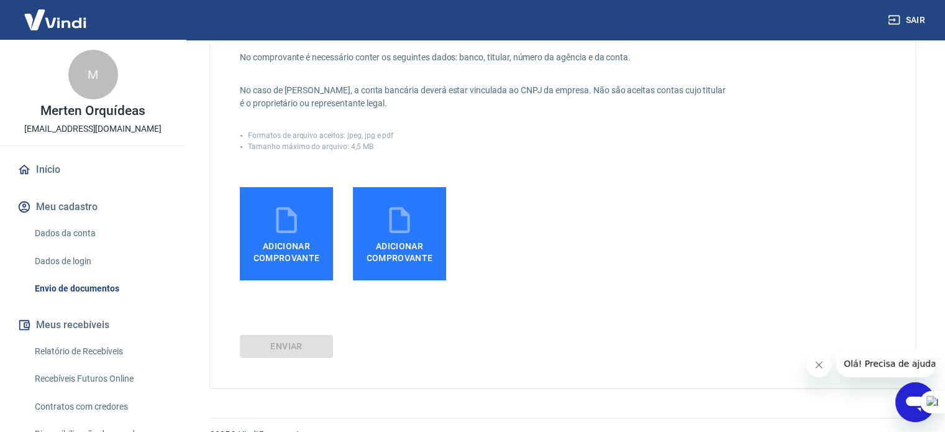
scroll to position [249, 0]
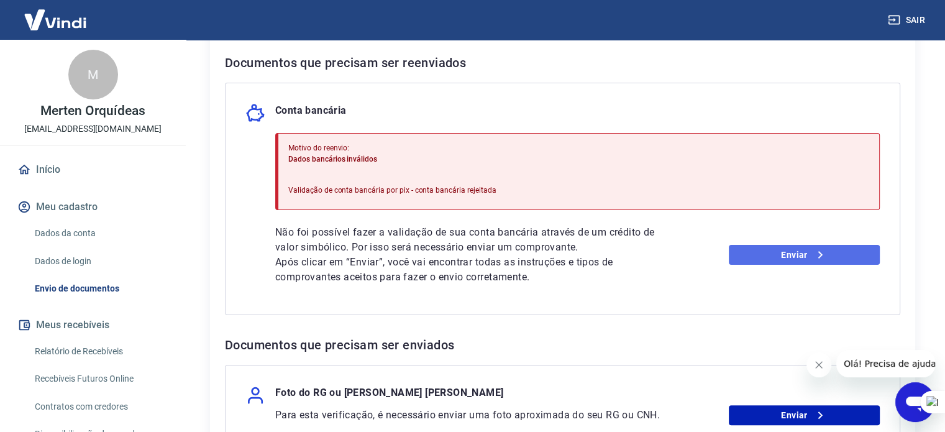
click at [782, 260] on link "Enviar" at bounding box center [804, 255] width 151 height 20
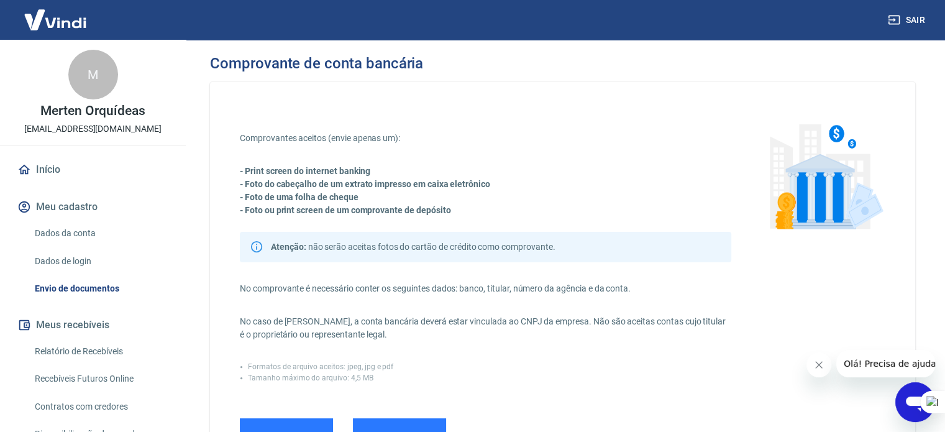
click at [62, 167] on link "Início" at bounding box center [93, 169] width 156 height 27
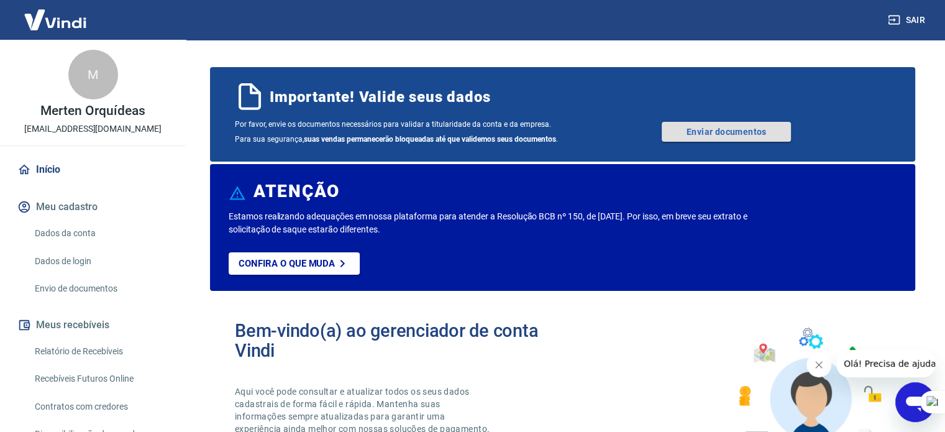
click at [714, 134] on link "Enviar documentos" at bounding box center [726, 132] width 129 height 20
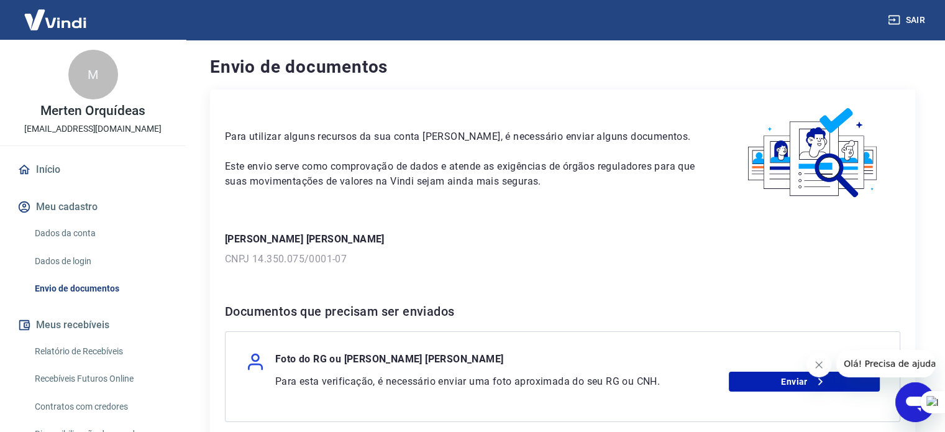
click at [70, 231] on link "Dados da conta" at bounding box center [100, 233] width 141 height 25
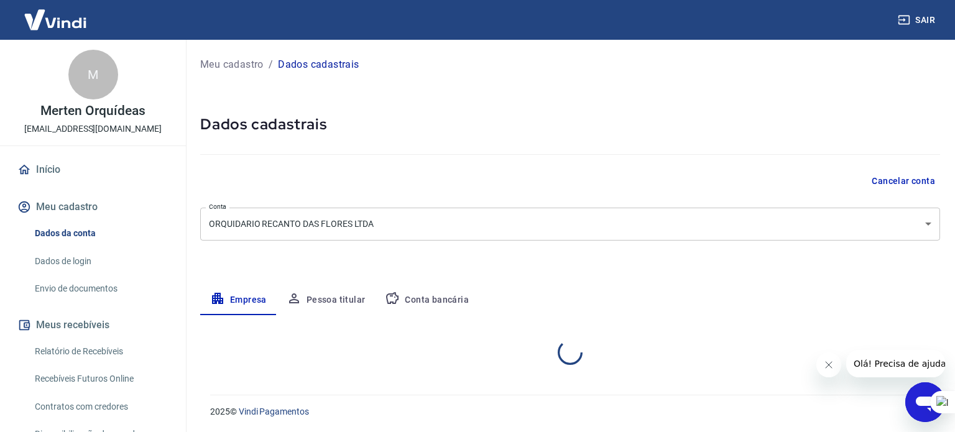
select select "SC"
select select "business"
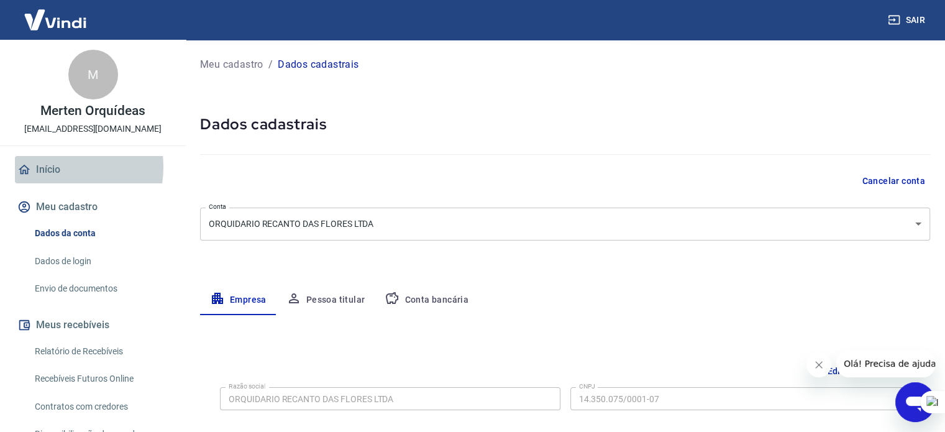
click at [52, 167] on link "Início" at bounding box center [93, 169] width 156 height 27
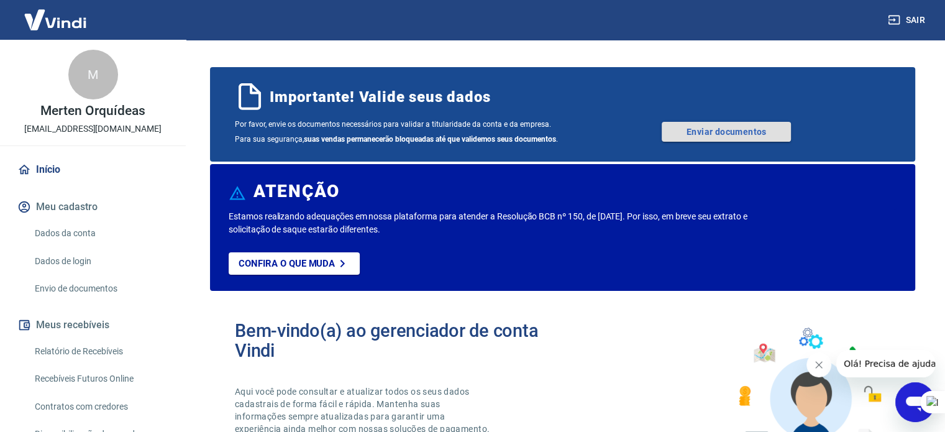
click at [725, 133] on link "Enviar documentos" at bounding box center [726, 132] width 129 height 20
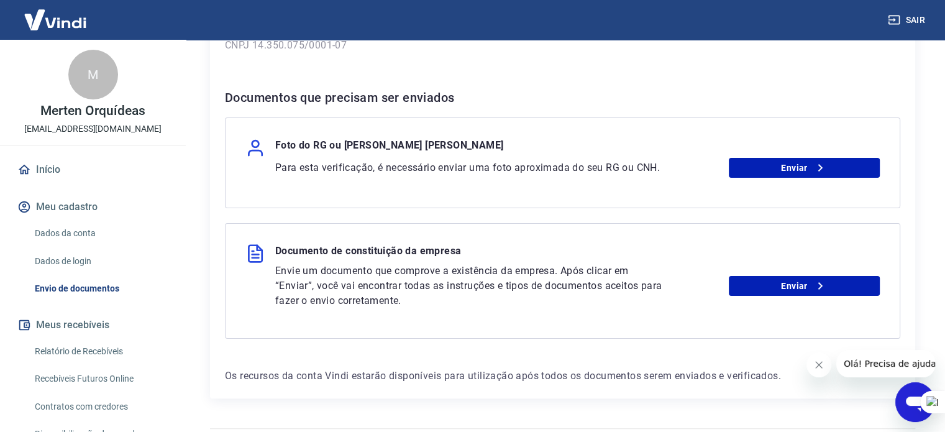
scroll to position [186, 0]
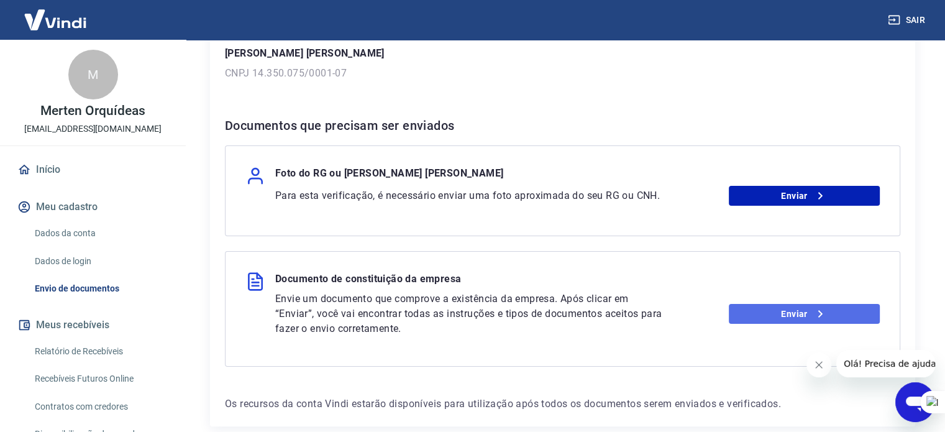
click at [786, 313] on link "Enviar" at bounding box center [804, 314] width 151 height 20
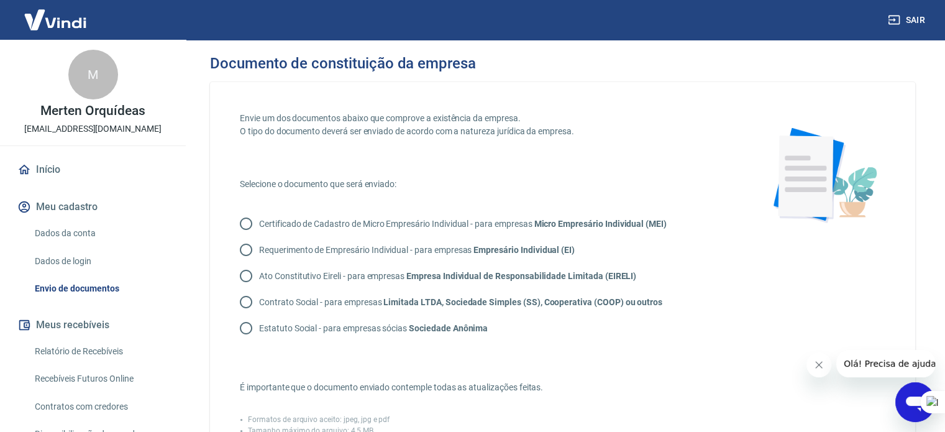
click at [241, 298] on input "Contrato Social - para empresas Limitada LTDA, Sociedade Simples (SS), Cooperat…" at bounding box center [246, 302] width 26 height 26
radio input "true"
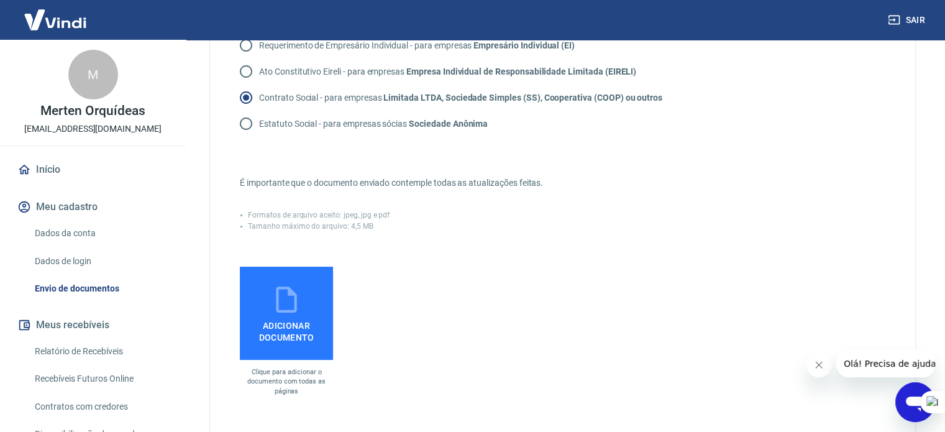
scroll to position [249, 0]
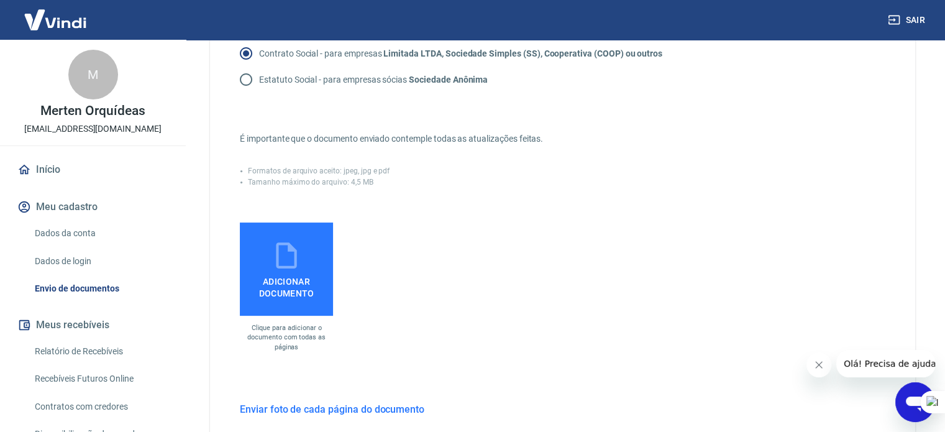
click at [302, 273] on span "Adicionar documento" at bounding box center [286, 285] width 83 height 28
click at [0, 0] on input "Adicionar documento" at bounding box center [0, 0] width 0 height 0
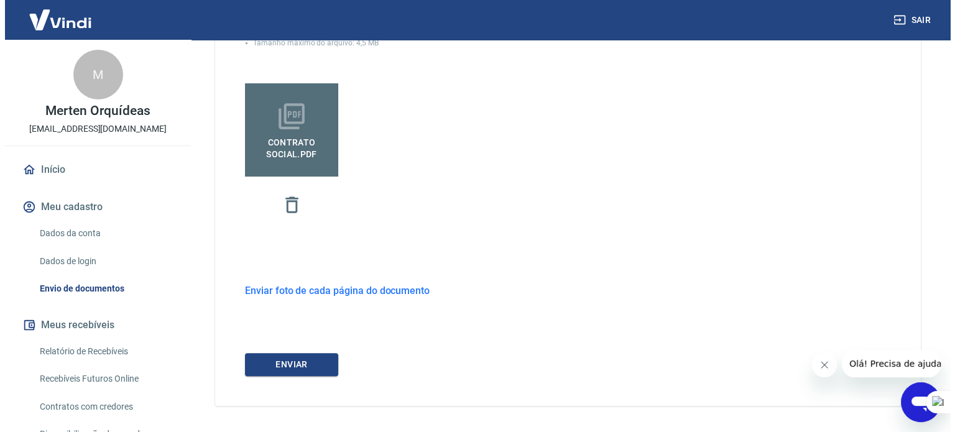
scroll to position [429, 0]
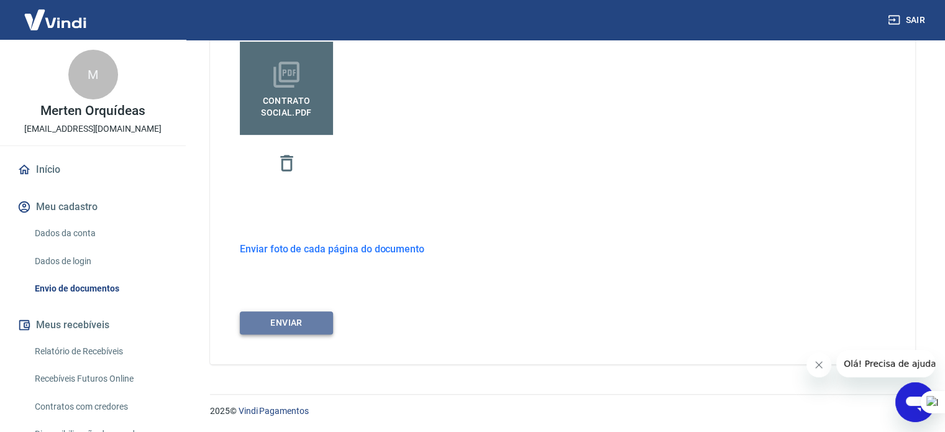
click at [308, 321] on button "ENVIAR" at bounding box center [286, 322] width 93 height 23
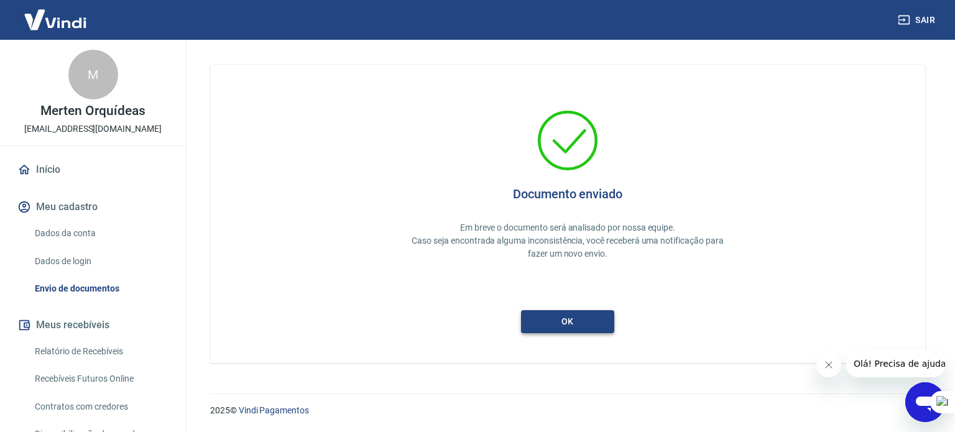
click at [562, 323] on button "ok" at bounding box center [567, 321] width 93 height 23
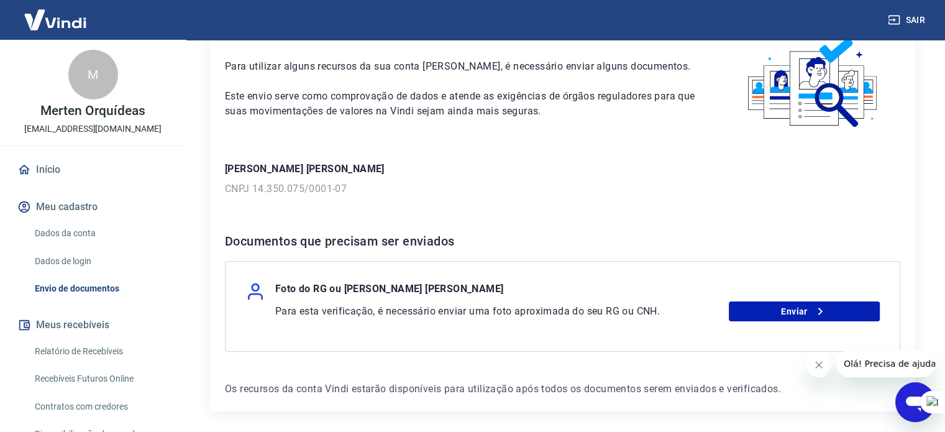
scroll to position [117, 0]
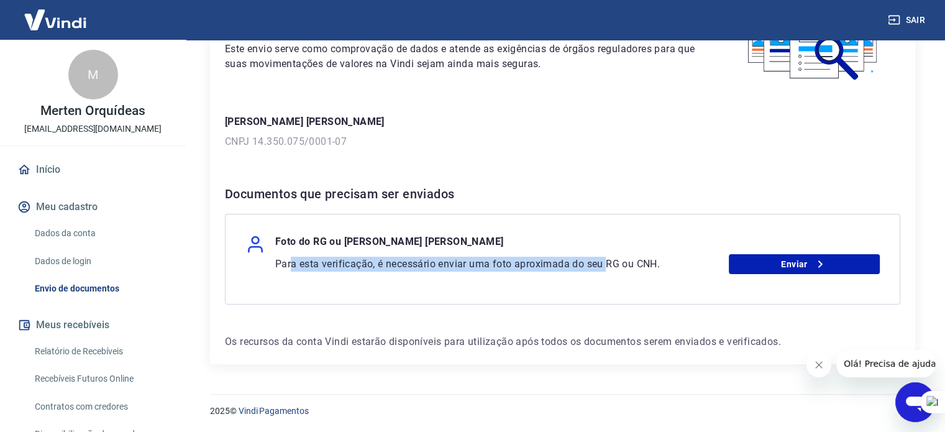
drag, startPoint x: 307, startPoint y: 265, endPoint x: 631, endPoint y: 265, distance: 324.4
click at [609, 270] on p "Para esta verificação, é necessário enviar uma foto aproximada do seu RG ou CNH." at bounding box center [471, 264] width 393 height 15
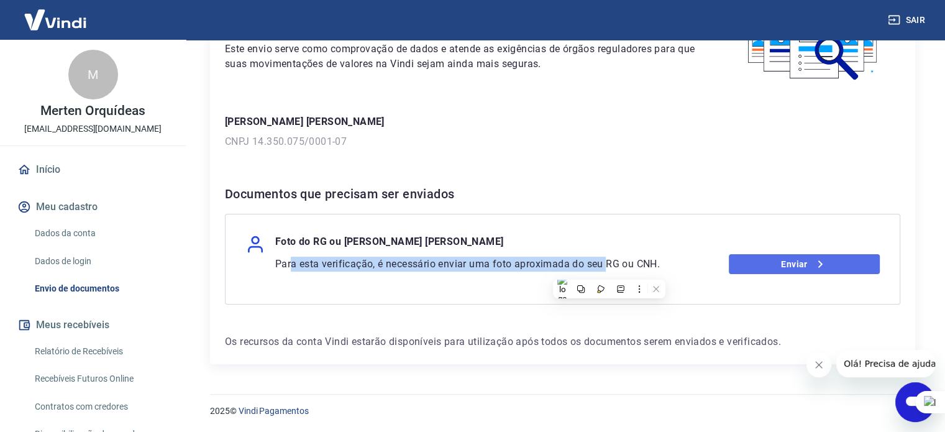
click at [795, 268] on link "Enviar" at bounding box center [804, 264] width 151 height 20
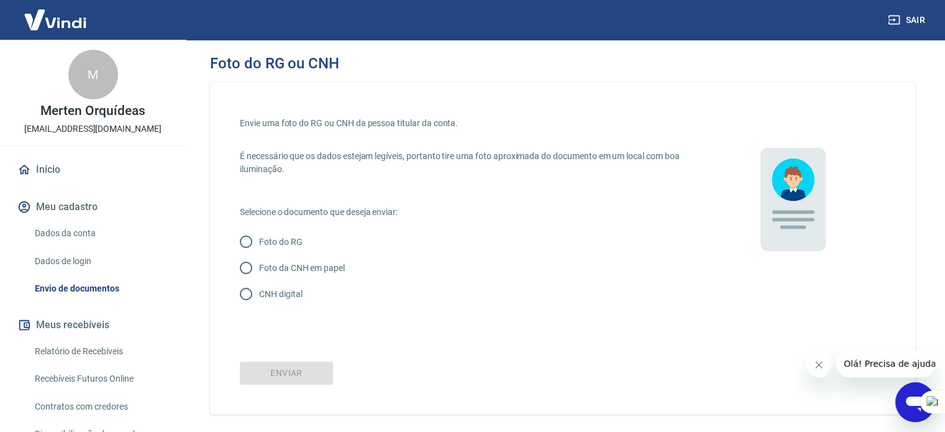
click at [247, 270] on input "Foto da CNH em papel" at bounding box center [246, 268] width 26 height 26
radio input "true"
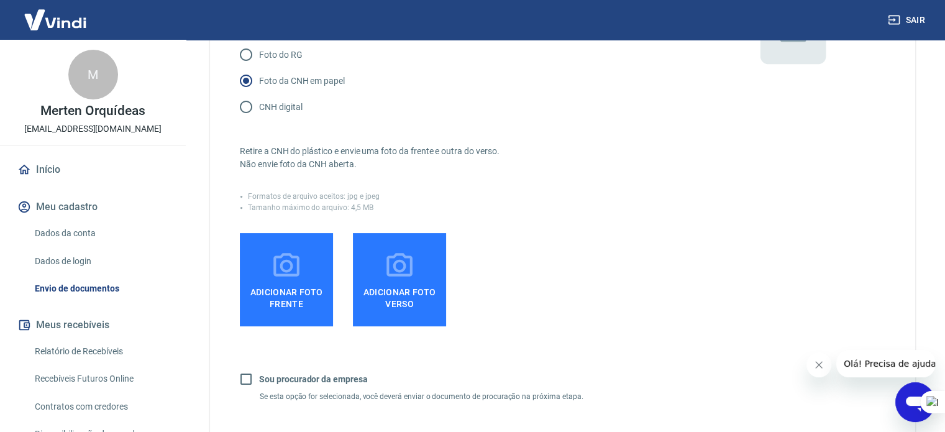
scroll to position [124, 0]
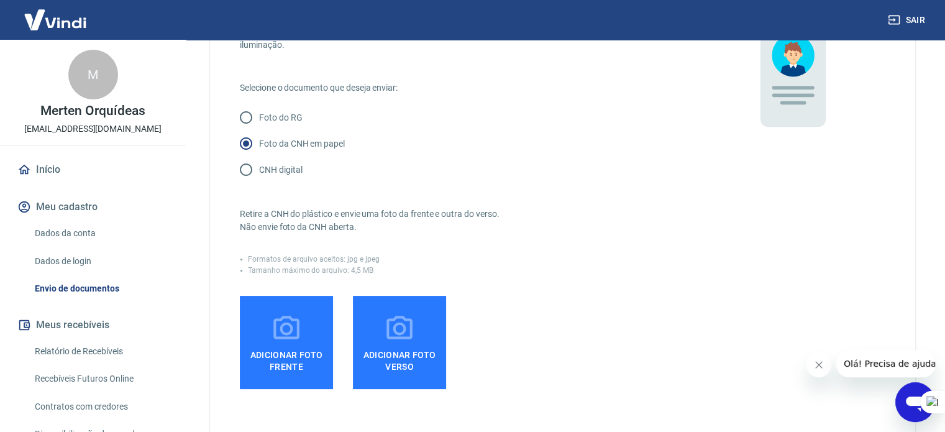
click at [659, 368] on div "Adicionar foto frente Adicionar foto verso" at bounding box center [469, 342] width 459 height 93
click at [68, 171] on link "Início" at bounding box center [93, 169] width 156 height 27
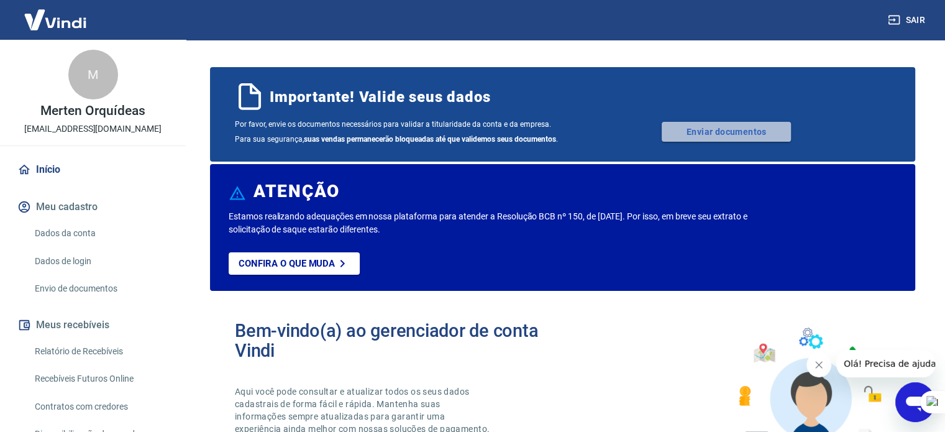
click at [732, 132] on link "Enviar documentos" at bounding box center [726, 132] width 129 height 20
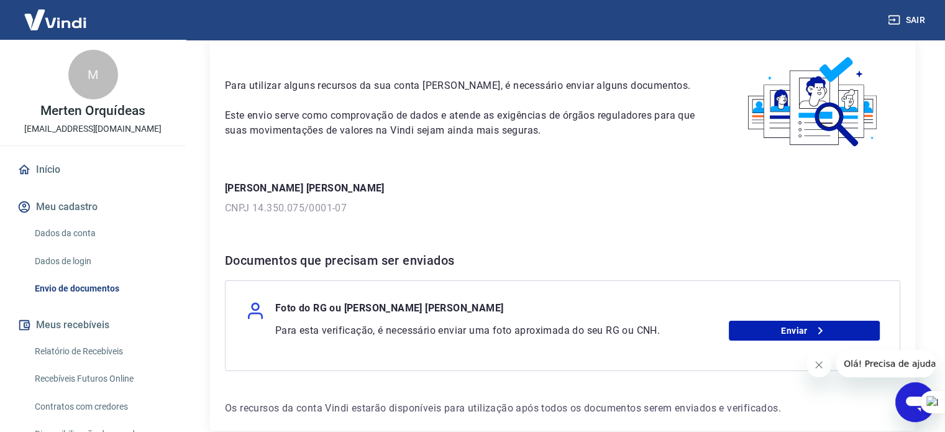
scroll to position [117, 0]
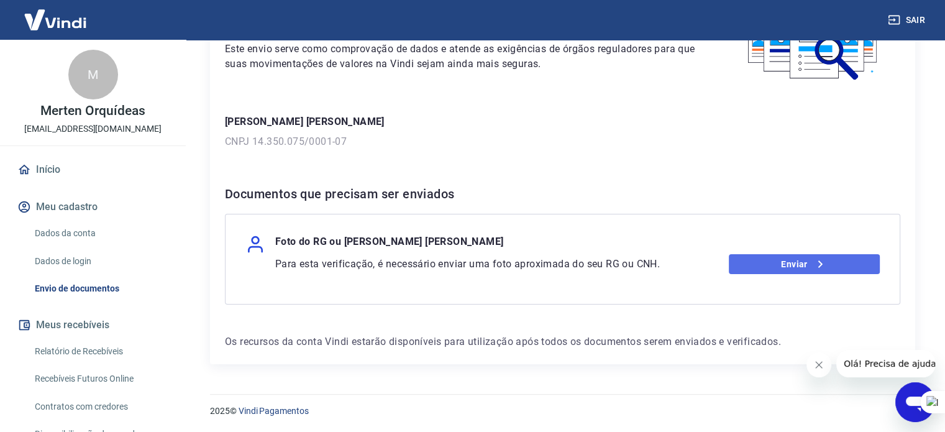
click at [759, 263] on link "Enviar" at bounding box center [804, 264] width 151 height 20
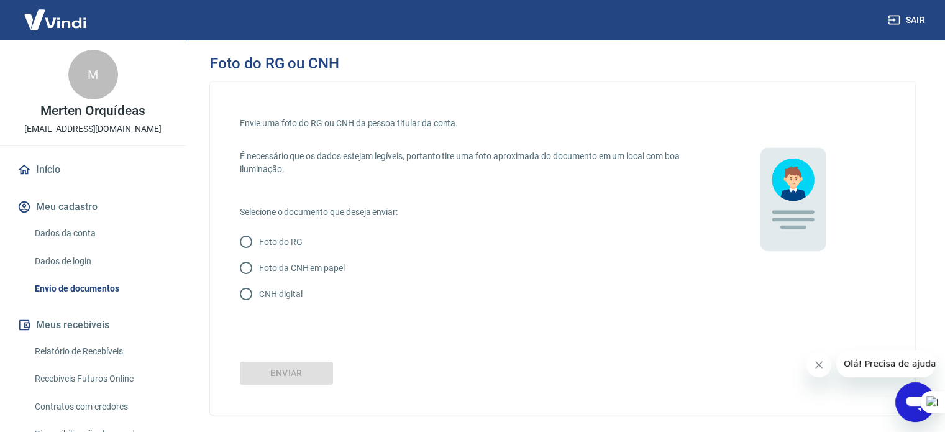
click at [250, 263] on input "Foto da CNH em papel" at bounding box center [246, 268] width 26 height 26
radio input "true"
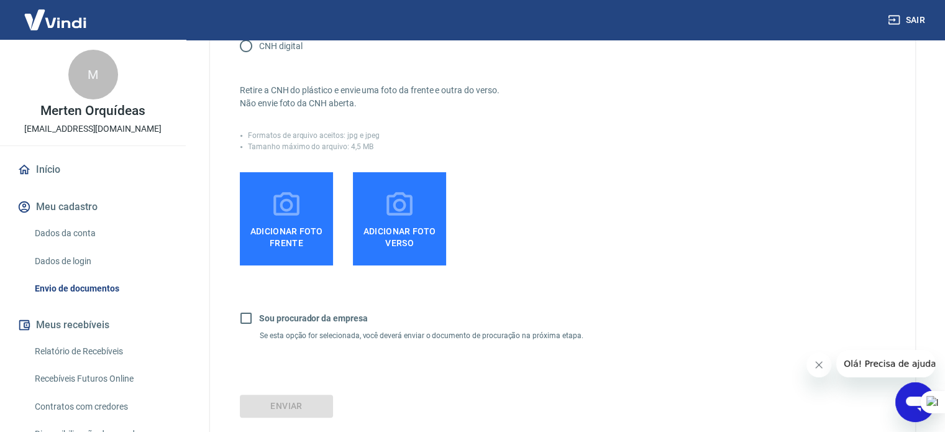
scroll to position [249, 0]
click at [282, 227] on span "Adicionar foto frente" at bounding box center [286, 234] width 83 height 28
click at [0, 0] on input "Adicionar foto frente" at bounding box center [0, 0] width 0 height 0
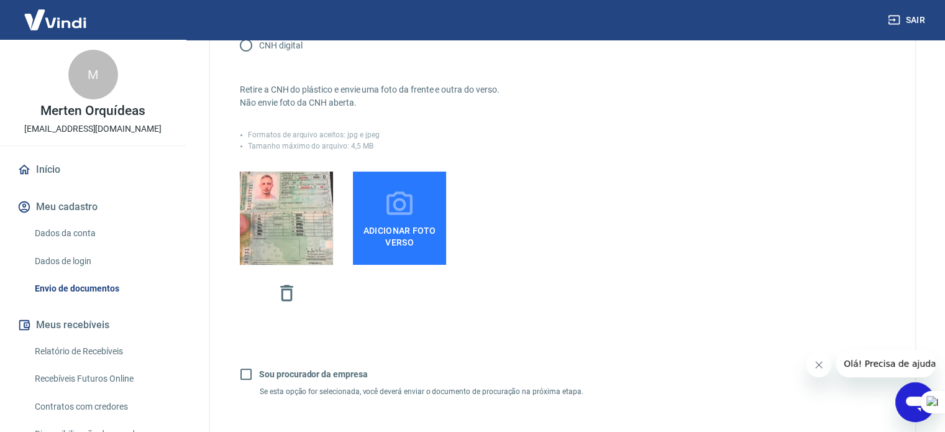
click at [400, 208] on icon at bounding box center [399, 204] width 31 height 31
click at [0, 0] on input "Adicionar foto verso" at bounding box center [0, 0] width 0 height 0
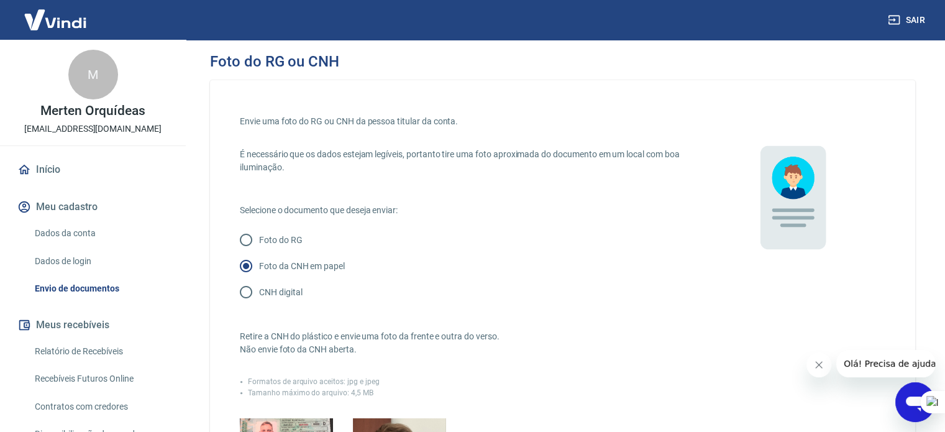
scroll to position [0, 0]
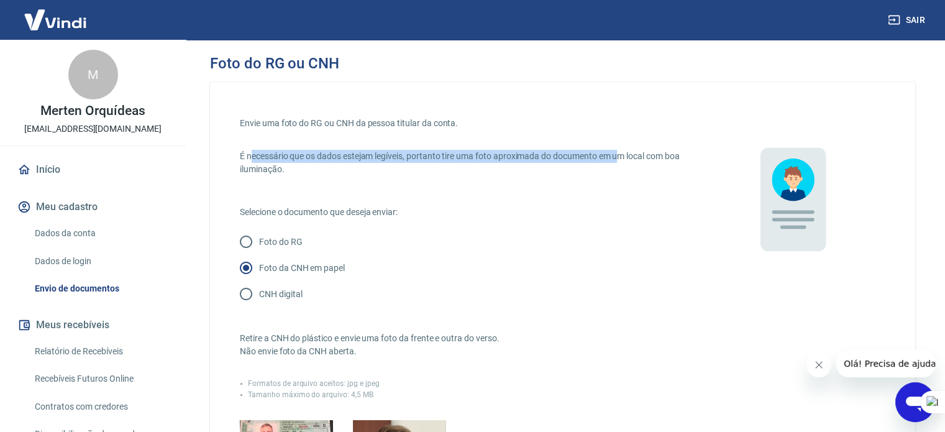
drag, startPoint x: 253, startPoint y: 154, endPoint x: 620, endPoint y: 161, distance: 366.7
click at [620, 161] on p "É necessário que os dados estejam legíveis, portanto tire uma foto aproximada d…" at bounding box center [469, 163] width 459 height 26
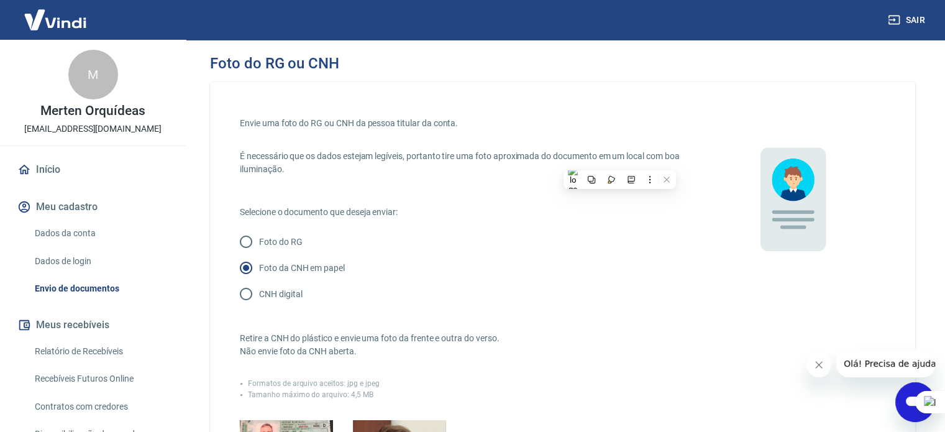
click at [321, 170] on p "É necessário que os dados estejam legíveis, portanto tire uma foto aproximada d…" at bounding box center [469, 163] width 459 height 26
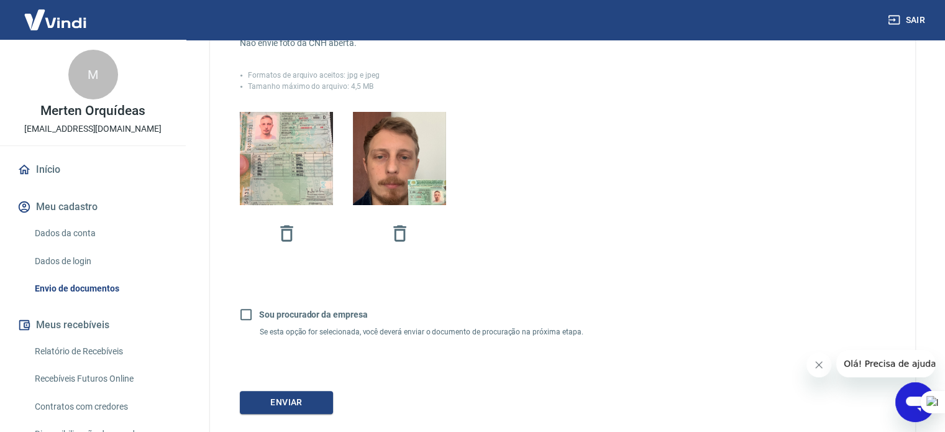
scroll to position [388, 0]
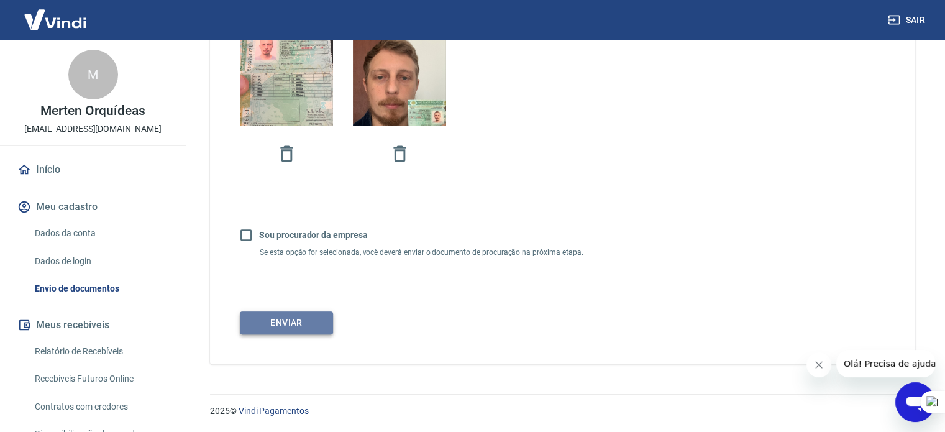
click at [277, 322] on button "Enviar" at bounding box center [286, 322] width 93 height 23
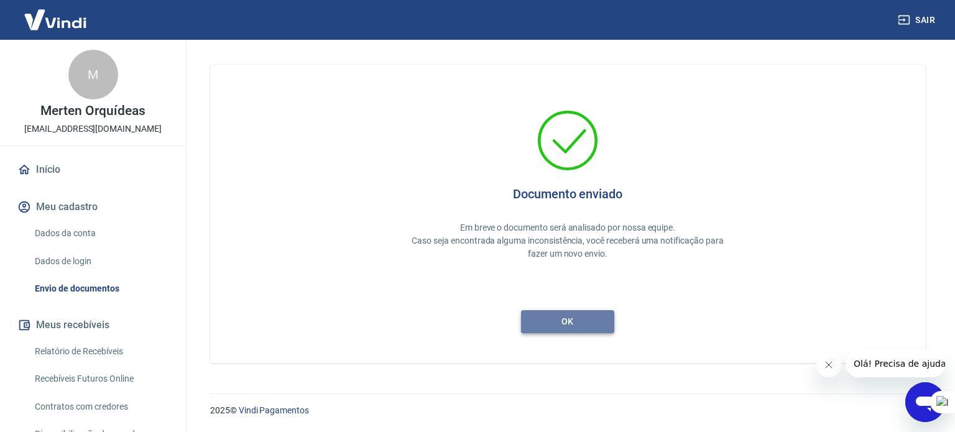
click at [548, 323] on button "ok" at bounding box center [567, 321] width 93 height 23
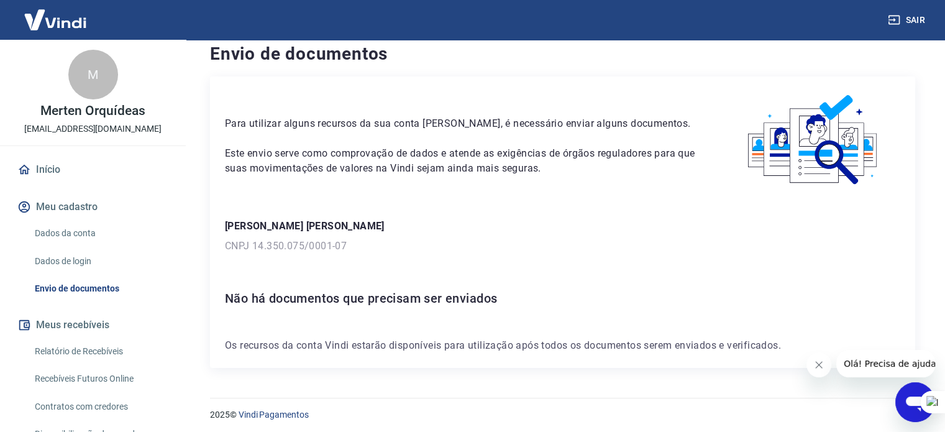
scroll to position [17, 0]
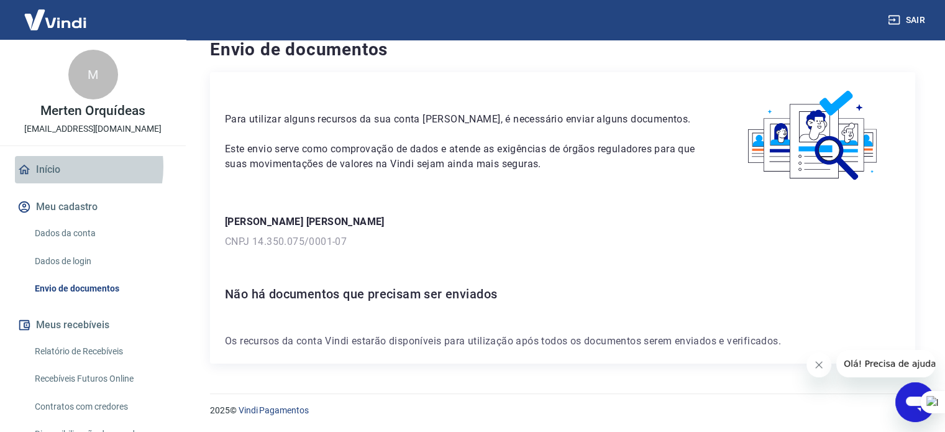
click at [56, 167] on link "Início" at bounding box center [93, 169] width 156 height 27
